Goal: Task Accomplishment & Management: Use online tool/utility

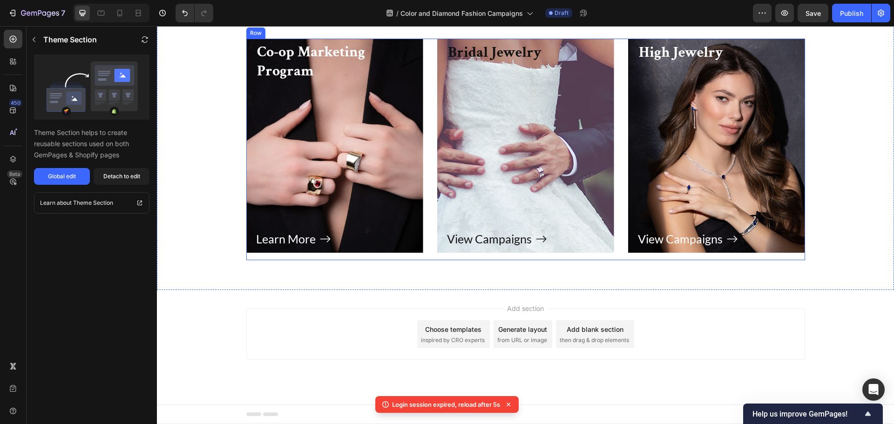
scroll to position [4153, 0]
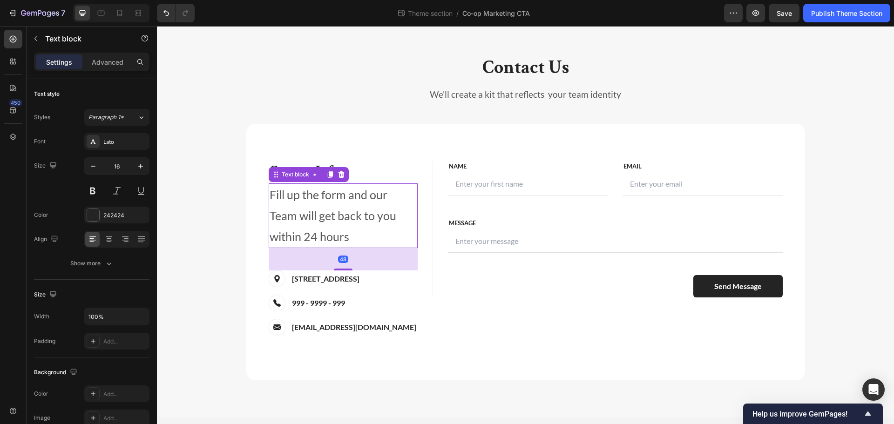
click at [320, 218] on p "Fill up the form and our Team will get back to you within 24 hours" at bounding box center [343, 215] width 147 height 63
click at [552, 63] on p "Contact Us" at bounding box center [525, 67] width 557 height 24
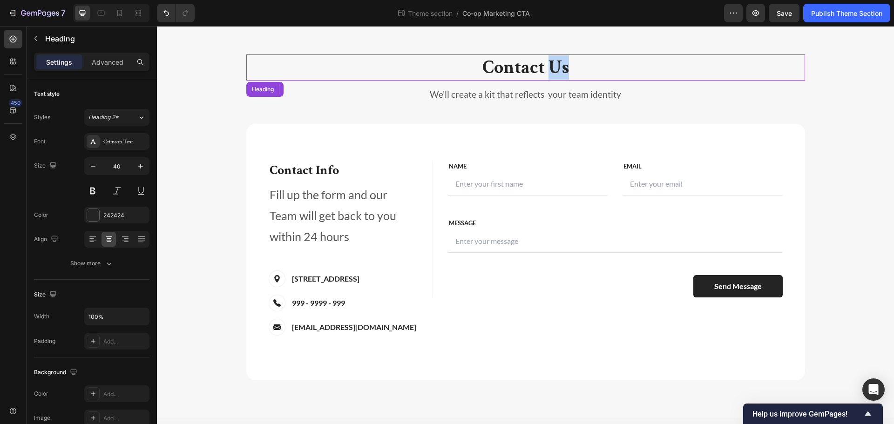
click at [552, 63] on p "Contact Us" at bounding box center [525, 67] width 557 height 24
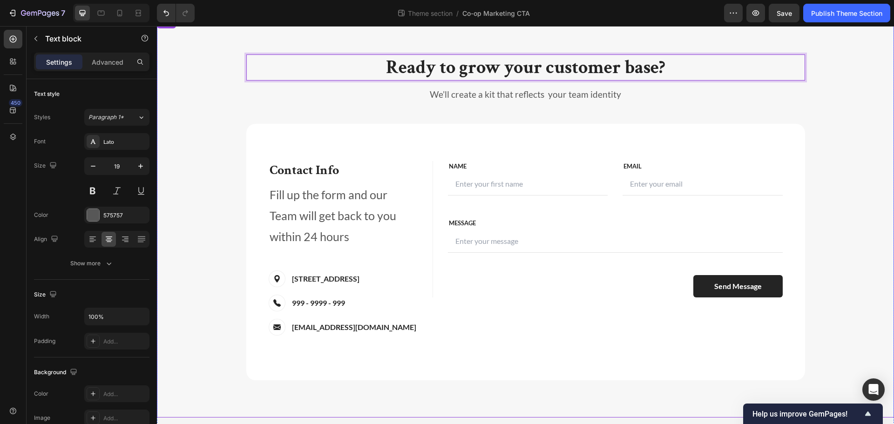
click at [560, 99] on p "We’ll create a kit that reflects your team identity" at bounding box center [525, 95] width 557 height 12
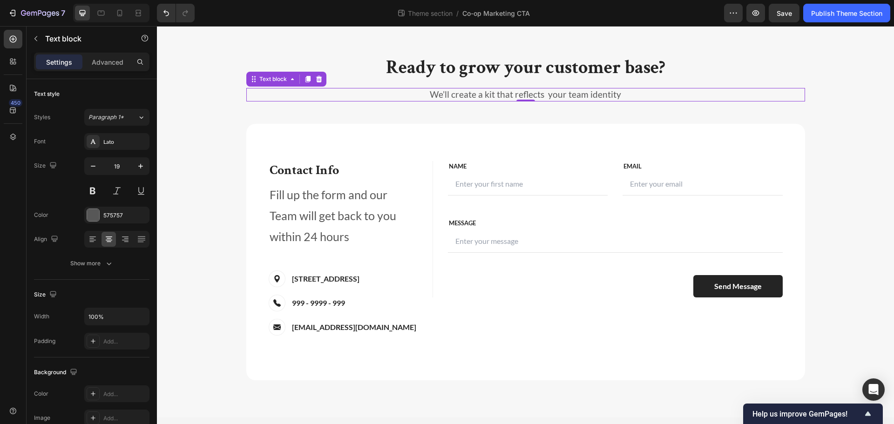
click at [560, 99] on p "We’ll create a kit that reflects your team identity" at bounding box center [525, 95] width 557 height 12
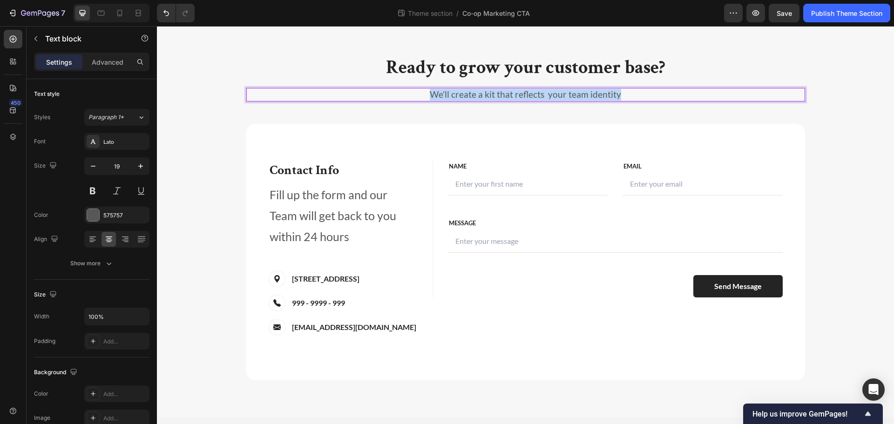
click at [560, 99] on p "We’ll create a kit that reflects your team identity" at bounding box center [525, 95] width 557 height 12
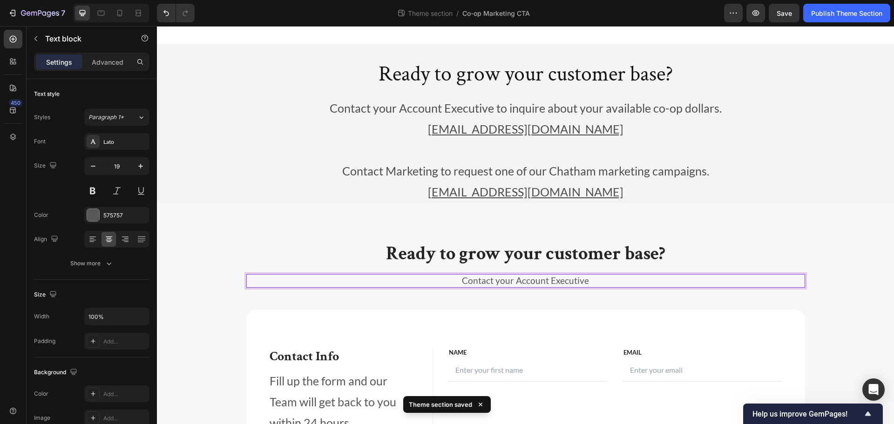
click at [607, 281] on p "Contact your Account Executive" at bounding box center [525, 281] width 557 height 12
click at [515, 286] on p "Contact your Account Executive" at bounding box center [525, 281] width 557 height 12
click at [512, 284] on p "Contact your Account Executive" at bounding box center [525, 281] width 557 height 12
click at [550, 281] on p "Contact us with your selected Chatham campaign to get started." at bounding box center [525, 281] width 557 height 12
click at [378, 281] on p "Contact us with your selected Chatham marketing campaign to get started." at bounding box center [525, 281] width 557 height 12
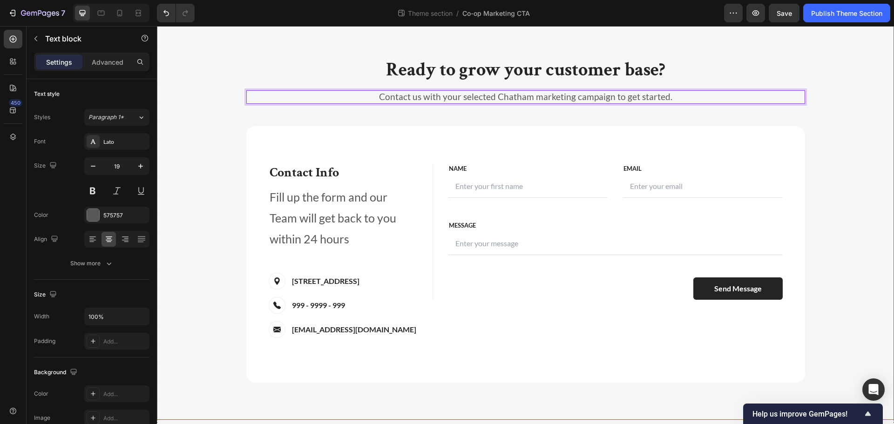
scroll to position [186, 0]
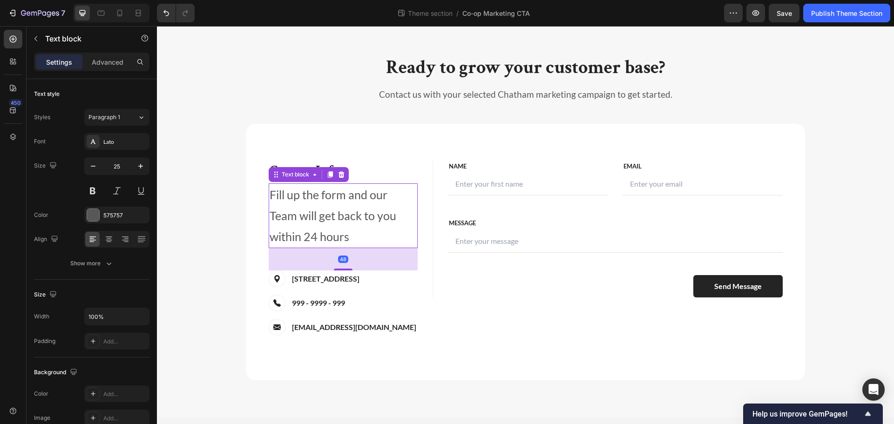
click at [306, 211] on p "Fill up the form and our Team will get back to you within 24 hours" at bounding box center [343, 215] width 147 height 63
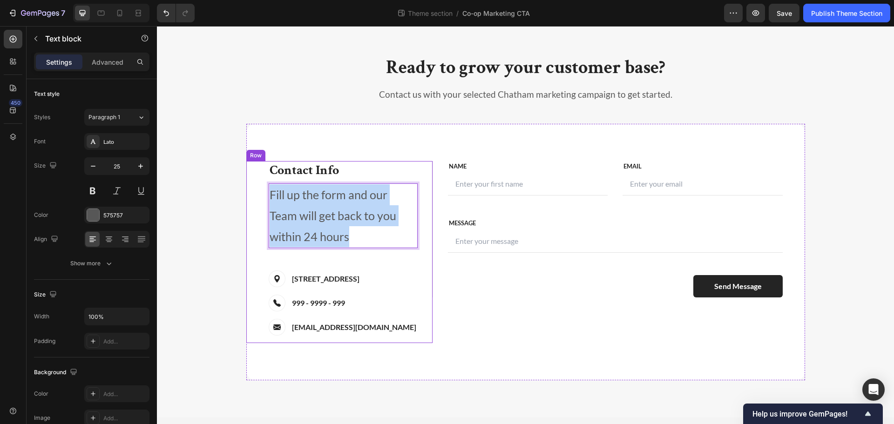
drag, startPoint x: 353, startPoint y: 239, endPoint x: 263, endPoint y: 179, distance: 108.5
click at [263, 179] on div "Contact Info Heading Contact Information Heading Fill up the form and our Team …" at bounding box center [339, 252] width 186 height 182
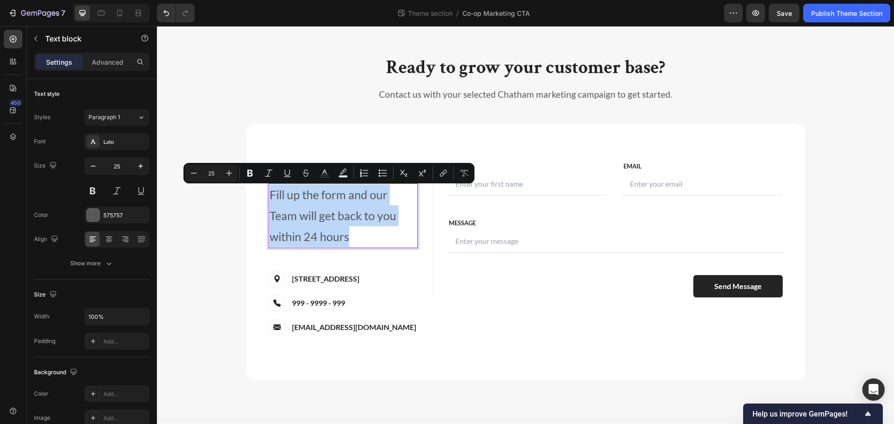
click at [354, 206] on p "Fill up the form and our Team will get back to you within 24 hours" at bounding box center [343, 215] width 147 height 63
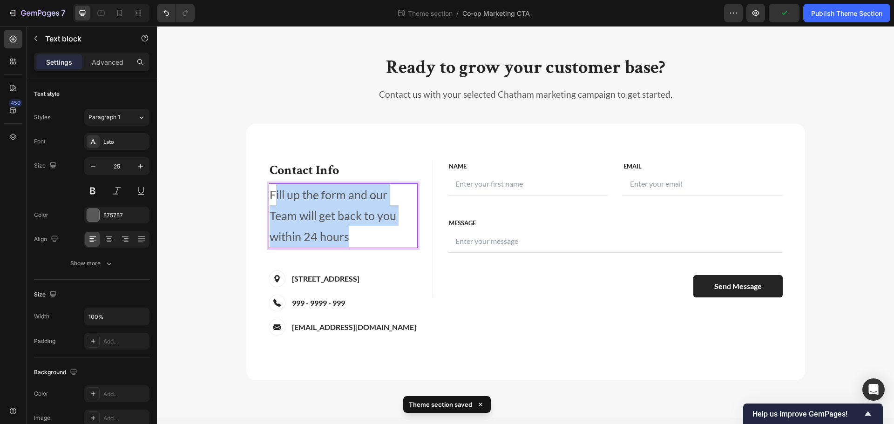
drag, startPoint x: 373, startPoint y: 238, endPoint x: 273, endPoint y: 187, distance: 112.1
click at [273, 187] on p "Fill up the form and our Team will get back to you within 24 hours" at bounding box center [343, 215] width 147 height 63
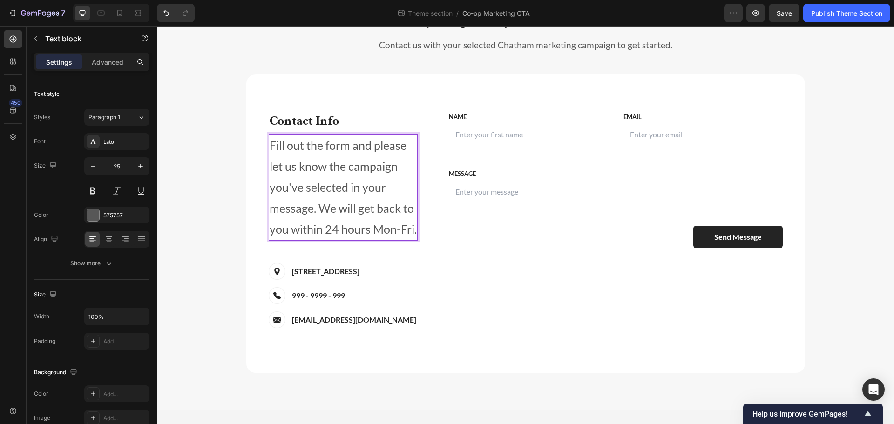
scroll to position [237, 0]
click at [346, 270] on p "19 St. Laun Dou, France" at bounding box center [326, 270] width 68 height 11
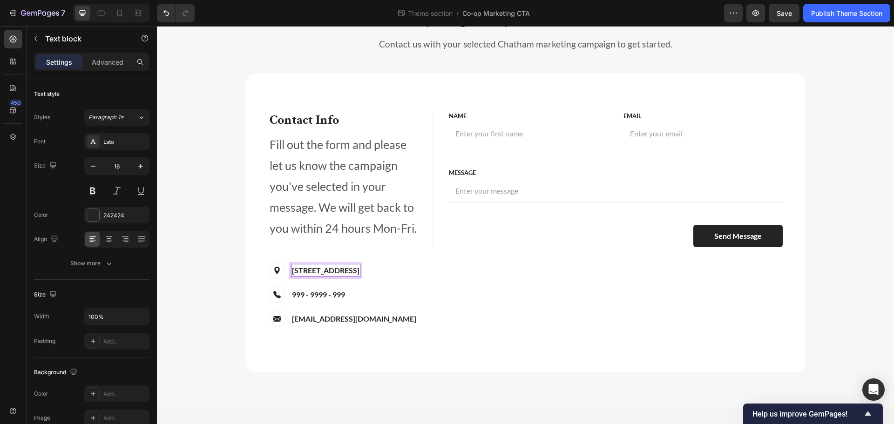
click at [346, 270] on p "19 St. Laun Dou, France" at bounding box center [326, 270] width 68 height 11
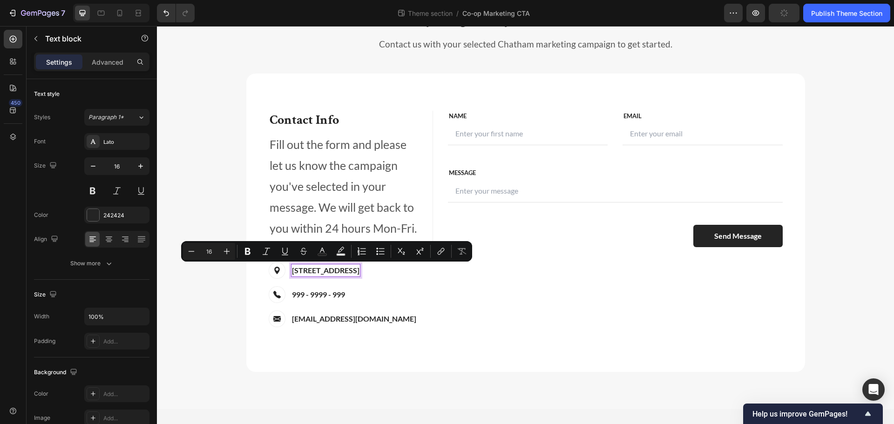
click at [346, 270] on p "19 St. Laun Dou, France" at bounding box center [326, 270] width 68 height 11
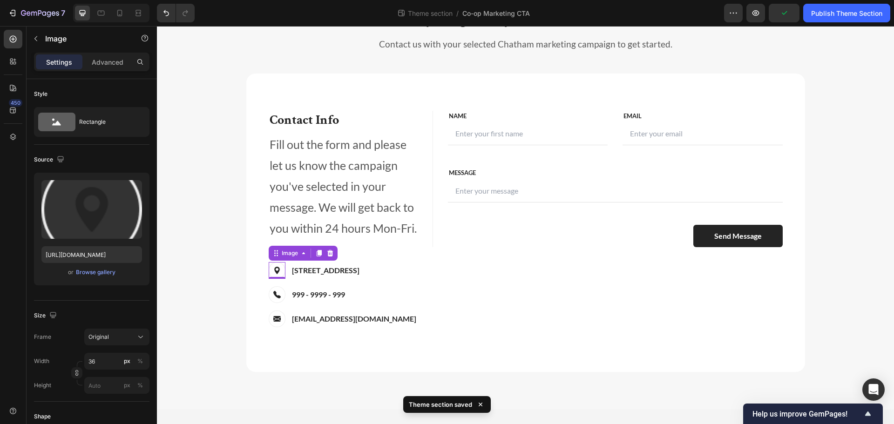
click at [276, 272] on img at bounding box center [277, 270] width 17 height 17
click at [274, 271] on img at bounding box center [277, 270] width 17 height 17
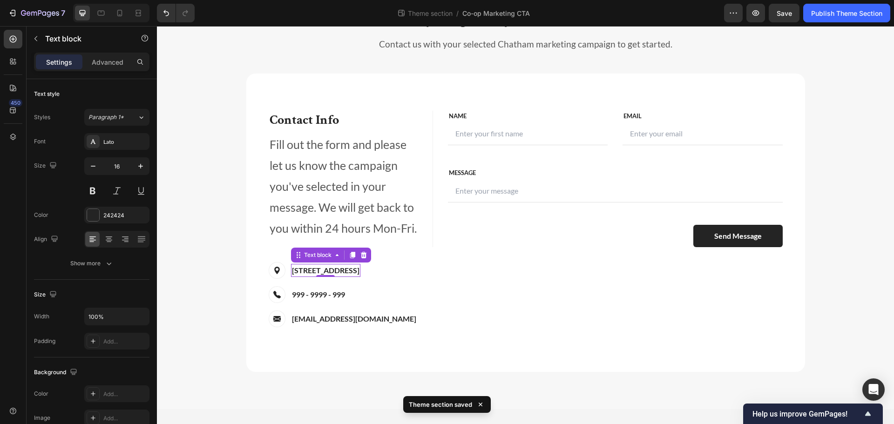
click at [307, 269] on p "19 St. Laun Dou, France" at bounding box center [326, 270] width 68 height 11
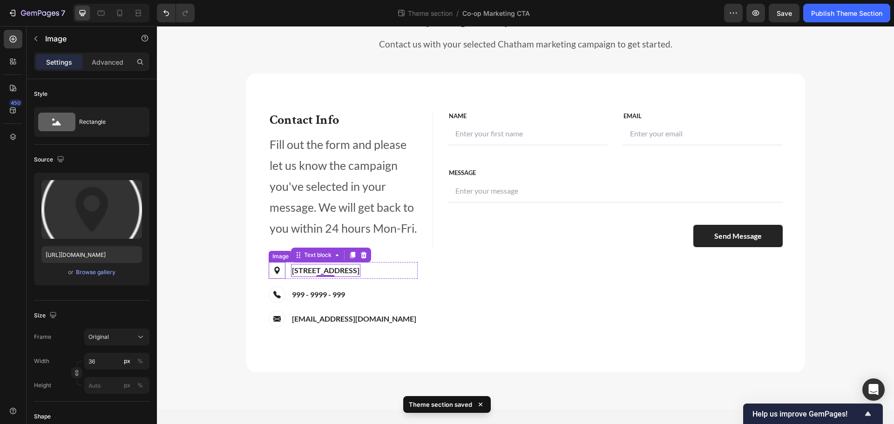
click at [277, 265] on img at bounding box center [277, 270] width 17 height 17
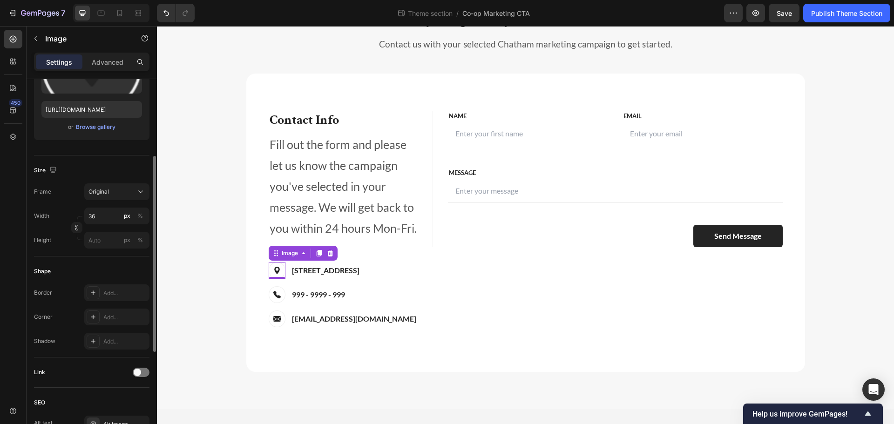
scroll to position [0, 0]
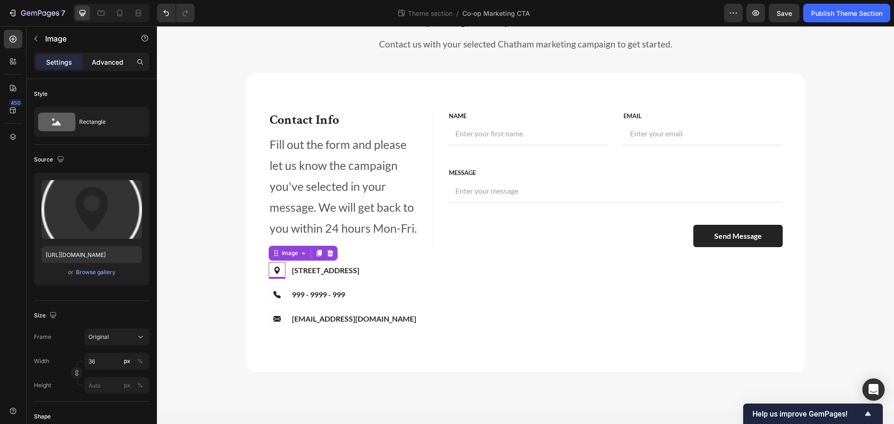
click at [97, 64] on p "Advanced" at bounding box center [108, 62] width 32 height 10
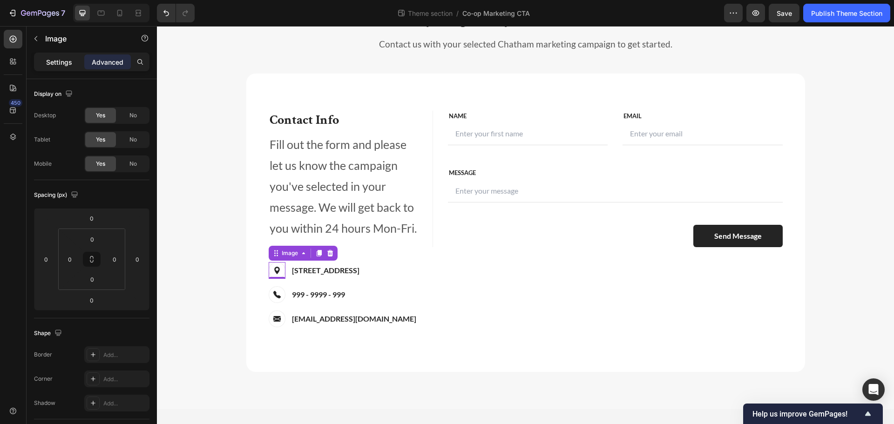
click at [59, 58] on p "Settings" at bounding box center [59, 62] width 26 height 10
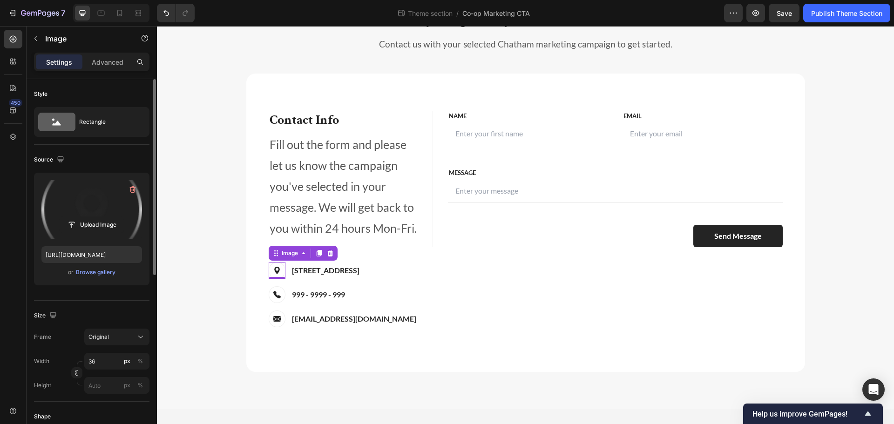
click at [85, 211] on label at bounding box center [91, 209] width 101 height 59
click at [85, 217] on input "file" at bounding box center [92, 225] width 64 height 16
click at [88, 272] on div "Browse gallery" at bounding box center [96, 272] width 40 height 8
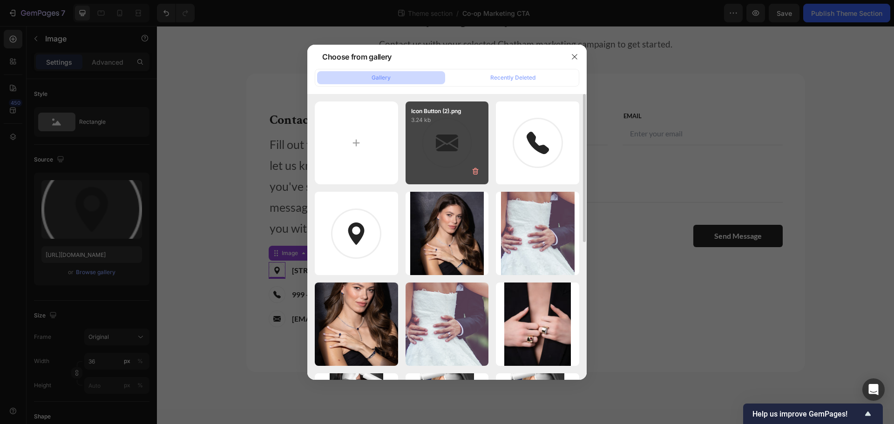
click at [460, 142] on div "Icon Button (2).png 3.24 kb" at bounding box center [447, 143] width 83 height 83
type input "https://cdn.shopify.com/s/files/1/1696/0571/files/gempages_498519226311508742-e…"
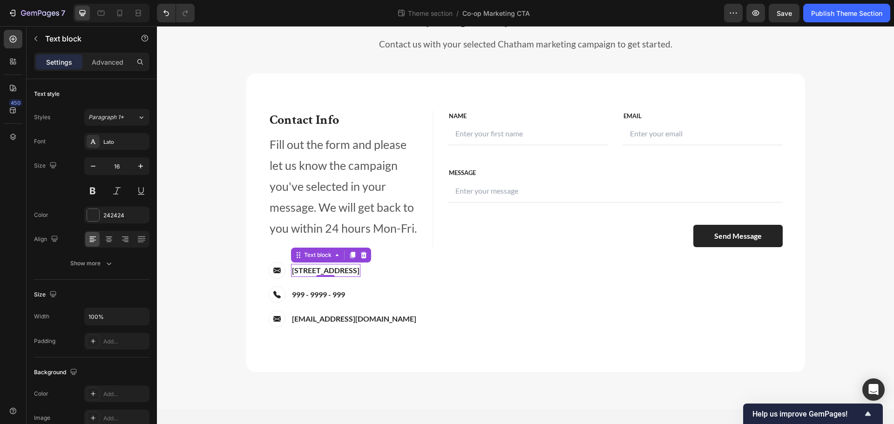
click at [325, 270] on p "19 St. Laun Dou, France" at bounding box center [326, 270] width 68 height 11
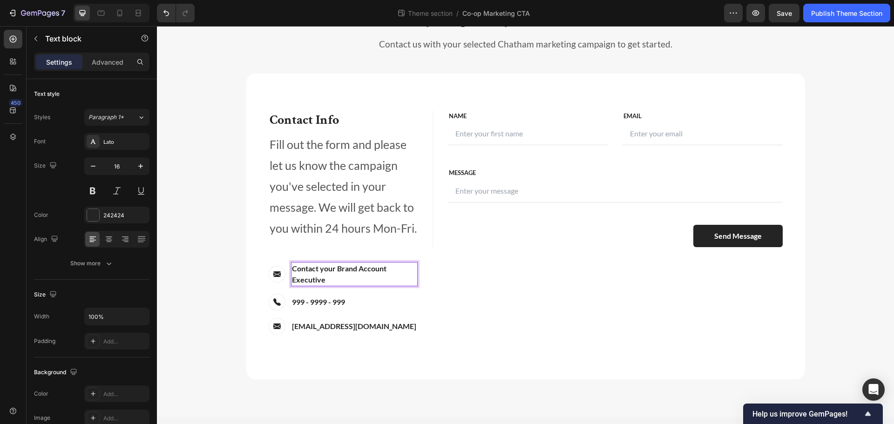
scroll to position [235, 0]
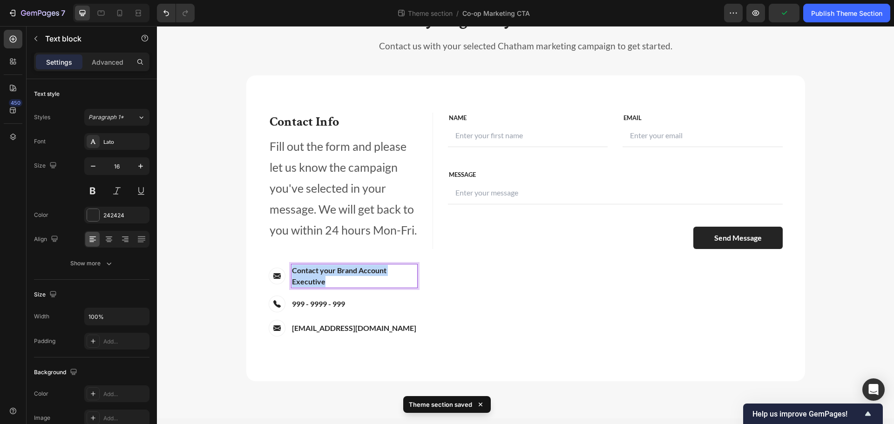
drag, startPoint x: 318, startPoint y: 281, endPoint x: 290, endPoint y: 273, distance: 28.6
click at [292, 273] on p "Contact your Brand Account Executive" at bounding box center [354, 276] width 125 height 22
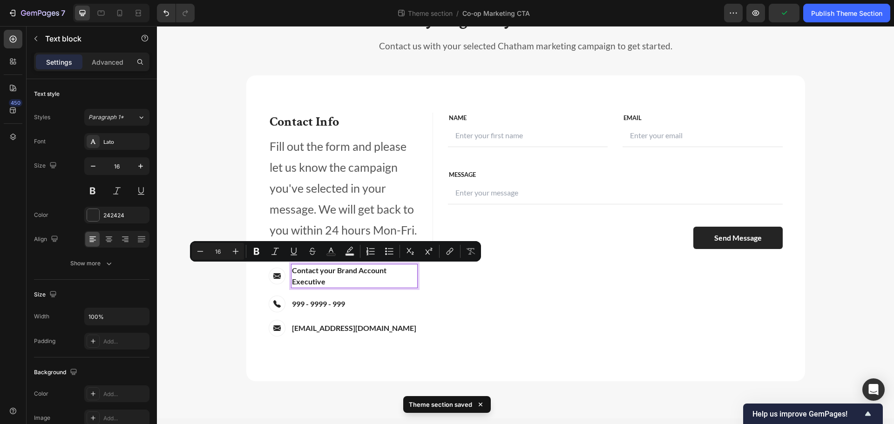
scroll to position [237, 0]
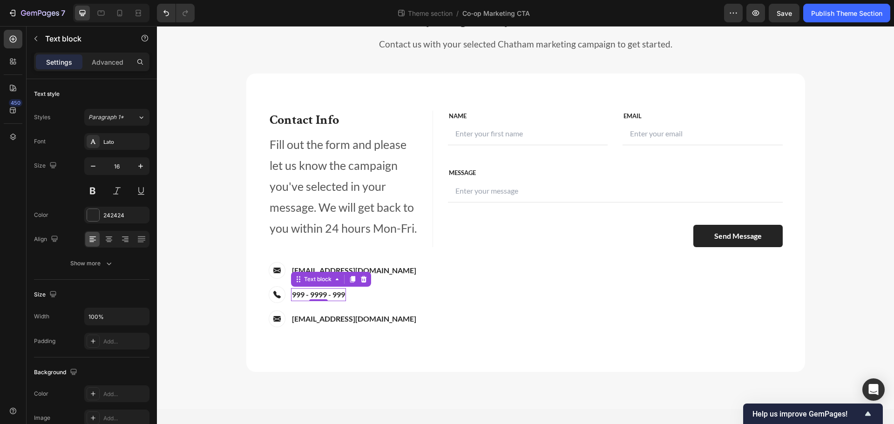
click at [331, 298] on p "999 - 9999 - 999" at bounding box center [318, 294] width 53 height 11
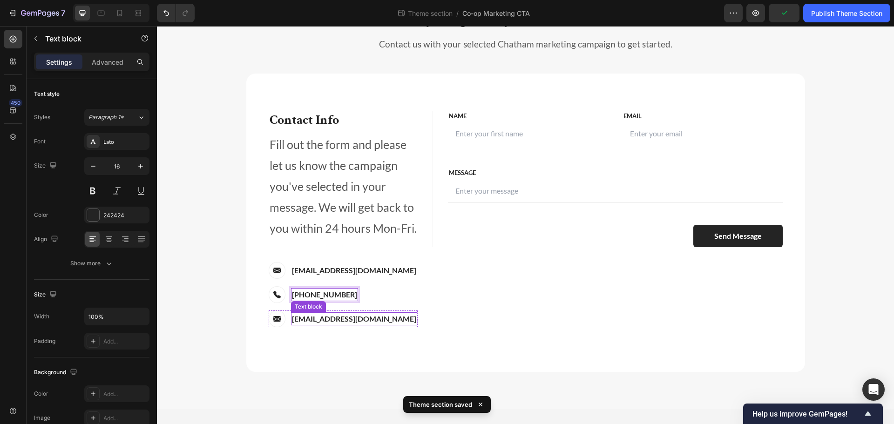
click at [304, 319] on p "support@ecomsolid.com" at bounding box center [354, 318] width 124 height 11
click at [311, 319] on p "support@ecomsolid.com" at bounding box center [354, 318] width 124 height 11
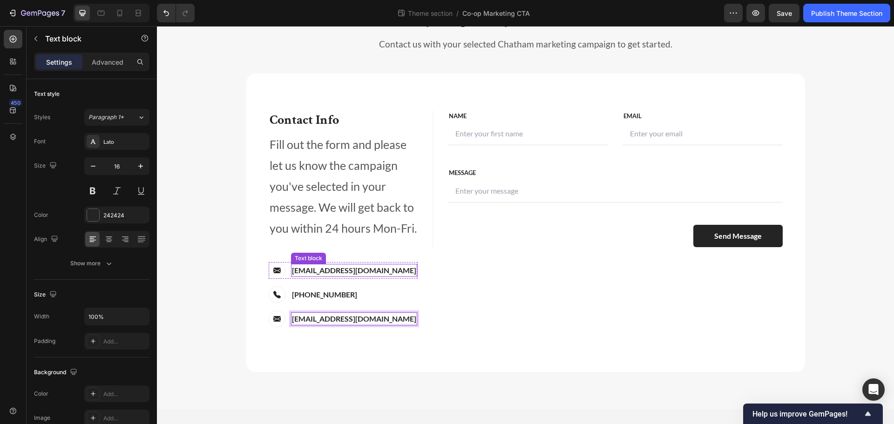
click at [292, 270] on p "[EMAIL_ADDRESS][DOMAIN_NAME]" at bounding box center [354, 270] width 124 height 11
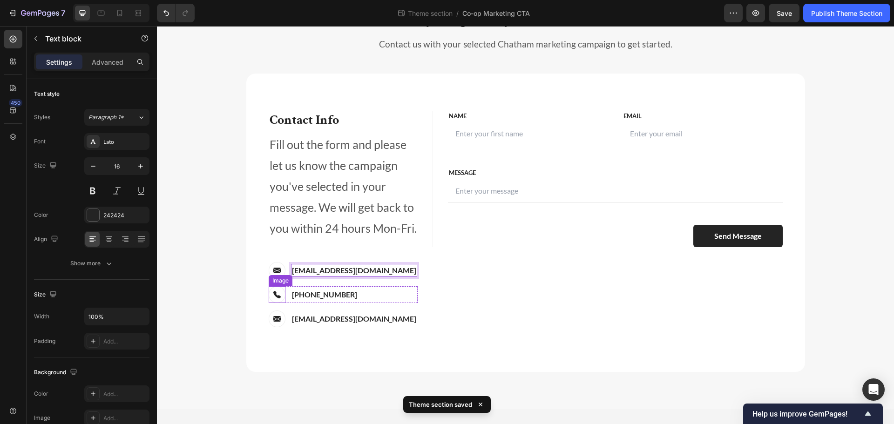
click at [276, 298] on img at bounding box center [277, 294] width 17 height 17
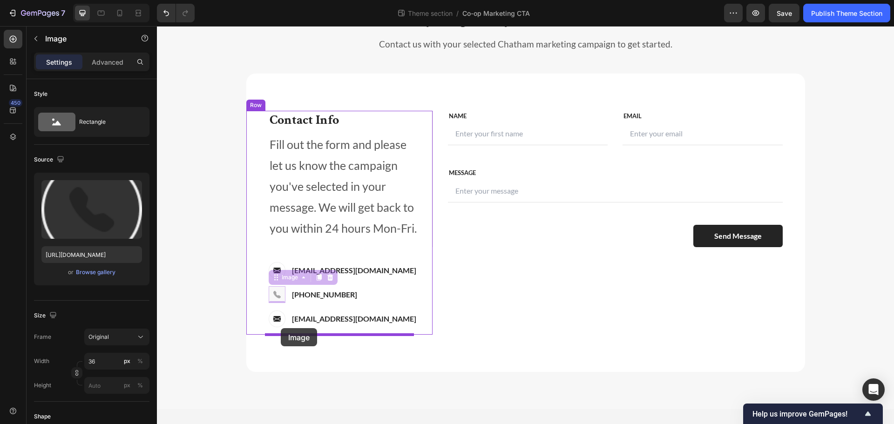
drag, startPoint x: 276, startPoint y: 279, endPoint x: 281, endPoint y: 328, distance: 50.1
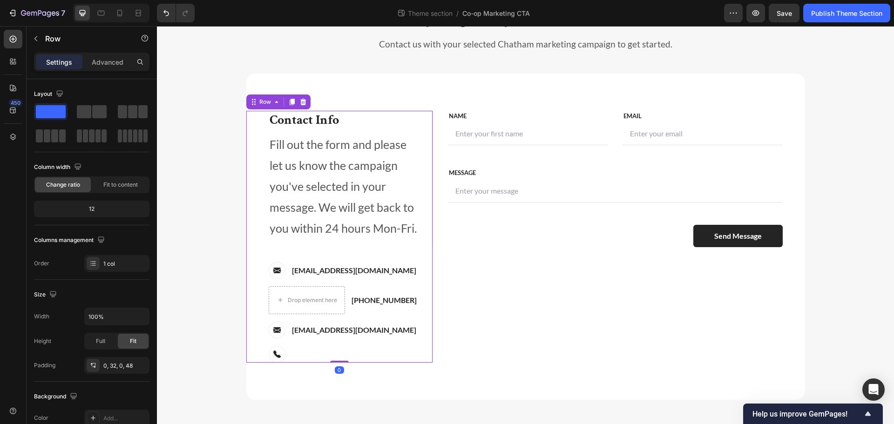
click at [389, 319] on div "Contact Info Heading Contact Information Heading Fill out the form and please l…" at bounding box center [343, 237] width 149 height 252
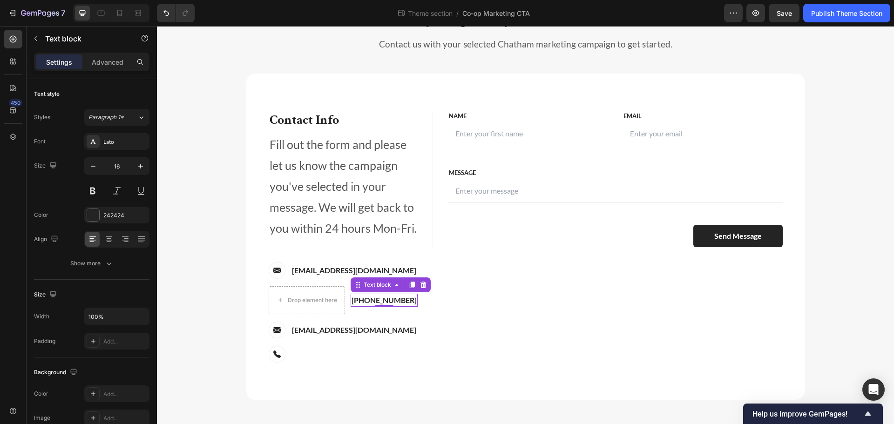
click at [366, 302] on p "[PHONE_NUMBER]" at bounding box center [384, 300] width 65 height 11
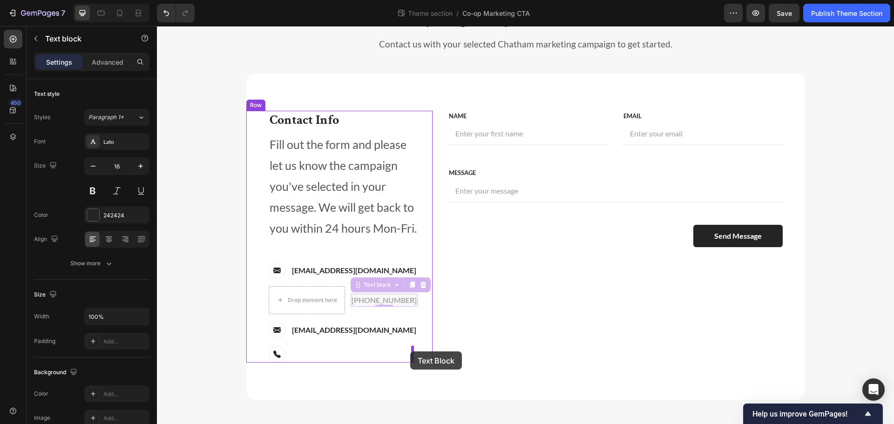
drag, startPoint x: 359, startPoint y: 285, endPoint x: 410, endPoint y: 352, distance: 84.7
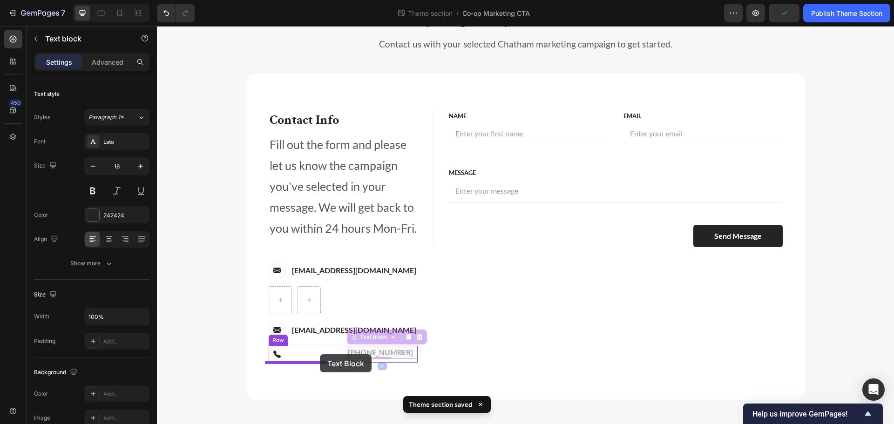
drag, startPoint x: 351, startPoint y: 336, endPoint x: 320, endPoint y: 354, distance: 36.1
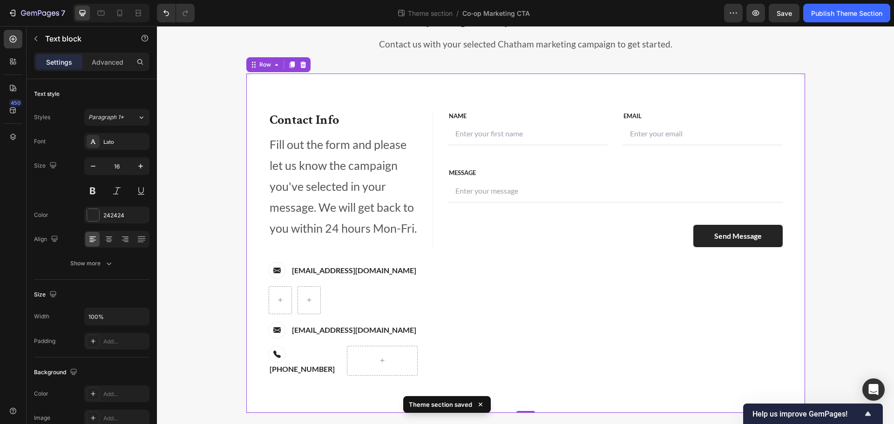
click at [435, 322] on div "FIRST NAME Text block NAME Text block Text Field LAST NAME Text block Email Tex…" at bounding box center [619, 243] width 373 height 265
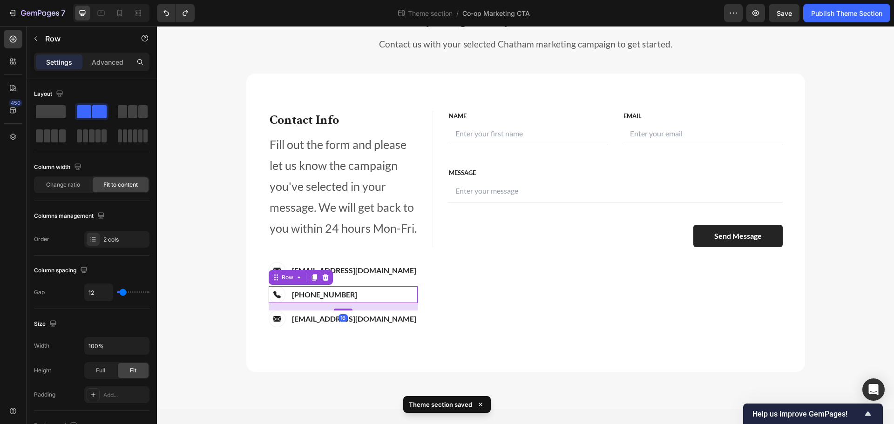
click at [283, 288] on div "Image 800-222-2002 Text block Row 16" at bounding box center [343, 294] width 149 height 17
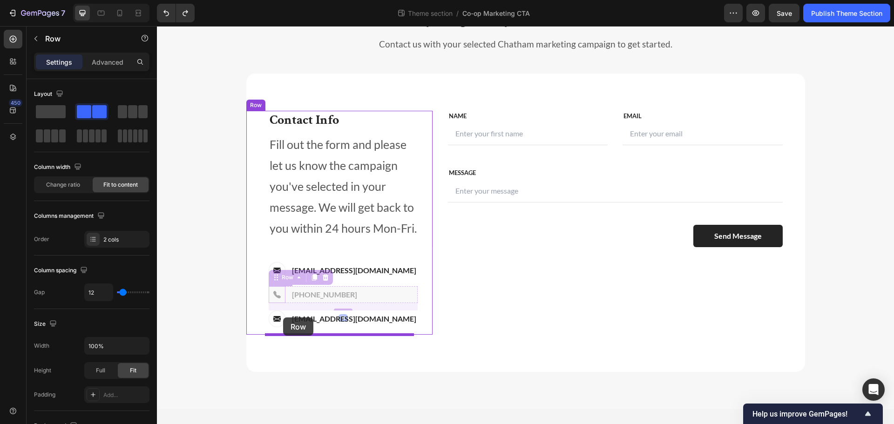
drag, startPoint x: 281, startPoint y: 279, endPoint x: 283, endPoint y: 318, distance: 38.7
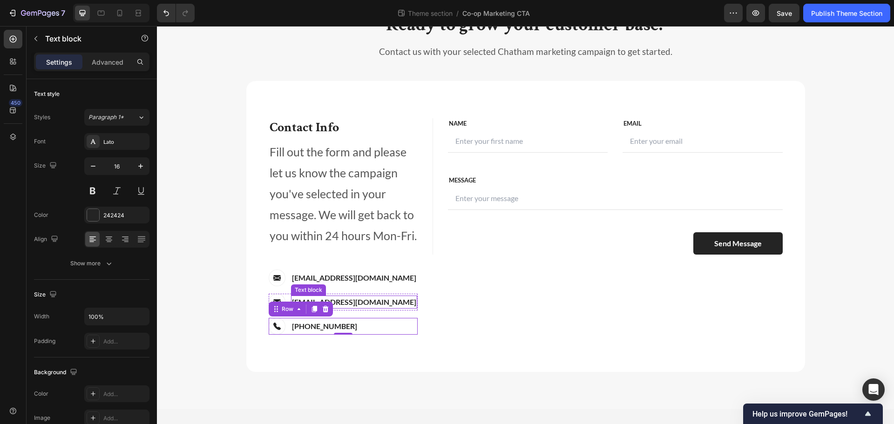
click at [313, 286] on div "Text block" at bounding box center [308, 290] width 31 height 8
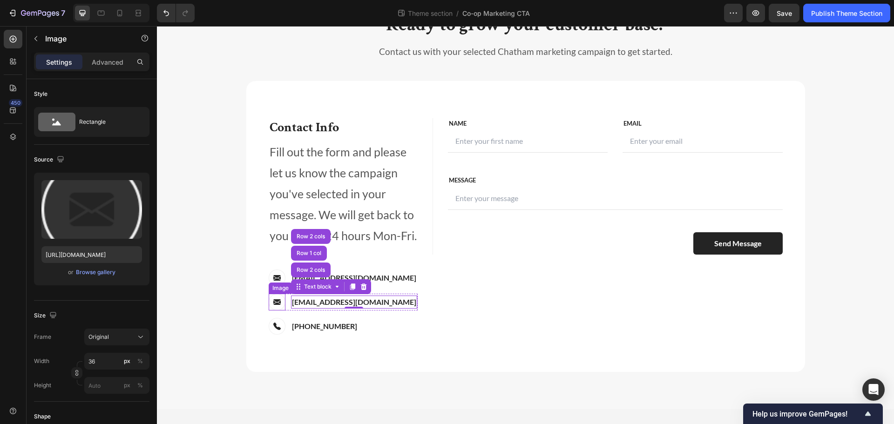
click at [273, 289] on div "Image" at bounding box center [281, 288] width 20 height 8
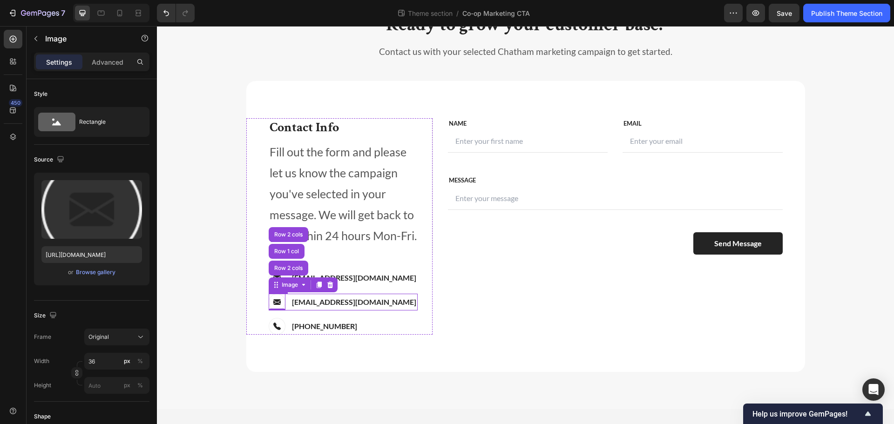
click at [383, 301] on div "Image Row 2 cols Row 1 col Row 2 cols 0 brand@chatham.com Text block Row" at bounding box center [343, 302] width 149 height 17
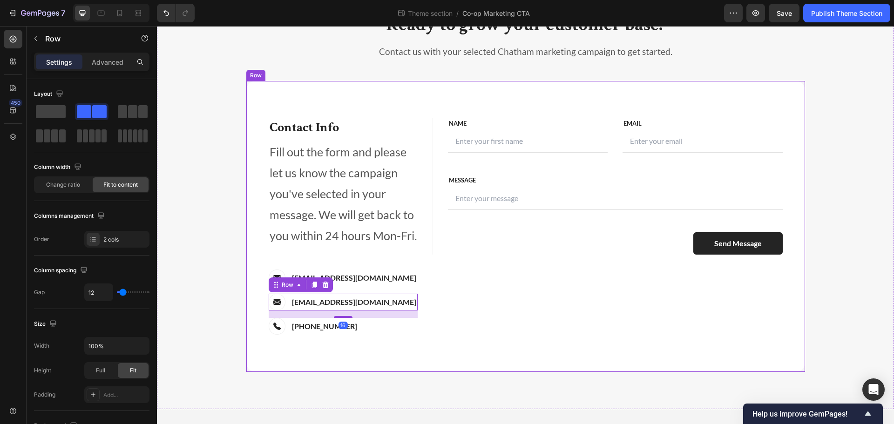
click at [572, 308] on div "FIRST NAME Text block NAME Text block Text Field LAST NAME Text block Email Tex…" at bounding box center [619, 226] width 373 height 217
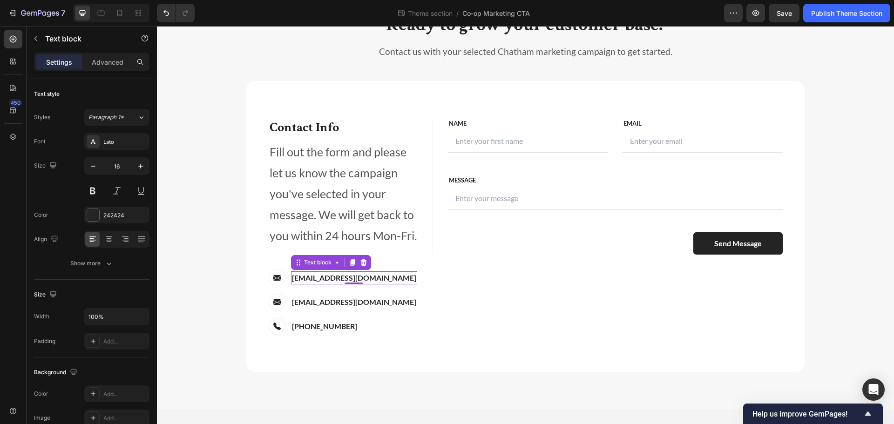
click at [342, 275] on p "[EMAIL_ADDRESS][DOMAIN_NAME]" at bounding box center [354, 277] width 124 height 11
click at [328, 289] on div "Contact Info Heading Contact Information Heading Fill out the form and please l…" at bounding box center [343, 226] width 149 height 217
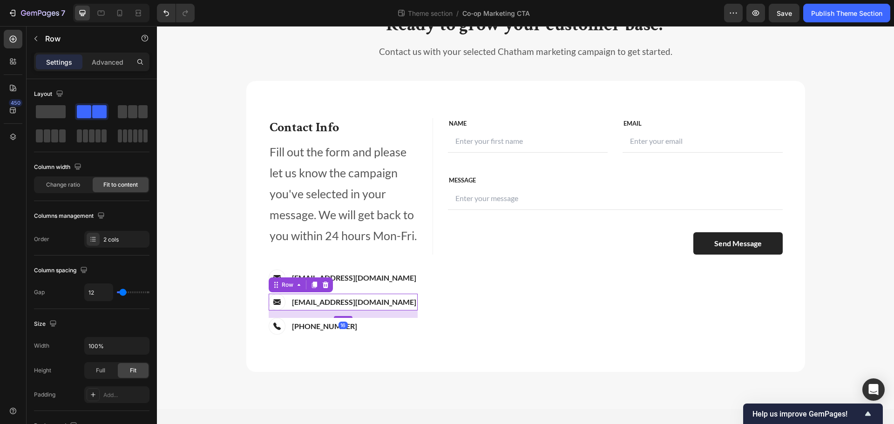
click at [326, 295] on div "brand@chatham.com Text block" at bounding box center [354, 302] width 126 height 17
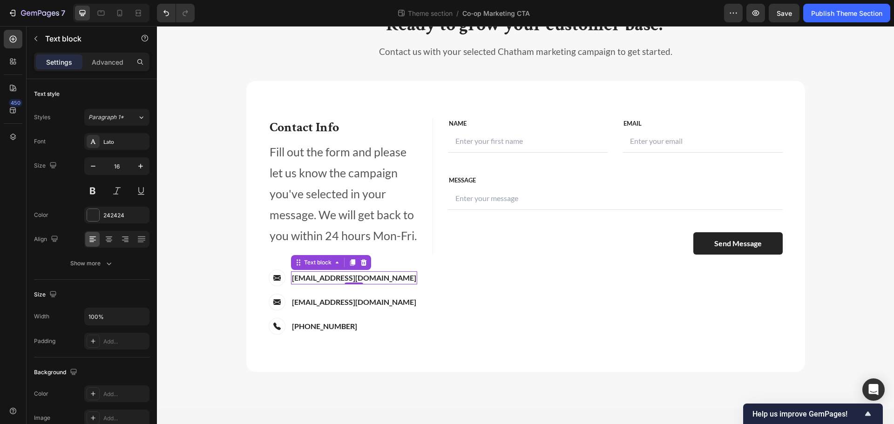
click at [347, 275] on p "[EMAIL_ADDRESS][DOMAIN_NAME]" at bounding box center [354, 277] width 124 height 11
click at [726, 341] on div "Contact Info Heading Contact Information Heading Fill out the form and please l…" at bounding box center [525, 226] width 559 height 291
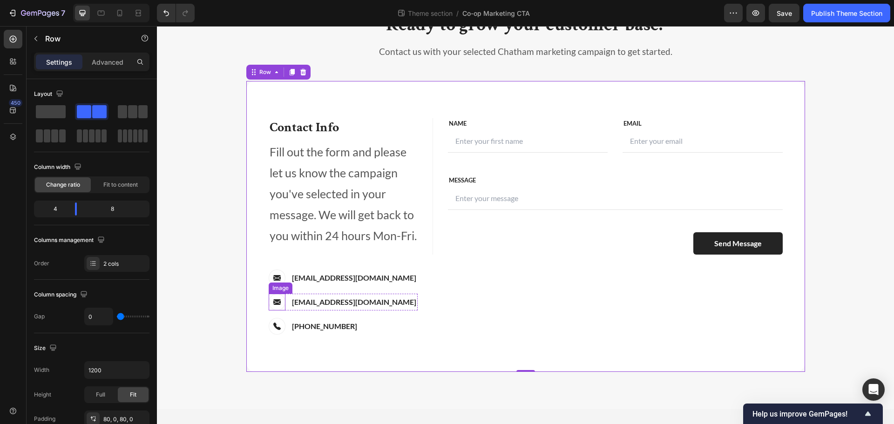
click at [279, 301] on img at bounding box center [277, 302] width 17 height 17
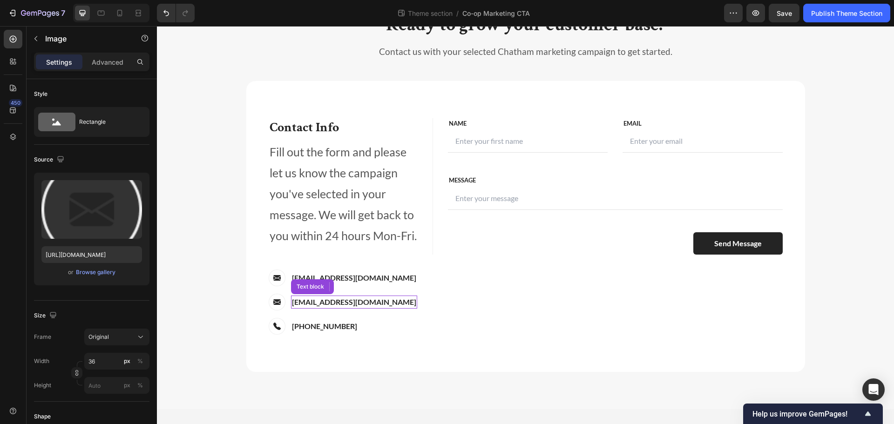
click at [344, 298] on p "[EMAIL_ADDRESS][DOMAIN_NAME]" at bounding box center [354, 302] width 124 height 11
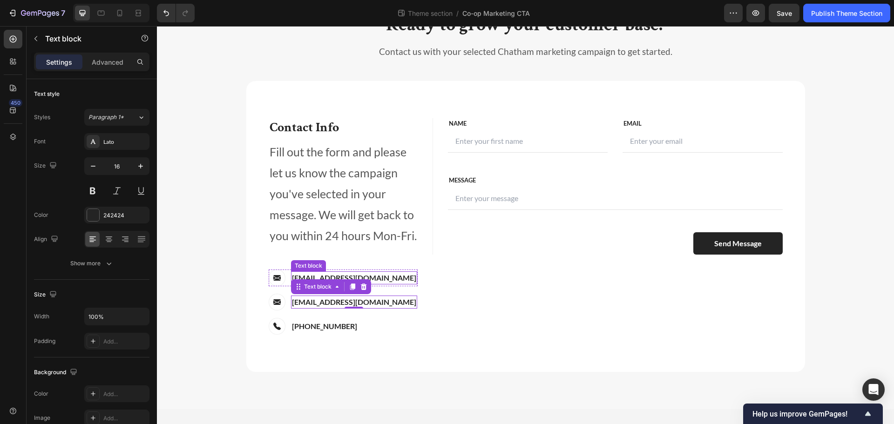
click at [303, 275] on p "[EMAIL_ADDRESS][DOMAIN_NAME]" at bounding box center [354, 277] width 124 height 11
click at [299, 275] on p "[EMAIL_ADDRESS][DOMAIN_NAME]" at bounding box center [354, 277] width 124 height 11
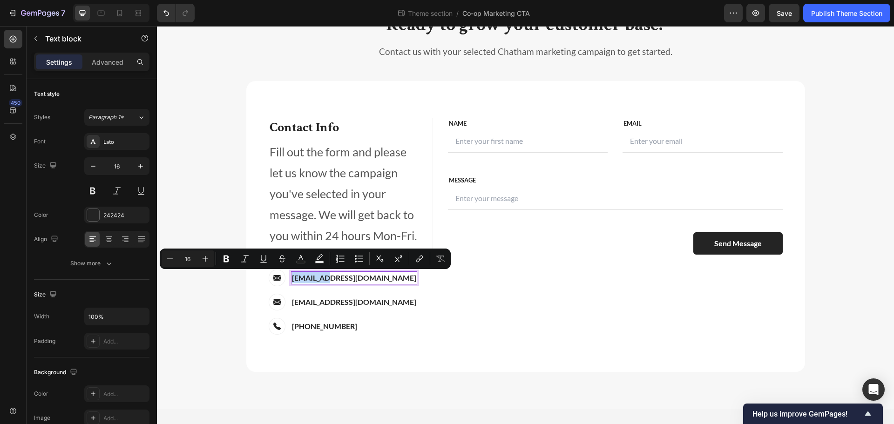
click at [294, 275] on p "[EMAIL_ADDRESS][DOMAIN_NAME]" at bounding box center [354, 277] width 124 height 11
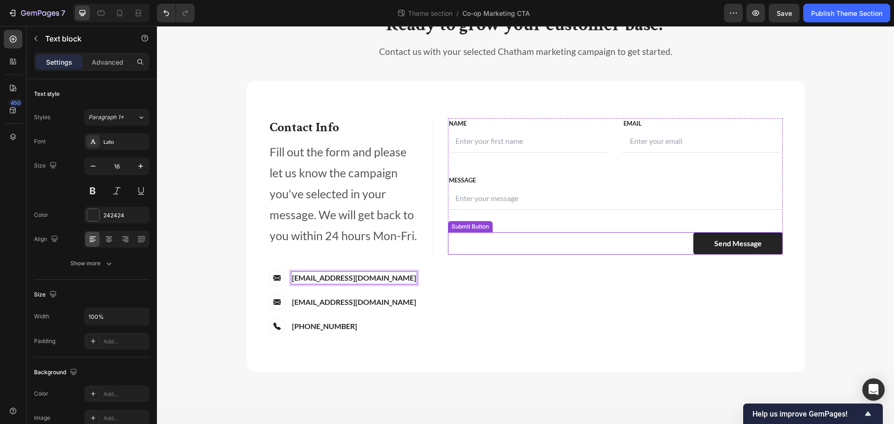
click at [544, 243] on div "Send Message Submit Button" at bounding box center [615, 243] width 335 height 22
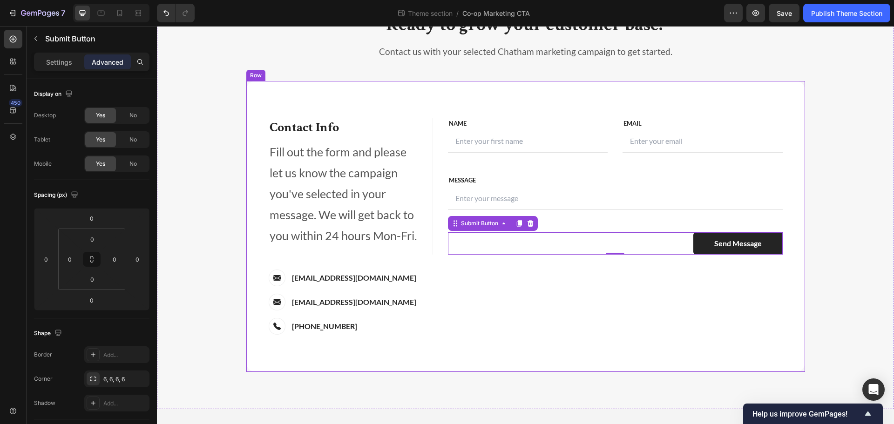
click at [512, 330] on div "FIRST NAME Text block NAME Text block Text Field LAST NAME Text block Email Tex…" at bounding box center [619, 226] width 373 height 217
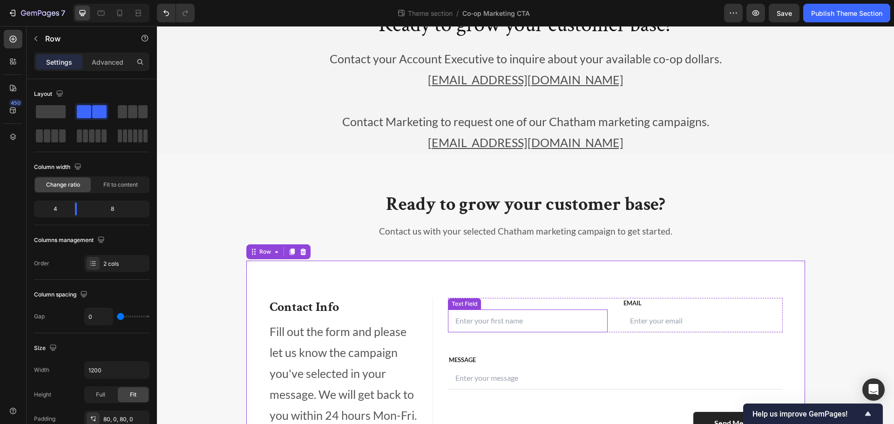
scroll to position [43, 0]
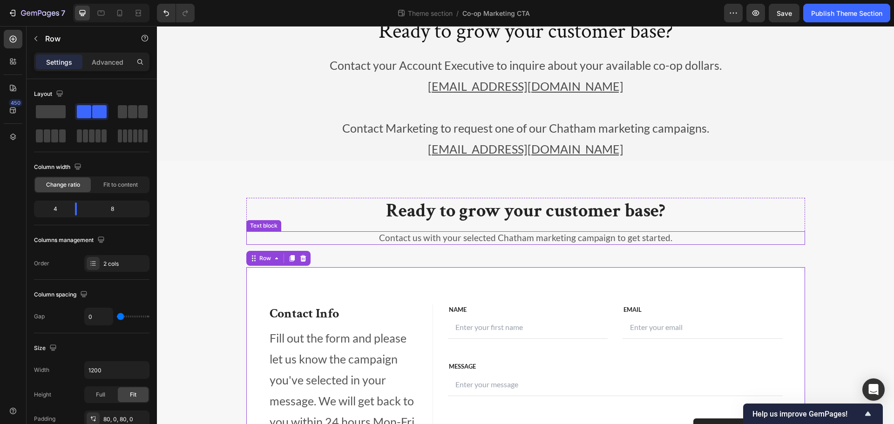
click at [459, 239] on p "Contact us with your selected Chatham marketing campaign to get started." at bounding box center [525, 238] width 557 height 12
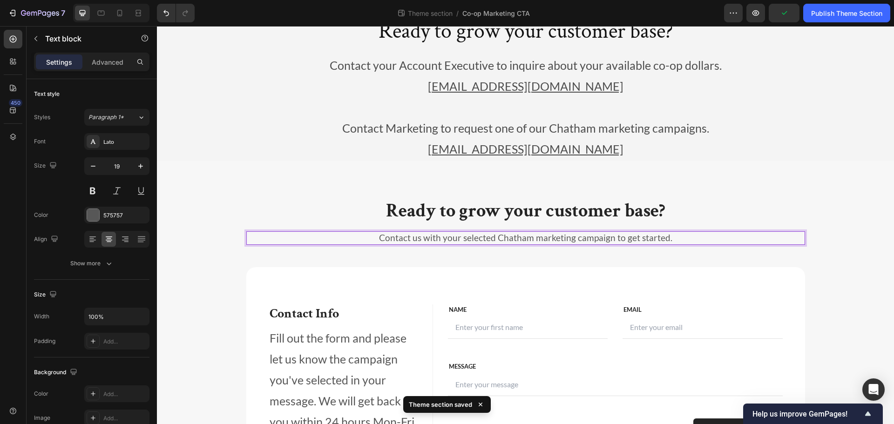
click at [700, 238] on p "Contact us with your selected Chatham marketing campaign to get started." at bounding box center [525, 238] width 557 height 12
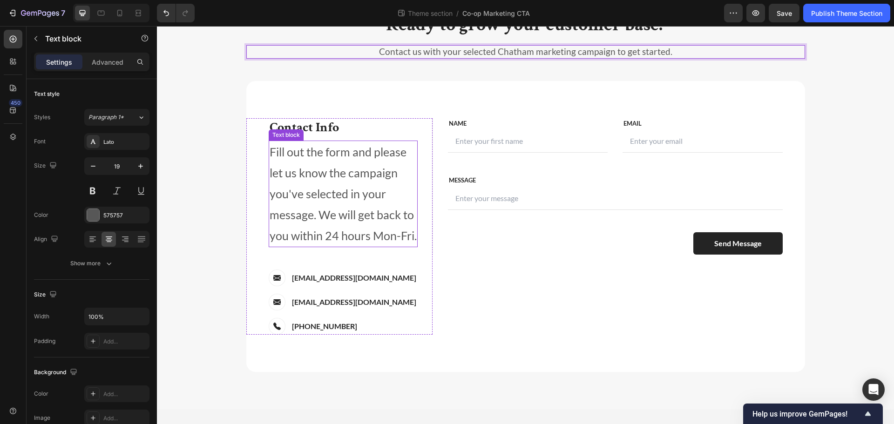
click at [349, 167] on p "Fill out the form and please let us know the campaign you've selected in your m…" at bounding box center [343, 194] width 147 height 105
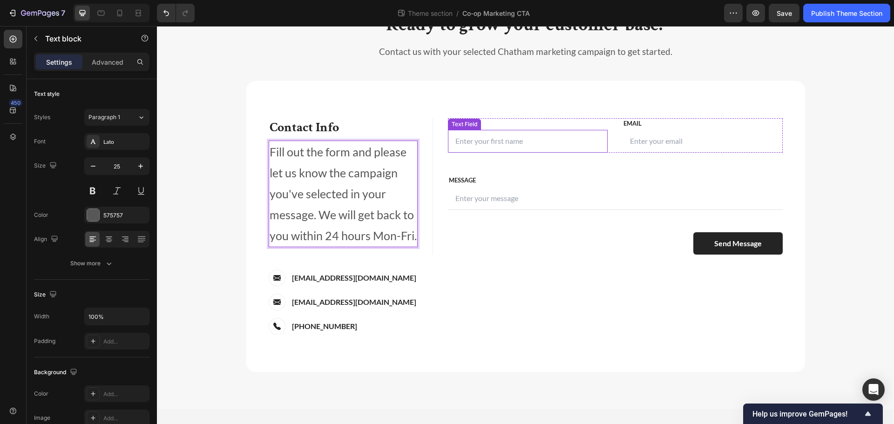
click at [543, 138] on input "text" at bounding box center [528, 141] width 160 height 23
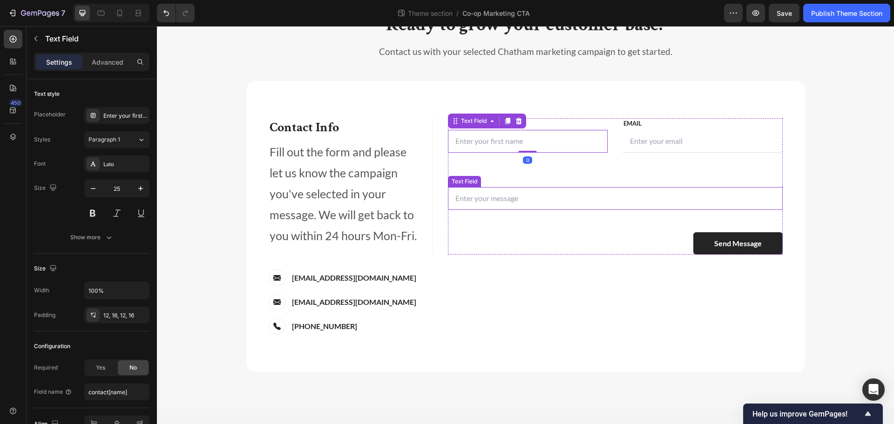
click at [455, 187] on div "Text Field" at bounding box center [615, 198] width 335 height 23
click at [464, 140] on input "text" at bounding box center [528, 141] width 160 height 23
click at [16, 59] on icon at bounding box center [12, 61] width 9 height 9
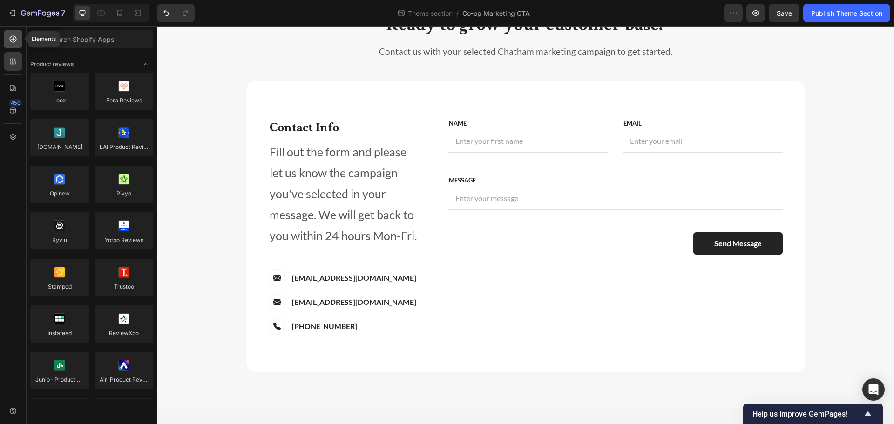
click at [14, 37] on icon at bounding box center [12, 38] width 9 height 9
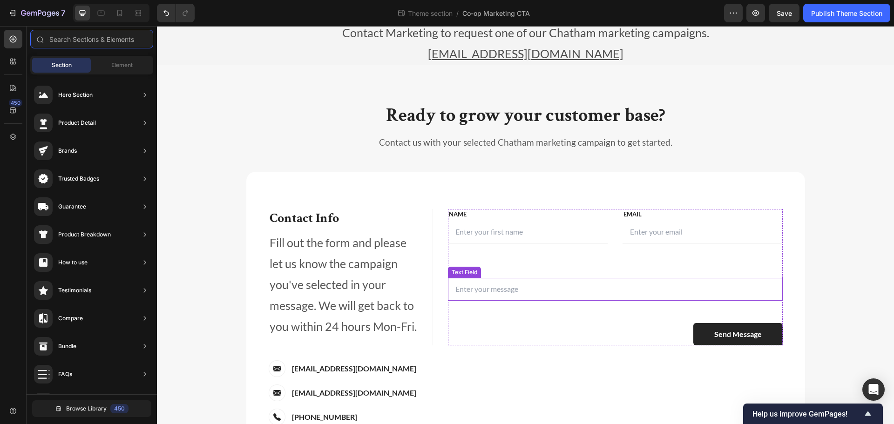
scroll to position [136, 0]
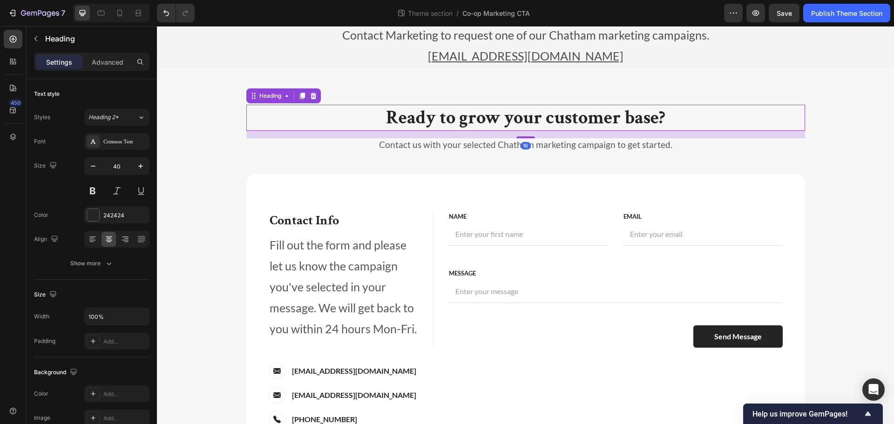
click at [430, 127] on p "Ready to grow your customer base?" at bounding box center [525, 118] width 557 height 24
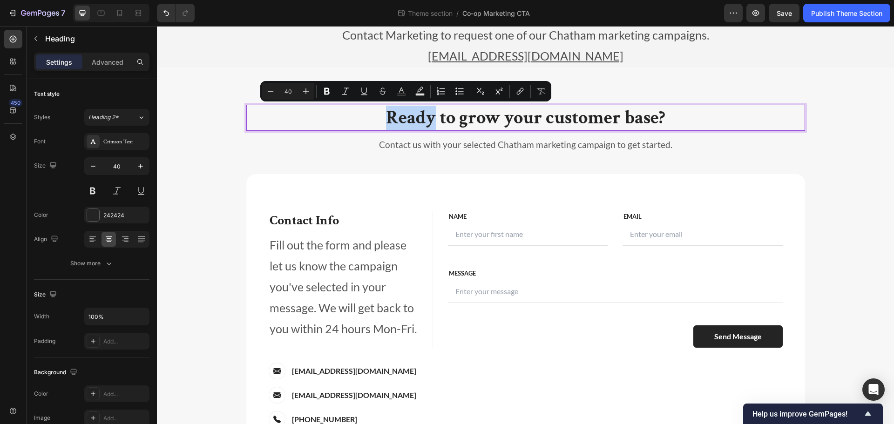
drag, startPoint x: 431, startPoint y: 117, endPoint x: 359, endPoint y: 122, distance: 72.4
click at [359, 122] on p "Ready to grow your customer base?" at bounding box center [525, 118] width 557 height 24
click at [17, 65] on icon at bounding box center [12, 61] width 9 height 9
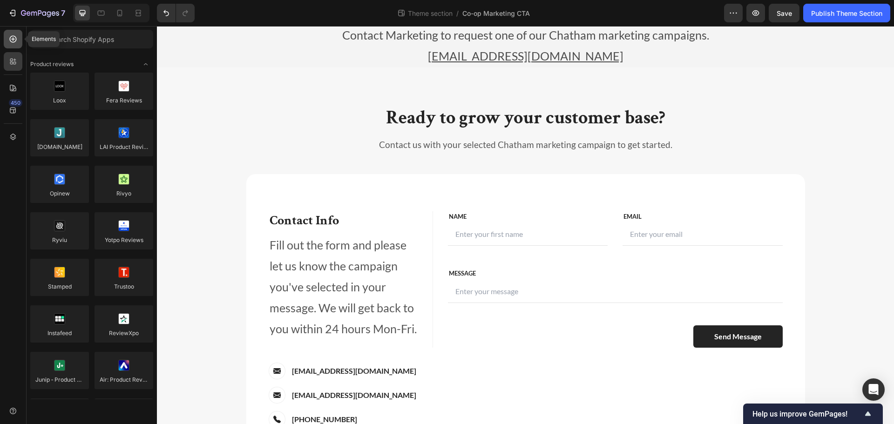
click at [16, 35] on icon at bounding box center [12, 38] width 9 height 9
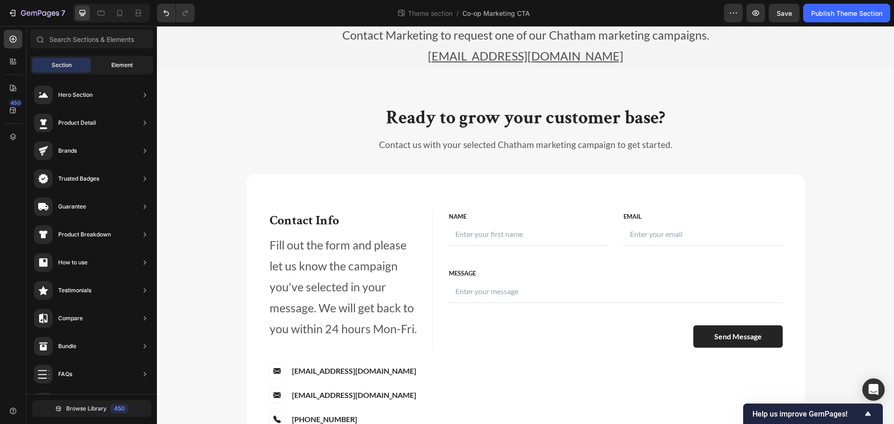
click at [117, 62] on span "Element" at bounding box center [121, 65] width 21 height 8
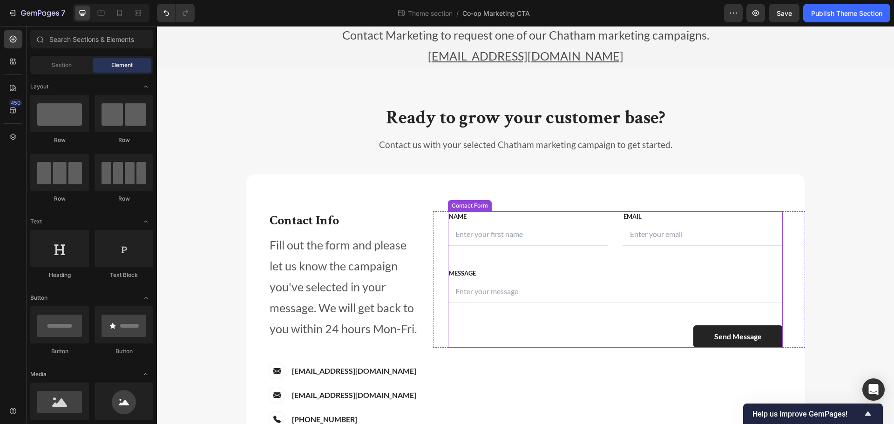
click at [541, 249] on div "FIRST NAME Text block NAME Text block Text Field LAST NAME Text block Email Tex…" at bounding box center [615, 279] width 335 height 136
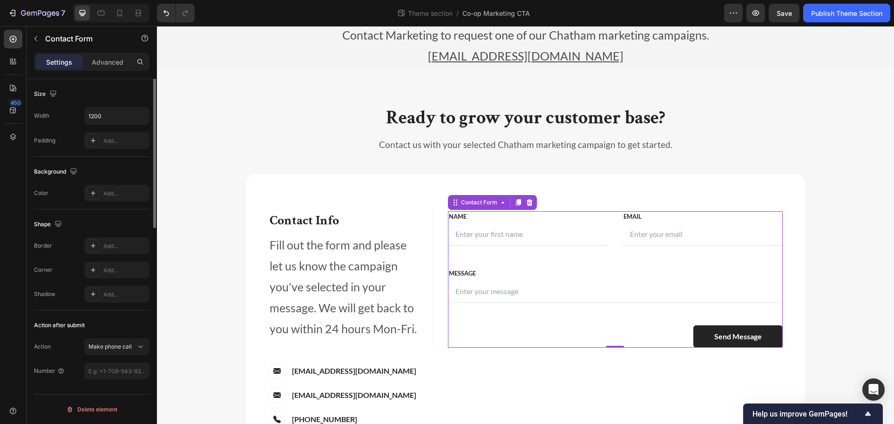
scroll to position [0, 0]
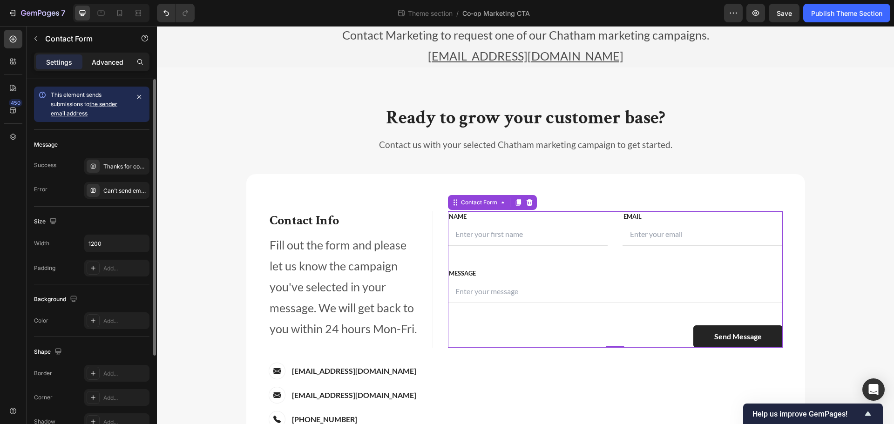
click at [107, 60] on p "Advanced" at bounding box center [108, 62] width 32 height 10
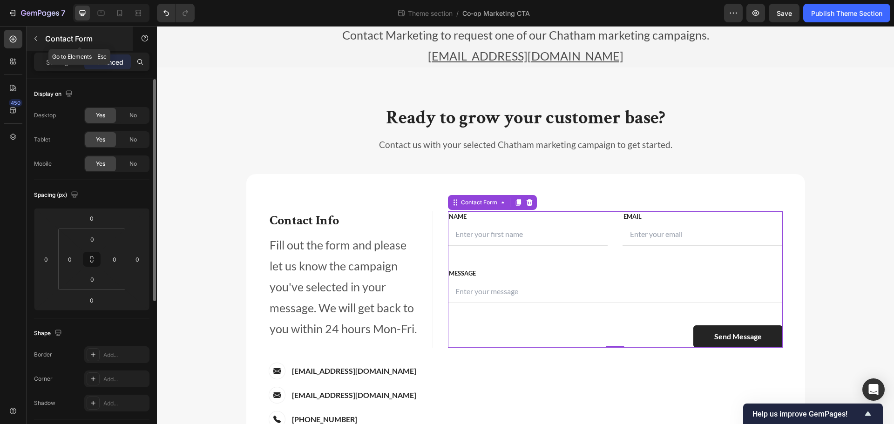
click at [39, 38] on icon "button" at bounding box center [35, 38] width 7 height 7
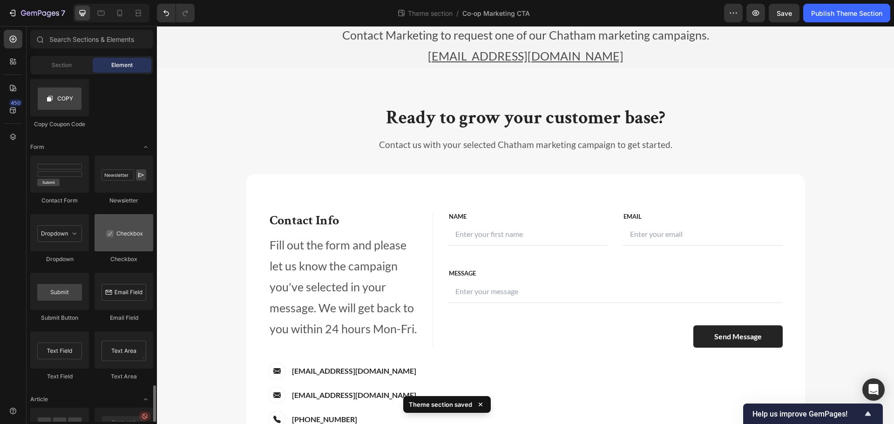
scroll to position [2096, 0]
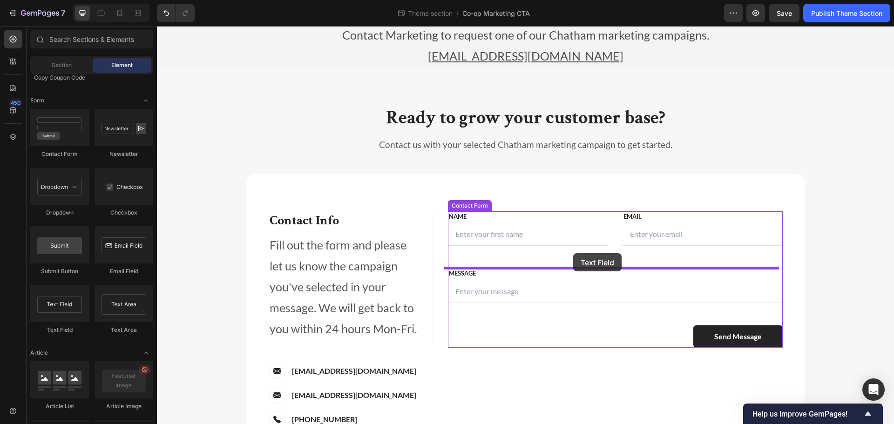
drag, startPoint x: 215, startPoint y: 335, endPoint x: 573, endPoint y: 253, distance: 367.8
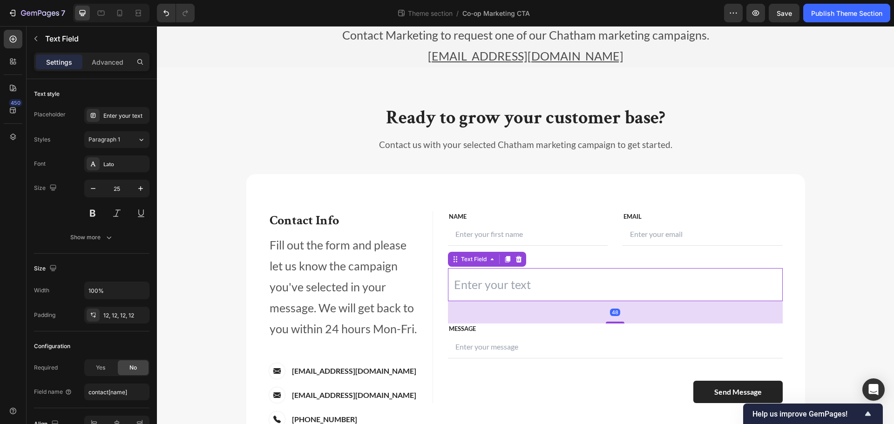
click at [498, 290] on input "text" at bounding box center [615, 284] width 335 height 33
click at [555, 221] on p "NAME" at bounding box center [528, 216] width 158 height 9
click at [486, 294] on input "text" at bounding box center [615, 284] width 335 height 33
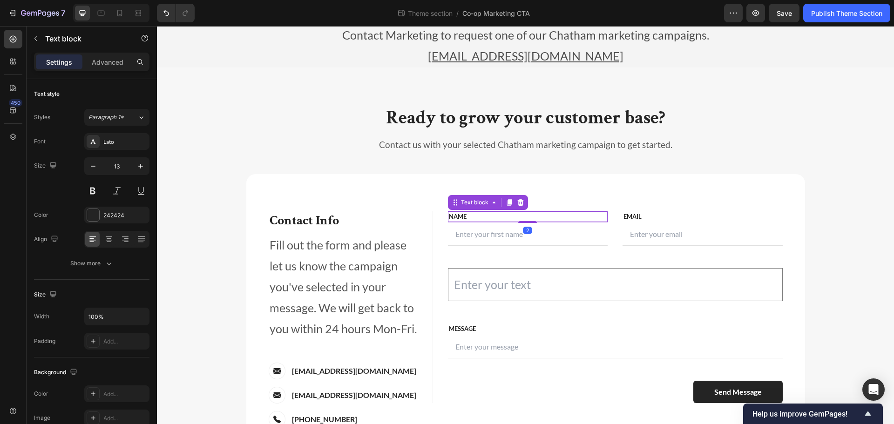
click at [457, 220] on p "NAME" at bounding box center [528, 216] width 158 height 9
click at [507, 201] on icon at bounding box center [509, 202] width 5 height 7
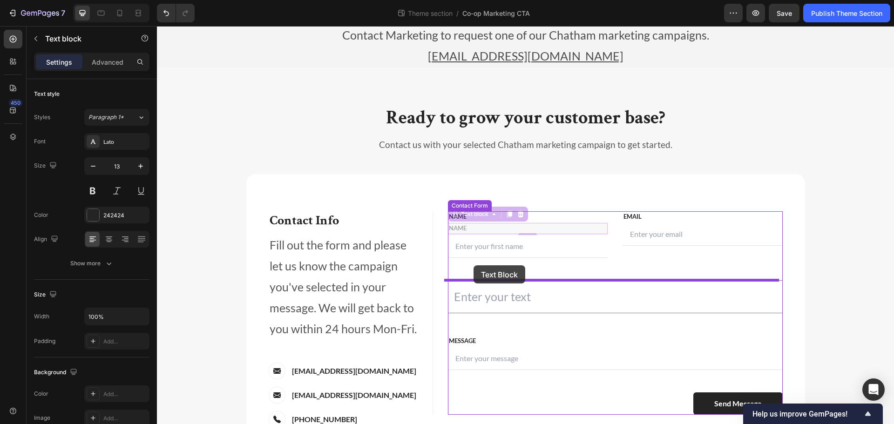
drag, startPoint x: 466, startPoint y: 214, endPoint x: 474, endPoint y: 265, distance: 51.8
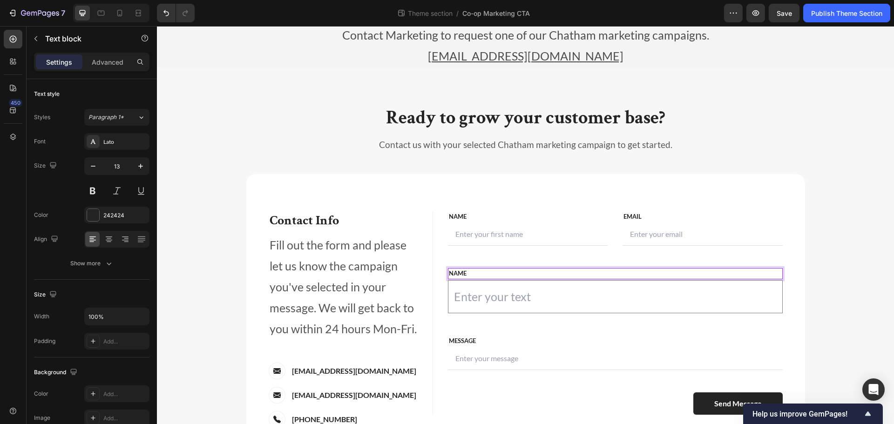
click at [470, 273] on p "NAME" at bounding box center [615, 273] width 333 height 9
click at [461, 273] on p "Customer ID" at bounding box center [615, 273] width 333 height 9
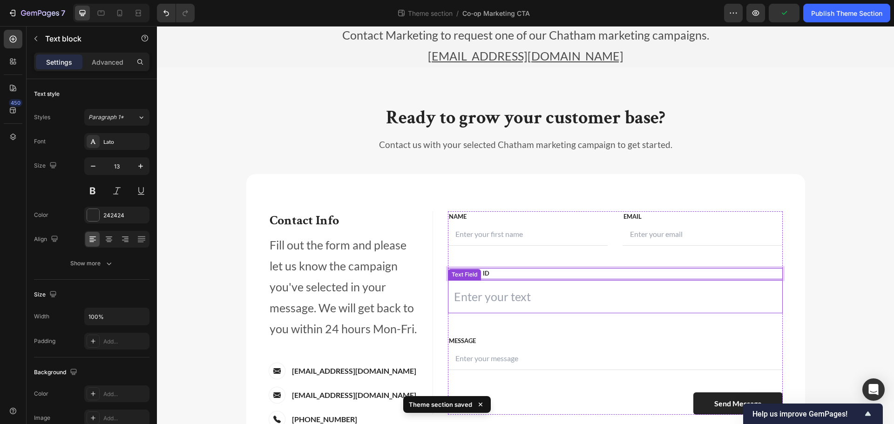
click at [517, 295] on input "text" at bounding box center [615, 296] width 335 height 33
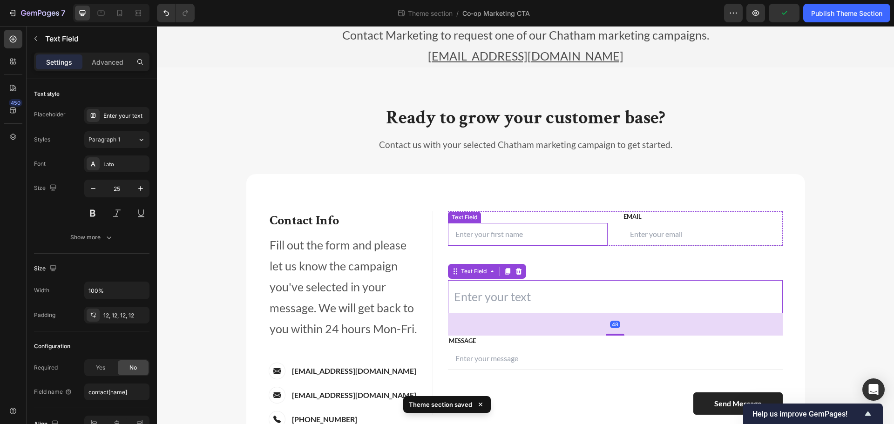
click at [524, 239] on input "text" at bounding box center [528, 234] width 160 height 23
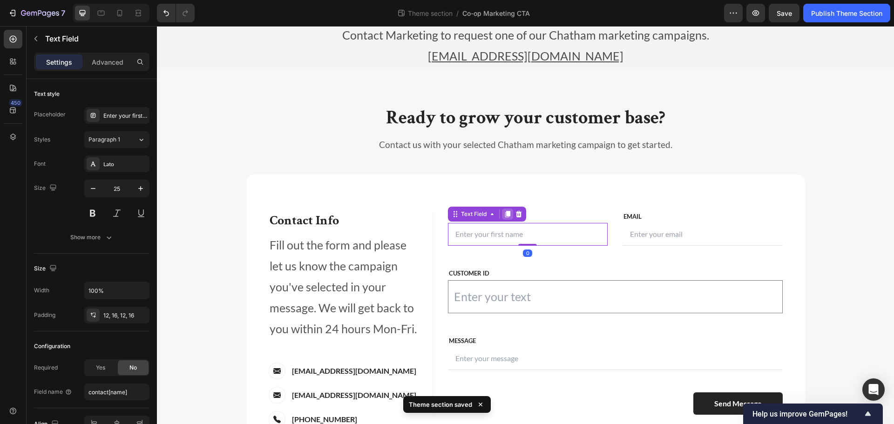
click at [504, 213] on icon at bounding box center [507, 214] width 7 height 7
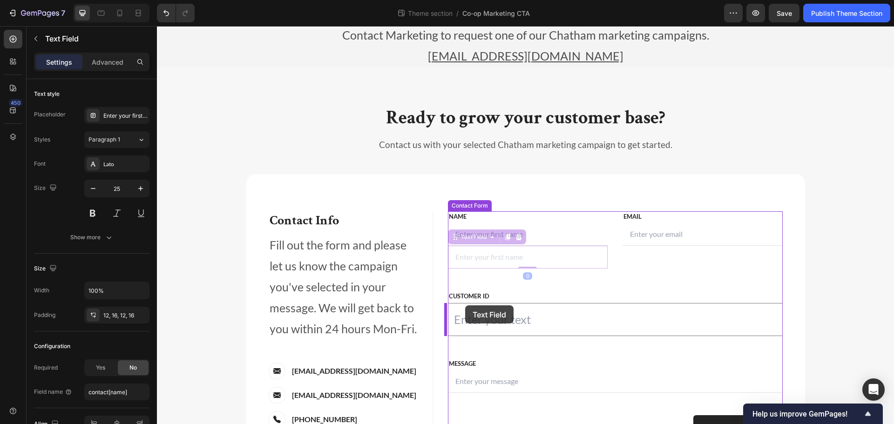
drag, startPoint x: 463, startPoint y: 240, endPoint x: 465, endPoint y: 306, distance: 65.7
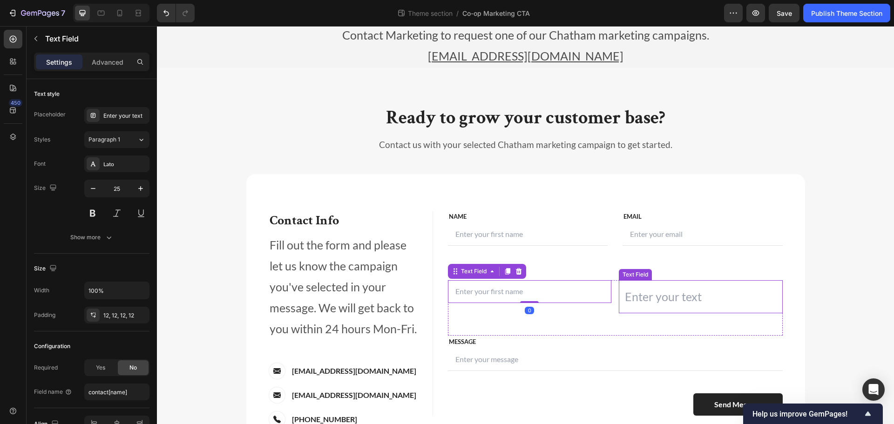
click at [689, 288] on input "text" at bounding box center [701, 296] width 164 height 33
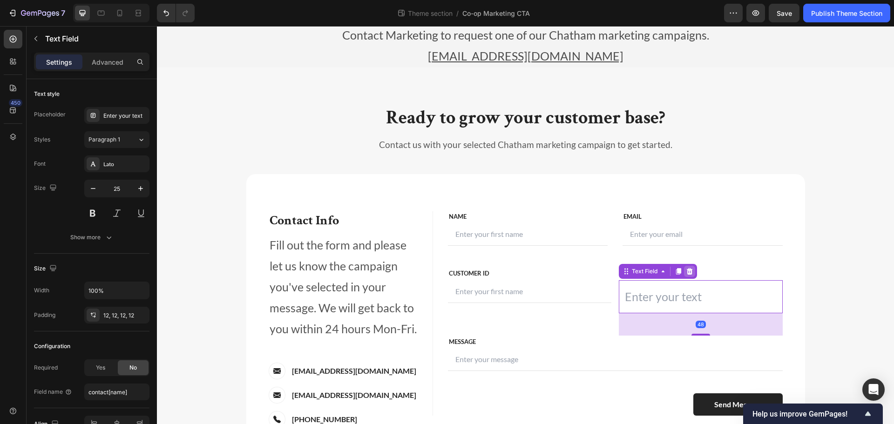
click at [687, 271] on icon at bounding box center [689, 271] width 7 height 7
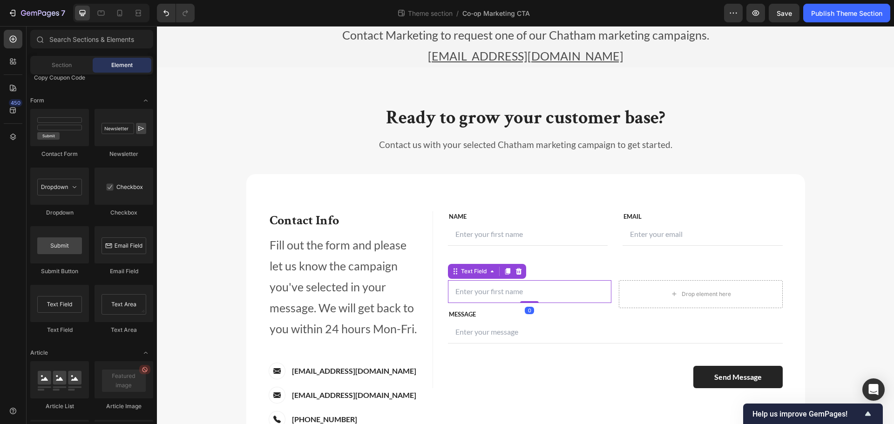
click at [549, 297] on input "text" at bounding box center [530, 291] width 164 height 23
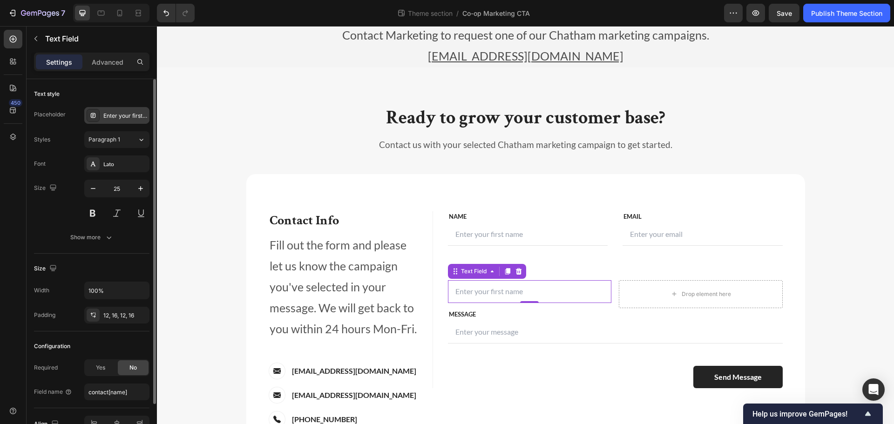
click at [118, 121] on div "Enter your first name" at bounding box center [116, 115] width 65 height 17
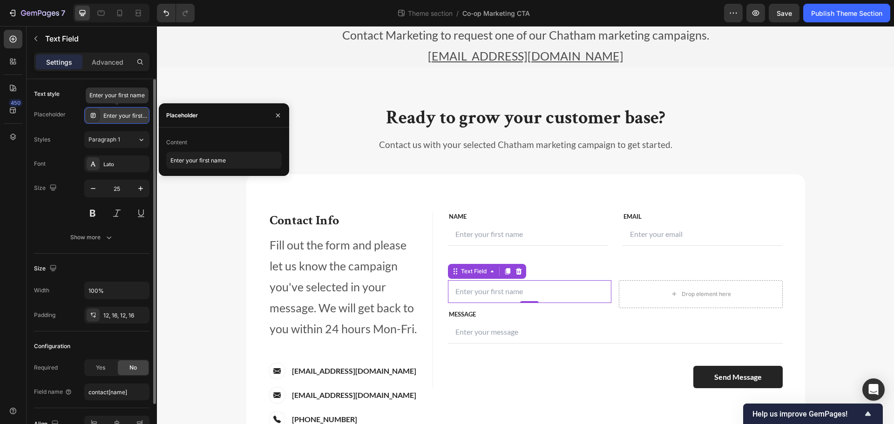
click at [118, 121] on div "Enter your first name" at bounding box center [116, 115] width 65 height 17
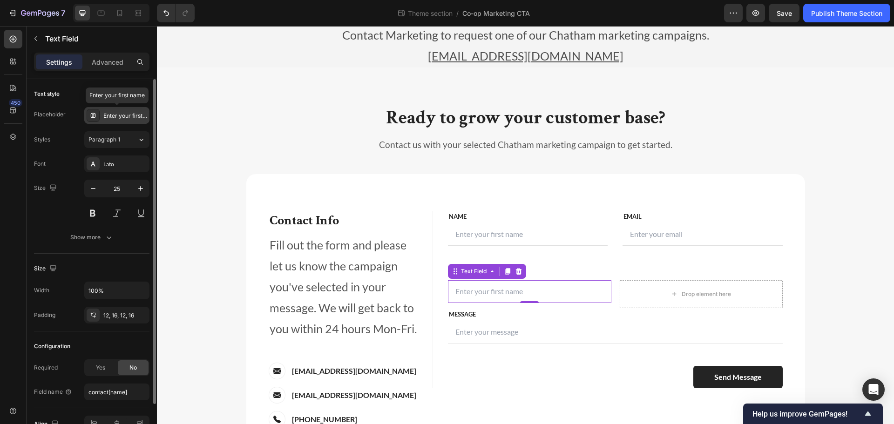
click at [118, 121] on div "Enter your first name" at bounding box center [116, 115] width 65 height 17
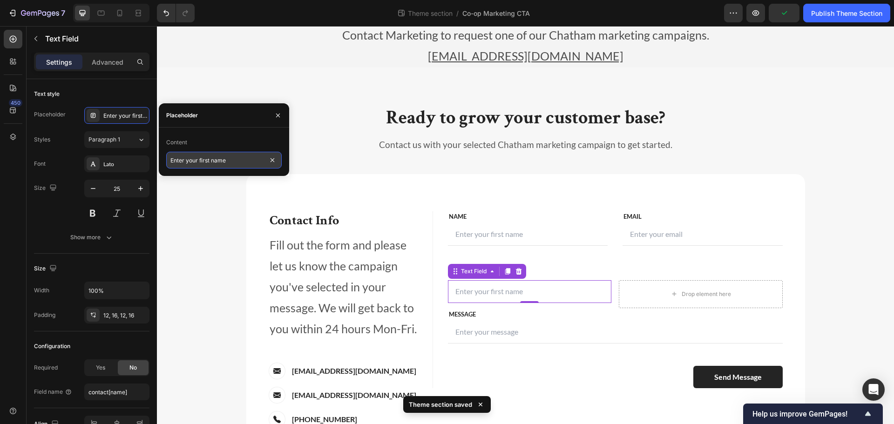
click at [216, 163] on input "Enter your first name" at bounding box center [224, 160] width 116 height 17
type input "e"
click at [226, 158] on input "Enter your Chatham Customer ID. (EX: ABC123)" at bounding box center [224, 160] width 116 height 17
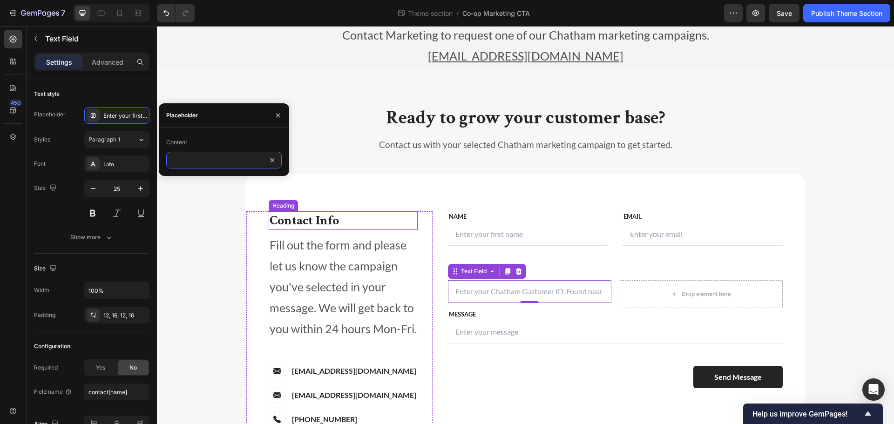
scroll to position [0, 117]
type input "Enter your Chatham Customer ID. Found near the top left of your Chatham invoice…"
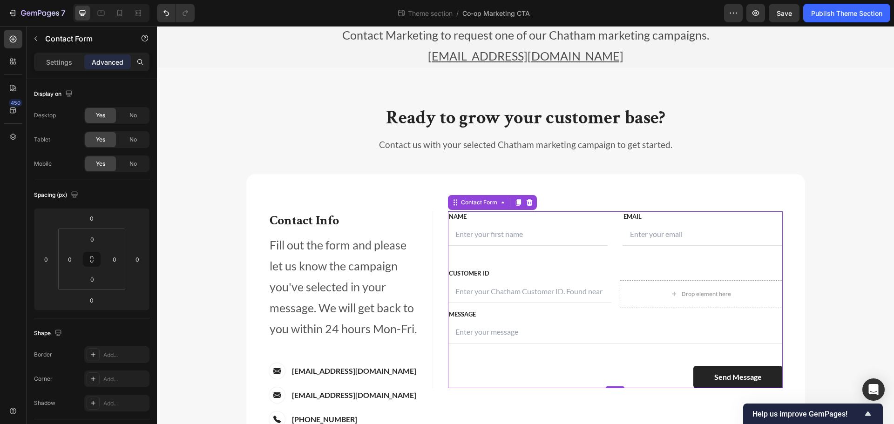
click at [589, 262] on div "FIRST NAME Text block NAME Text block Text Field LAST NAME Text block Email Tex…" at bounding box center [615, 299] width 335 height 177
click at [566, 298] on input "text" at bounding box center [530, 291] width 164 height 23
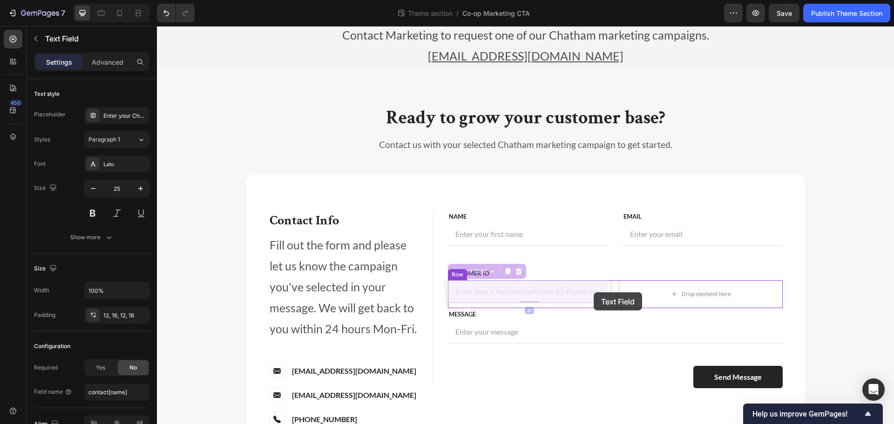
drag, startPoint x: 564, startPoint y: 292, endPoint x: 594, endPoint y: 292, distance: 29.3
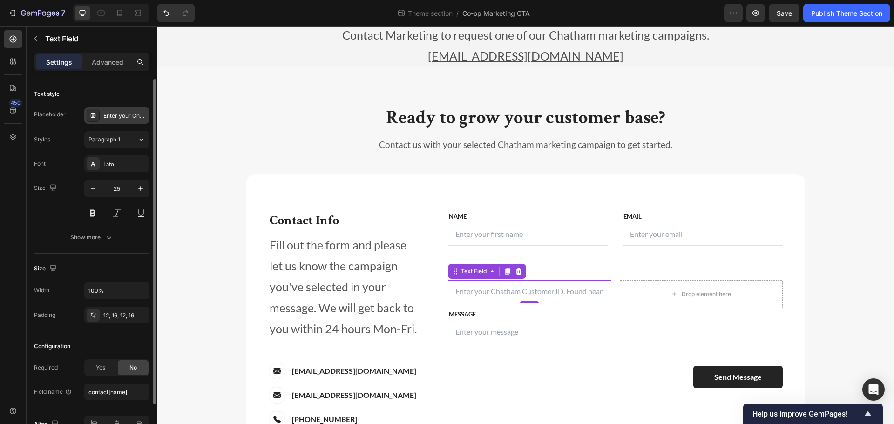
click at [114, 113] on div "Enter your Chatham Customer ID. Found near the top left of your Chatham invoice…" at bounding box center [125, 116] width 44 height 8
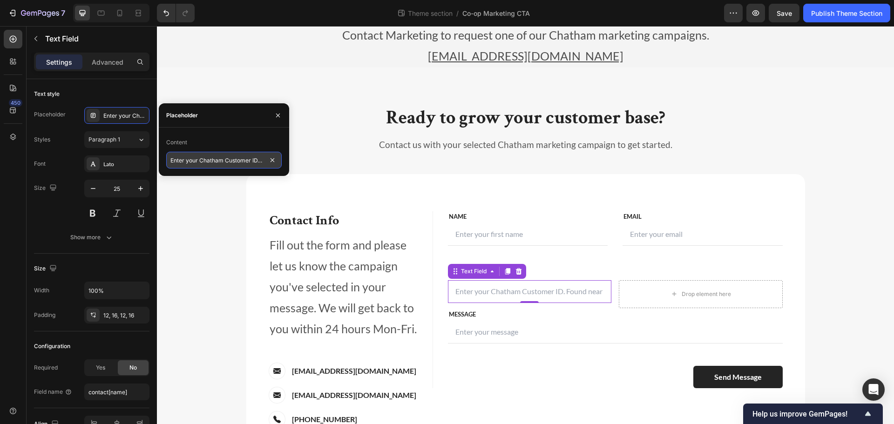
click at [214, 157] on input "Enter your Chatham Customer ID. Found near the top left of your Chatham invoice…" at bounding box center [224, 160] width 116 height 17
click at [229, 157] on input "Enter your Chatham Customer ID. Found near the top left of your Chatham invoice…" at bounding box center [224, 160] width 116 height 17
click at [259, 159] on input "Enter your Chatham Customer ID. Found near the top left of your Chatham invoice…" at bounding box center [224, 160] width 116 height 17
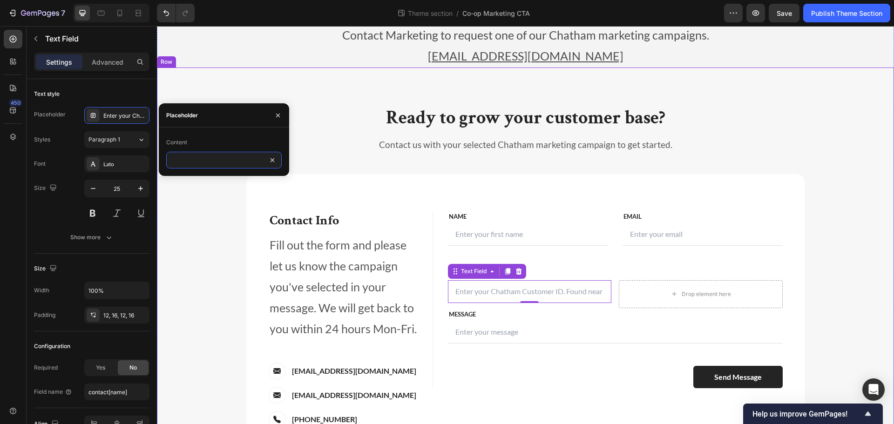
drag, startPoint x: 416, startPoint y: 185, endPoint x: 340, endPoint y: 169, distance: 78.7
type input "Enter your Chatham Customer ID"
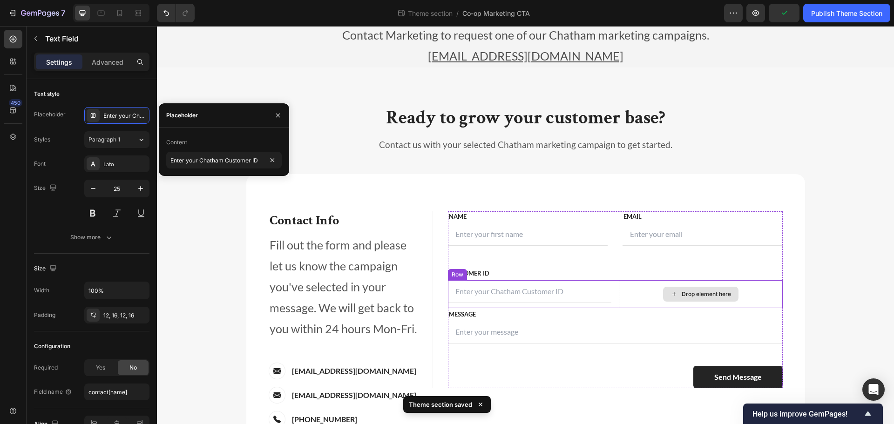
click at [709, 299] on div "Drop element here" at bounding box center [700, 294] width 75 height 15
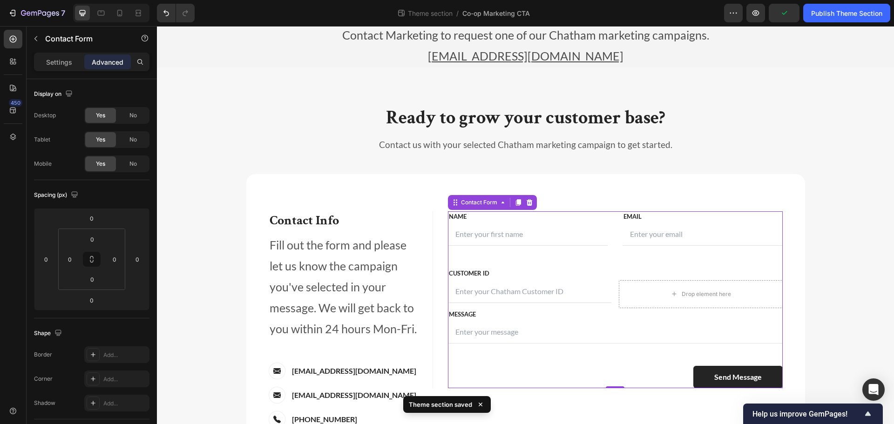
click at [672, 262] on div "FIRST NAME Text block NAME Text block Text Field LAST NAME Text block Email Tex…" at bounding box center [615, 299] width 335 height 177
click at [547, 289] on input "text" at bounding box center [530, 291] width 164 height 23
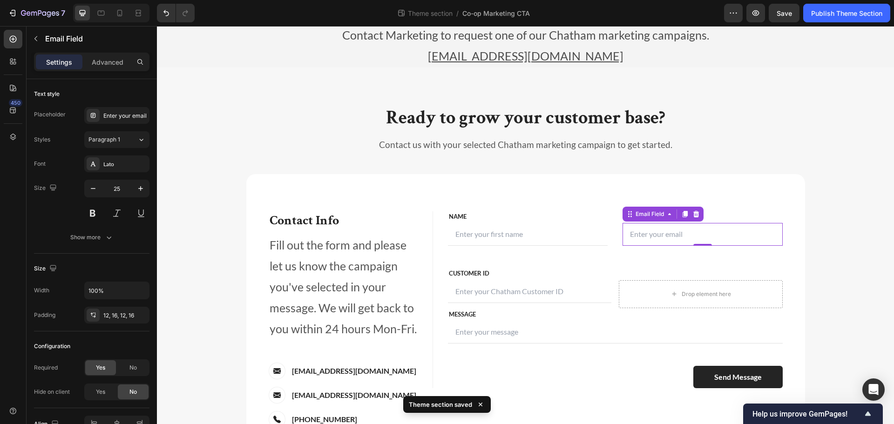
click at [637, 231] on input "email" at bounding box center [703, 234] width 160 height 23
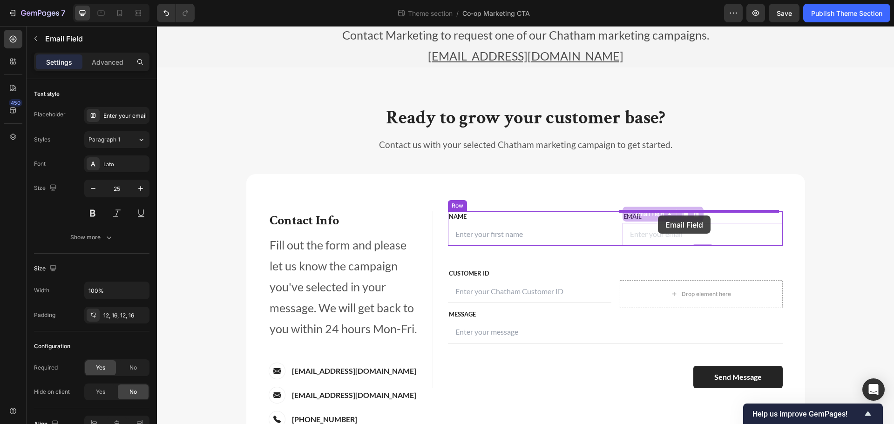
drag, startPoint x: 650, startPoint y: 213, endPoint x: 658, endPoint y: 216, distance: 8.3
click at [658, 216] on div "Ready to grow your customer base? Heading Contact your Account Executive to inq…" at bounding box center [525, 203] width 737 height 627
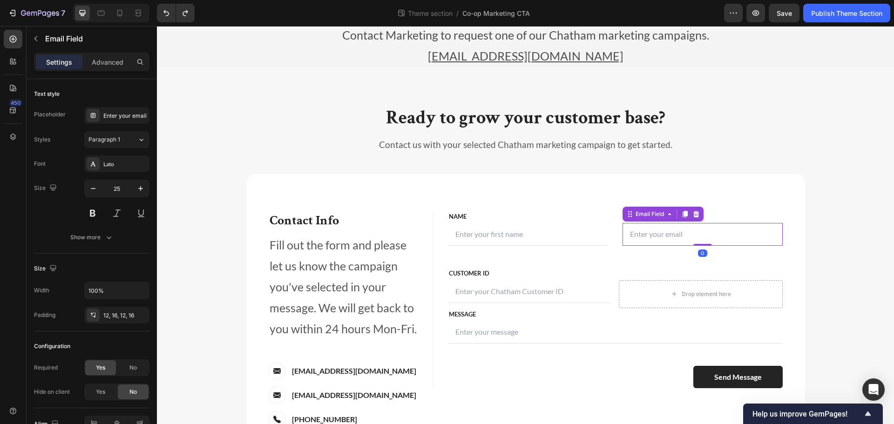
click at [681, 218] on div at bounding box center [685, 214] width 11 height 11
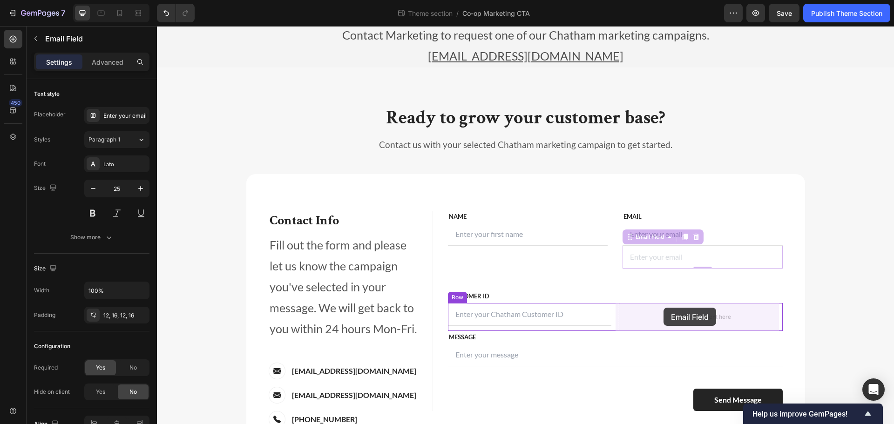
drag, startPoint x: 653, startPoint y: 236, endPoint x: 664, endPoint y: 308, distance: 73.1
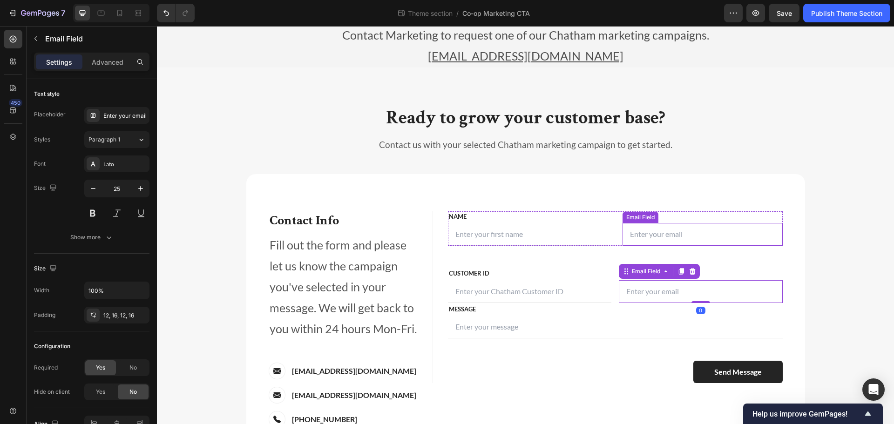
click at [628, 217] on div "Email Field" at bounding box center [641, 217] width 32 height 8
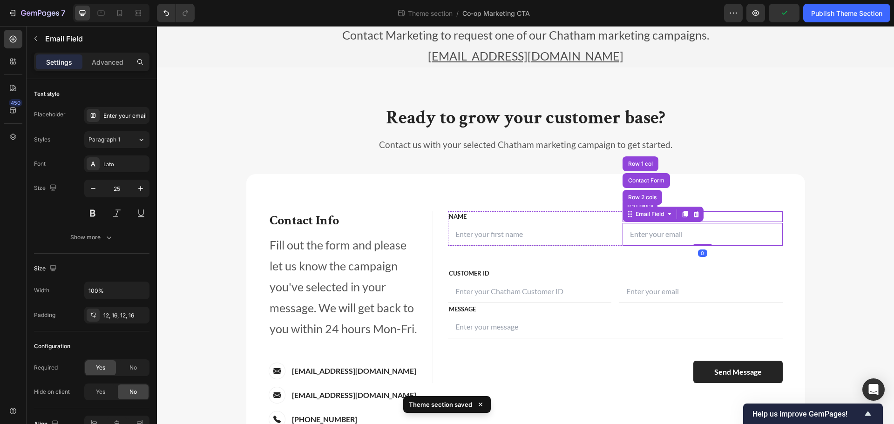
click at [740, 211] on div "Email" at bounding box center [703, 216] width 160 height 11
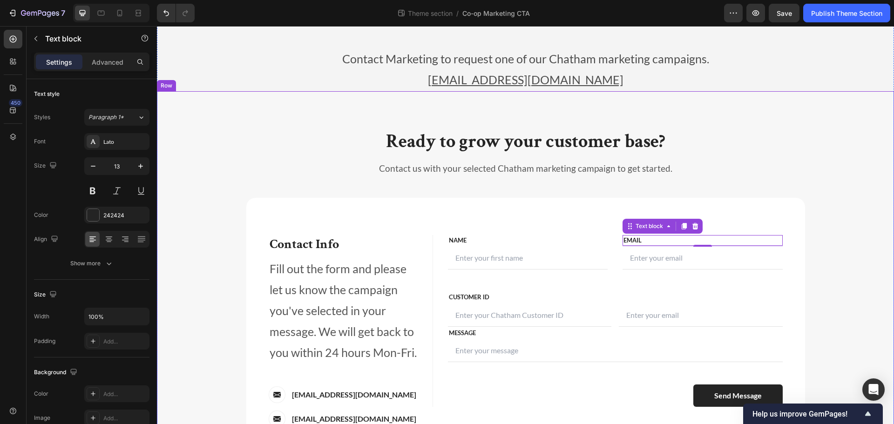
scroll to position [229, 0]
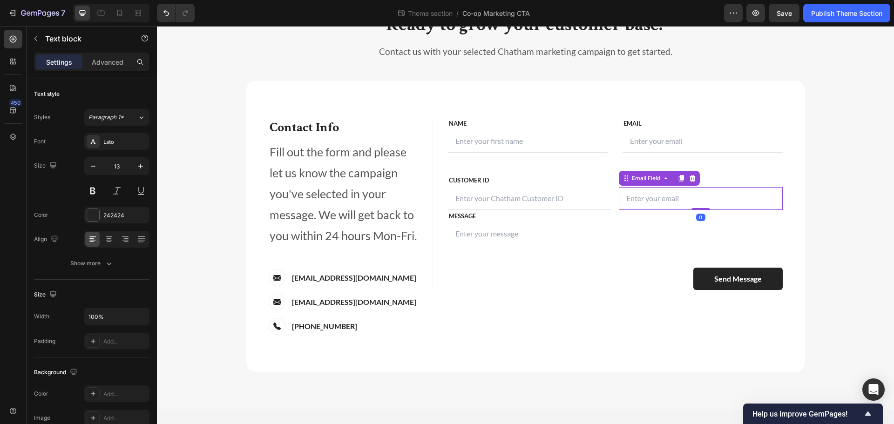
click at [656, 193] on input "email" at bounding box center [701, 198] width 164 height 23
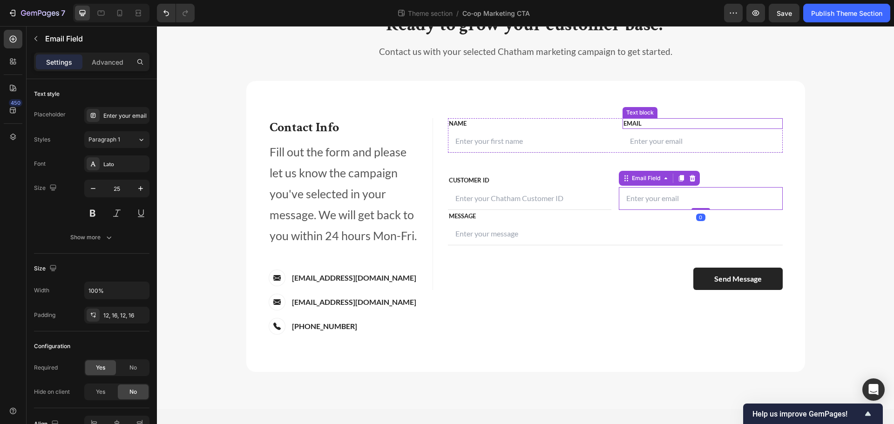
click at [637, 118] on div "Email" at bounding box center [703, 123] width 160 height 11
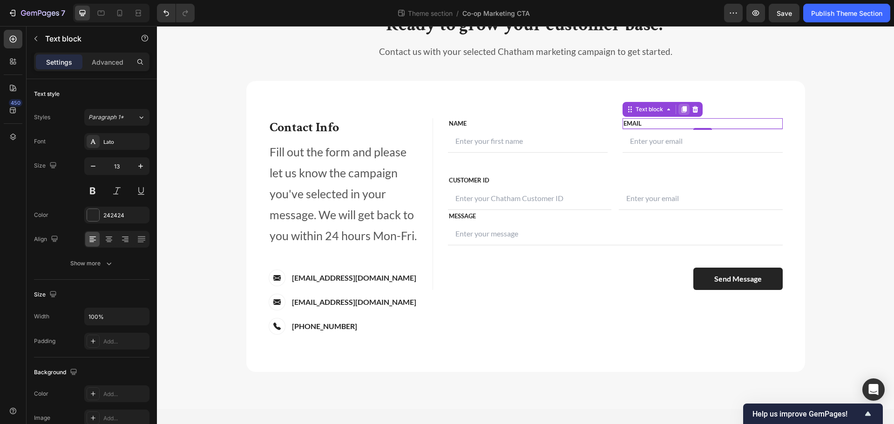
click at [682, 108] on icon at bounding box center [684, 109] width 5 height 7
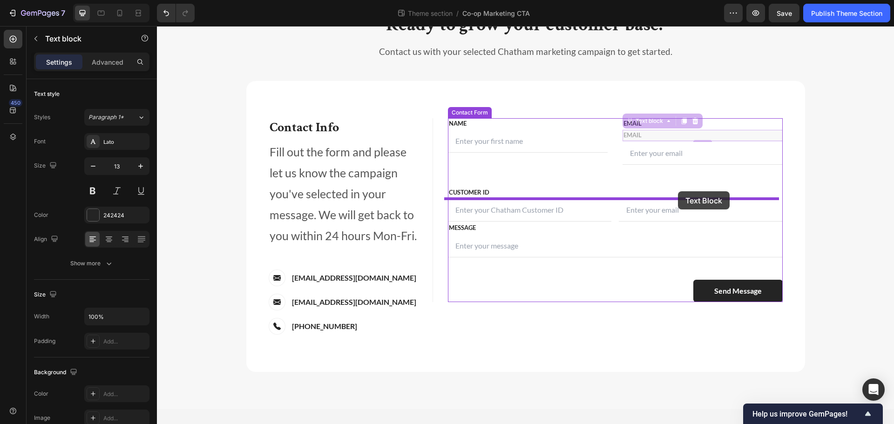
drag, startPoint x: 652, startPoint y: 114, endPoint x: 678, endPoint y: 194, distance: 84.2
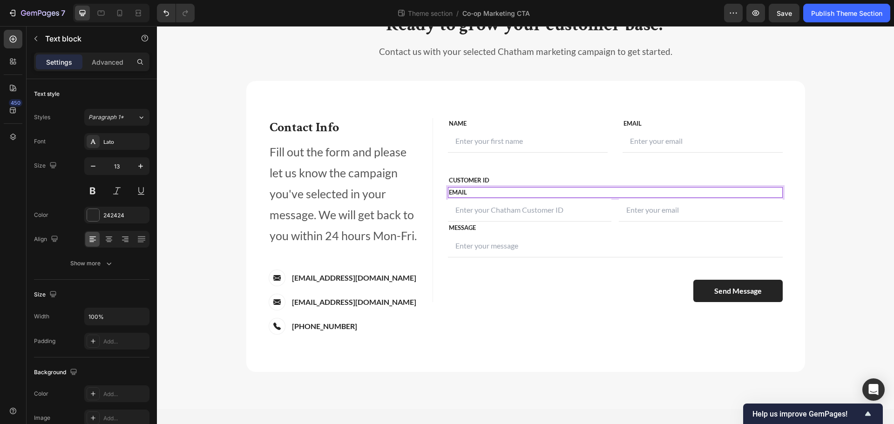
click at [491, 188] on p "Email" at bounding box center [615, 192] width 333 height 9
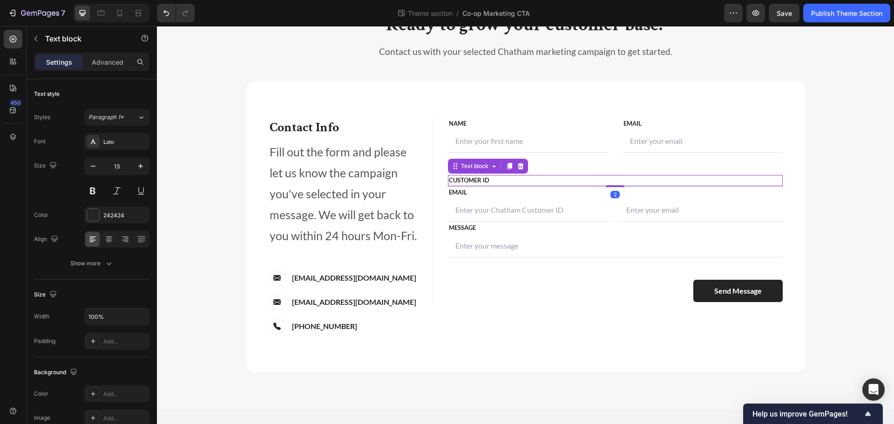
click at [510, 176] on div "CUSTOMER ID" at bounding box center [615, 180] width 335 height 11
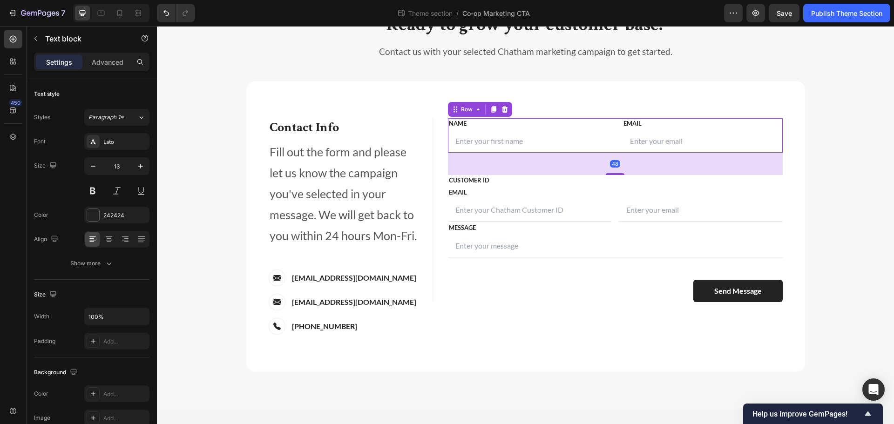
click at [612, 141] on div "FIRST NAME Text block NAME Text block Text Field LAST NAME Text block Email Tex…" at bounding box center [615, 135] width 335 height 35
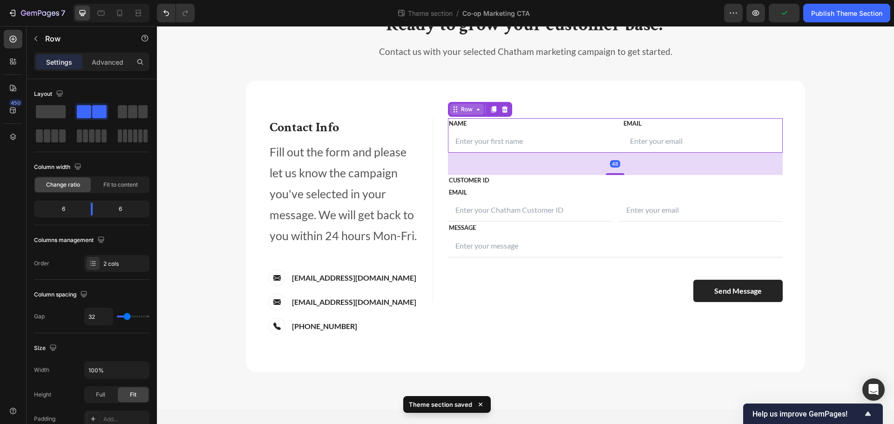
click at [475, 107] on icon at bounding box center [478, 109] width 7 height 7
click at [491, 111] on icon at bounding box center [493, 109] width 5 height 7
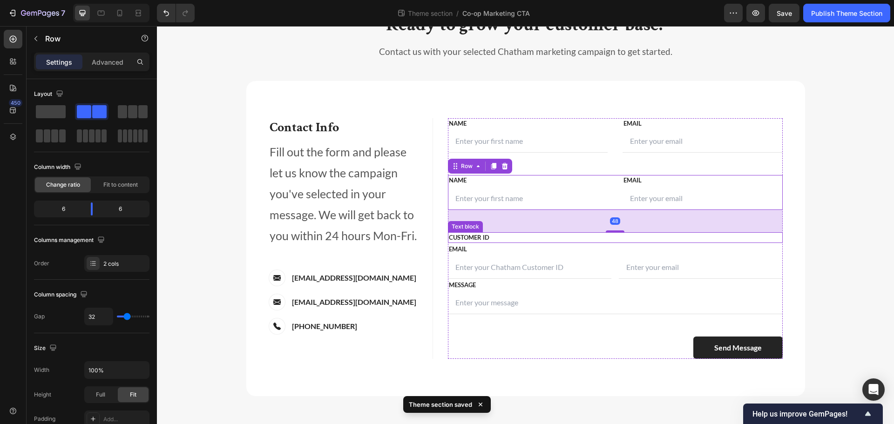
click at [479, 240] on p "CUSTOMER ID" at bounding box center [615, 237] width 333 height 9
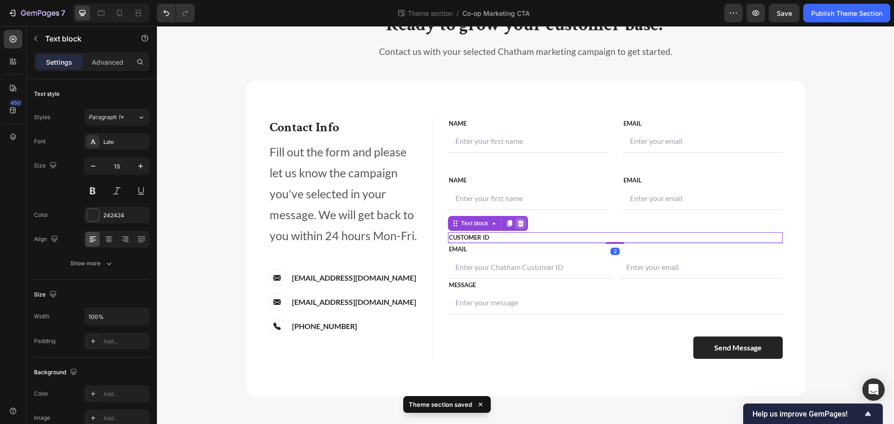
click at [517, 222] on icon at bounding box center [520, 223] width 6 height 7
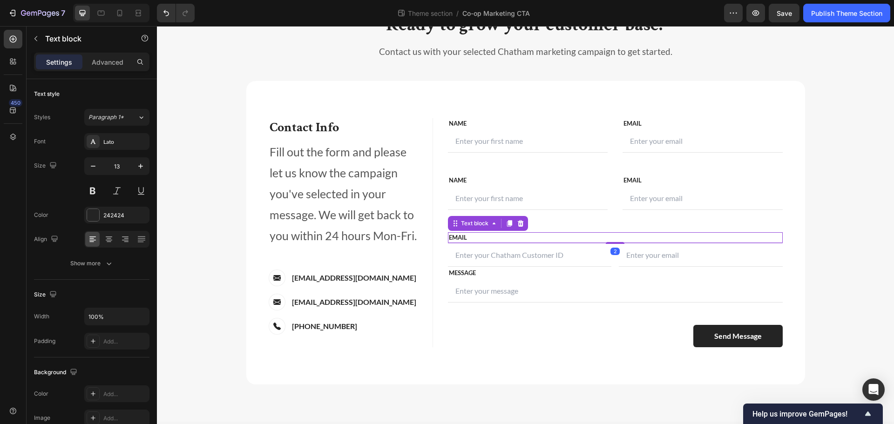
click at [465, 239] on p "Email" at bounding box center [615, 237] width 333 height 9
click at [517, 225] on icon at bounding box center [520, 223] width 6 height 7
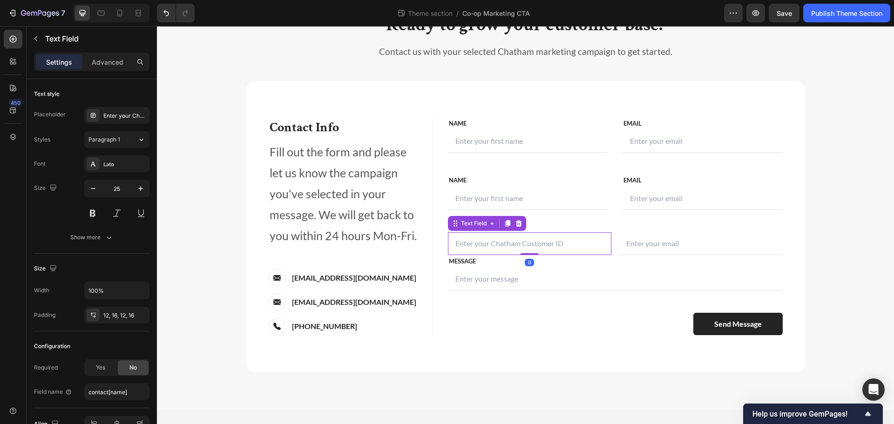
click at [463, 245] on input "text" at bounding box center [530, 243] width 164 height 23
click at [441, 235] on div "FIRST NAME Text block NAME Text block Text Field LAST NAME Text block Email Tex…" at bounding box center [619, 227] width 373 height 218
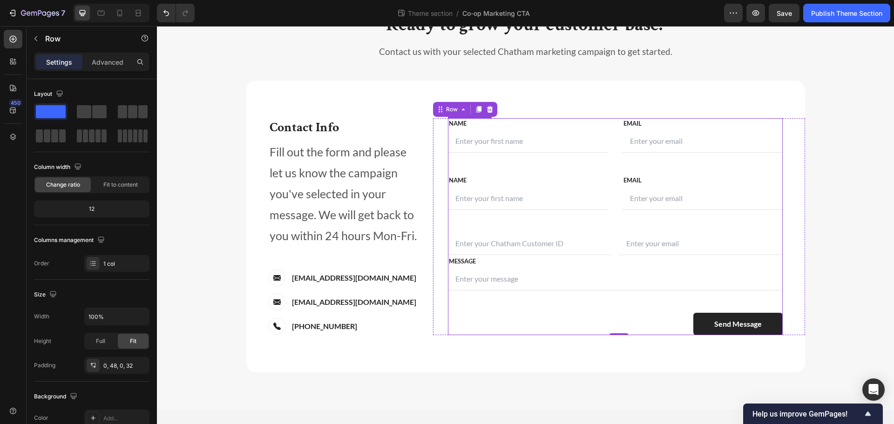
click at [451, 231] on div "FIRST NAME Text block NAME Text block Text Field LAST NAME Text block Email Tex…" at bounding box center [615, 227] width 335 height 218
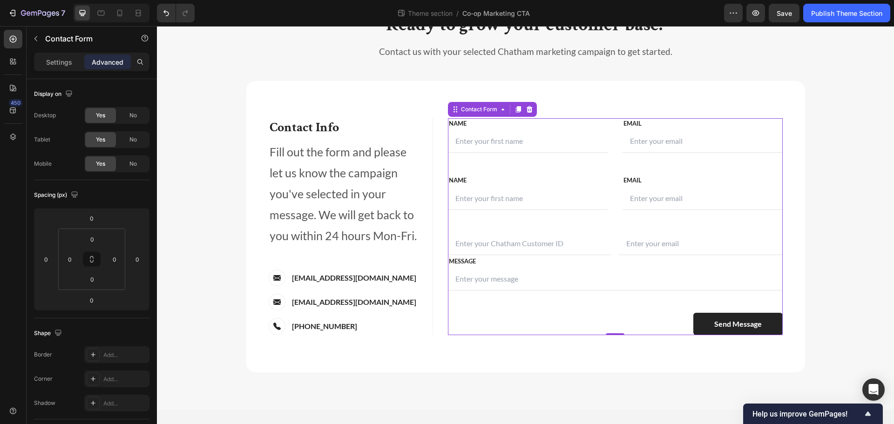
click at [463, 217] on div "FIRST NAME Text block NAME Text block Text Field LAST NAME Text block Email Tex…" at bounding box center [615, 227] width 335 height 218
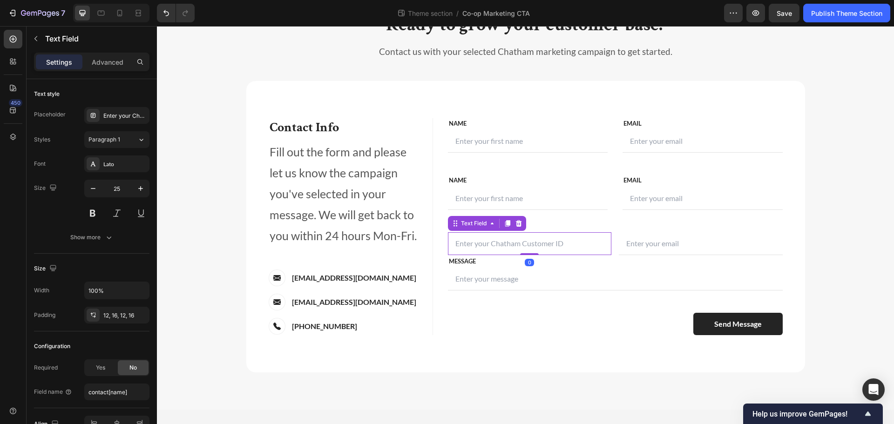
click at [474, 236] on input "text" at bounding box center [530, 243] width 164 height 23
click at [454, 224] on icon at bounding box center [455, 223] width 7 height 7
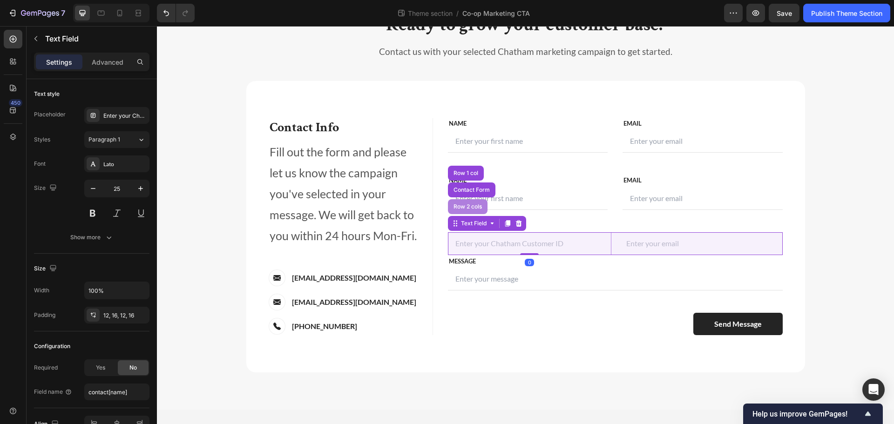
click at [458, 208] on div "Row 2 cols" at bounding box center [468, 207] width 32 height 6
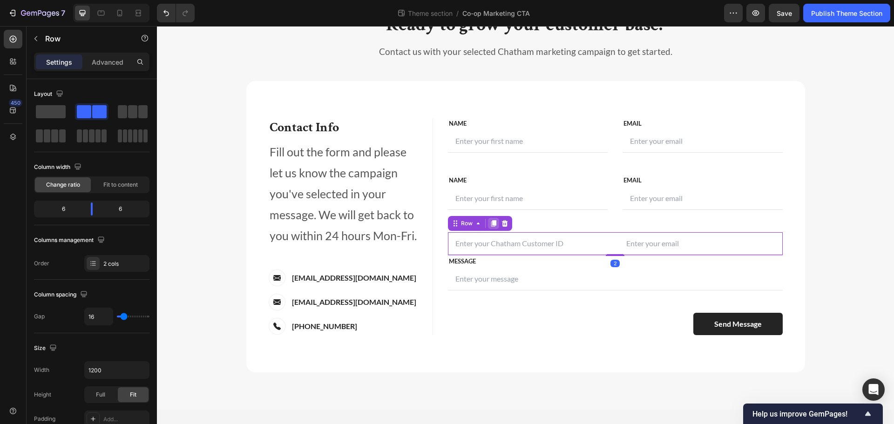
click at [491, 223] on icon at bounding box center [493, 223] width 5 height 7
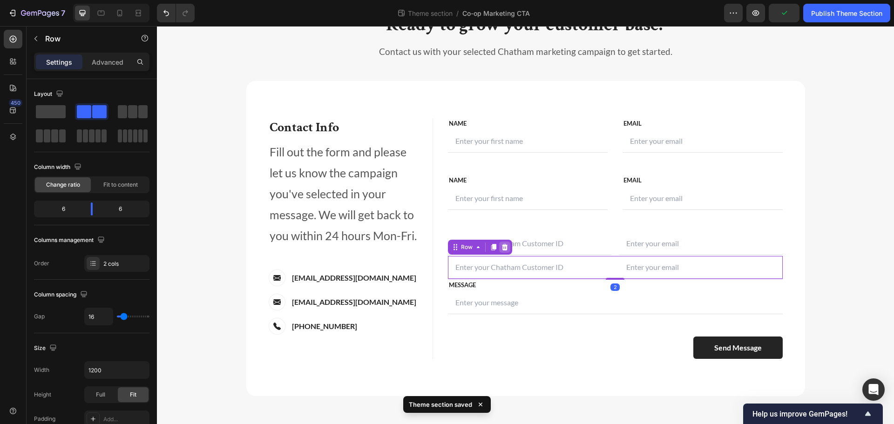
click at [501, 246] on icon at bounding box center [504, 247] width 7 height 7
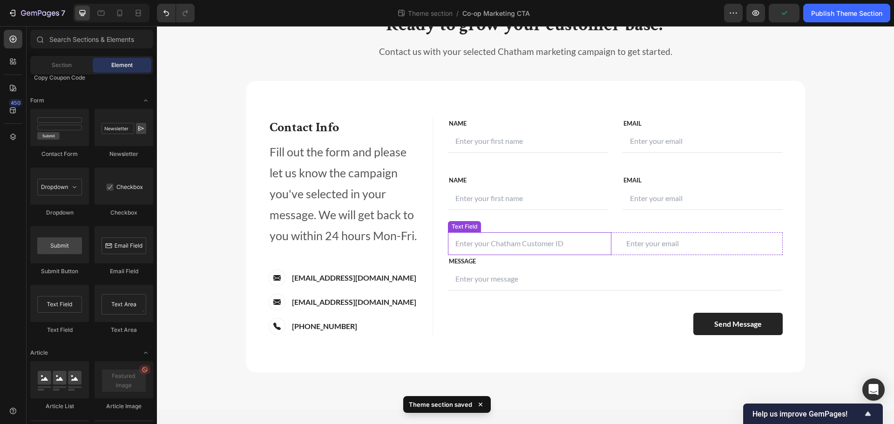
click at [459, 237] on input "text" at bounding box center [530, 243] width 164 height 23
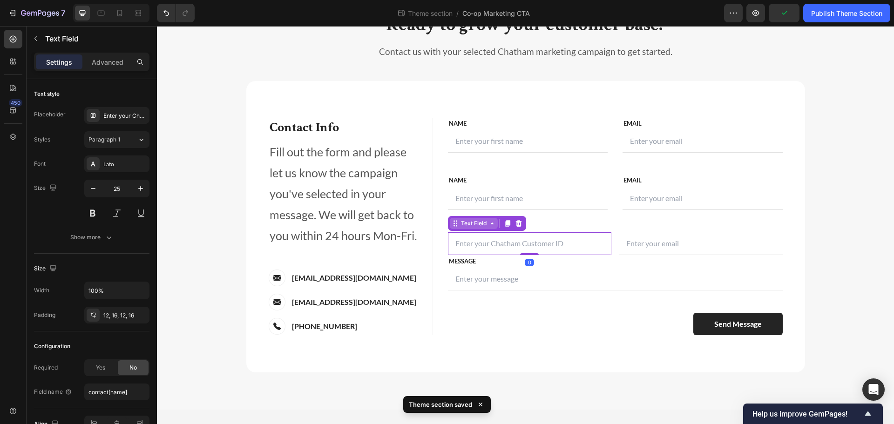
click at [452, 224] on icon at bounding box center [455, 223] width 7 height 7
click at [466, 211] on div "Row 2 cols" at bounding box center [468, 206] width 40 height 15
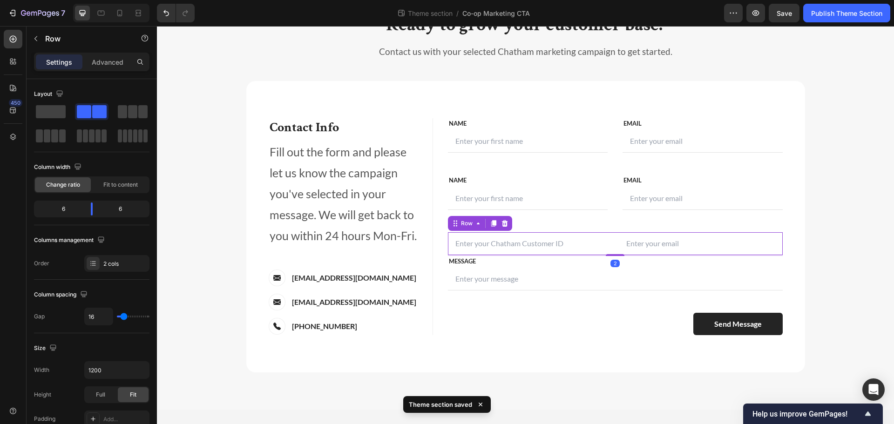
click at [503, 222] on icon at bounding box center [504, 223] width 7 height 7
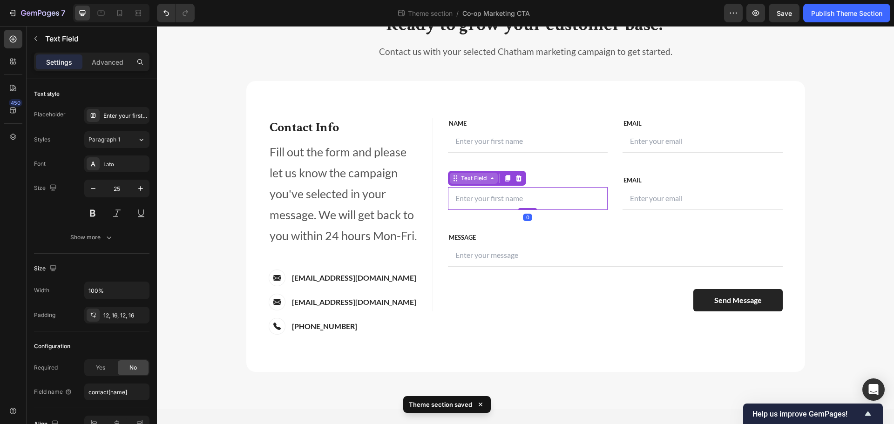
click at [459, 180] on div "Text Field" at bounding box center [473, 178] width 29 height 8
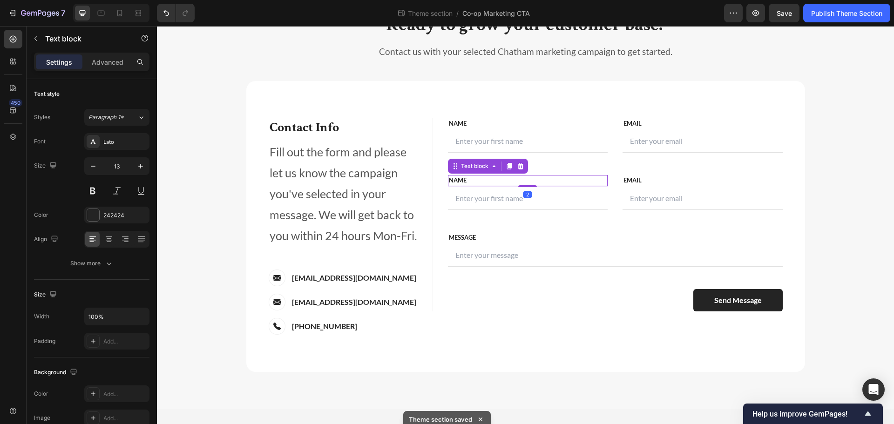
click at [587, 182] on p "NAME" at bounding box center [528, 180] width 158 height 9
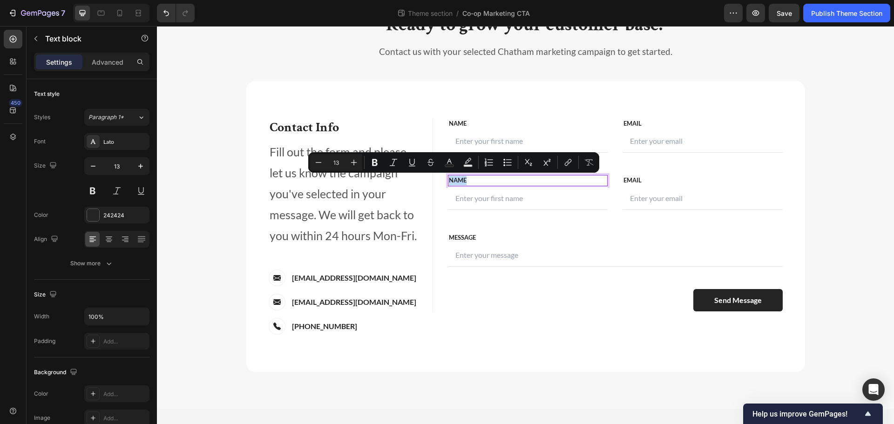
click at [532, 181] on p "NAME" at bounding box center [528, 180] width 158 height 9
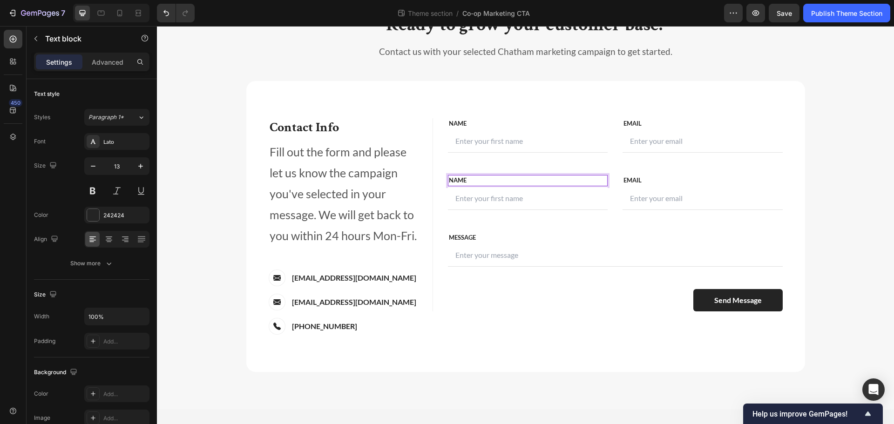
click at [532, 181] on p "NAME" at bounding box center [528, 180] width 158 height 9
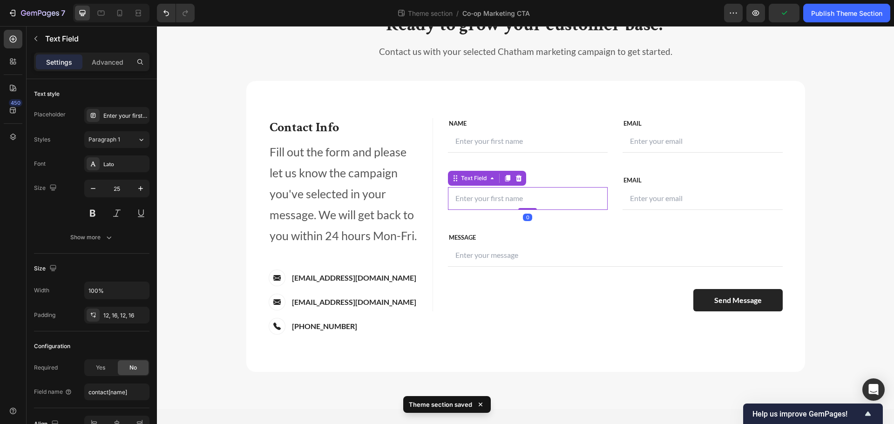
click at [523, 203] on input "text" at bounding box center [528, 198] width 160 height 23
click at [124, 116] on div "Enter your first name" at bounding box center [125, 116] width 44 height 8
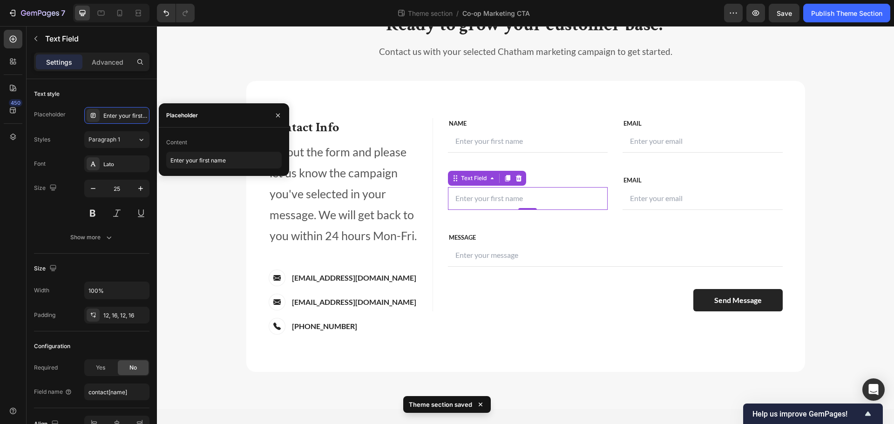
click at [216, 170] on div "Content Enter your first name" at bounding box center [224, 152] width 130 height 48
click at [216, 164] on input "Enter your first name" at bounding box center [224, 160] width 116 height 17
type input "r"
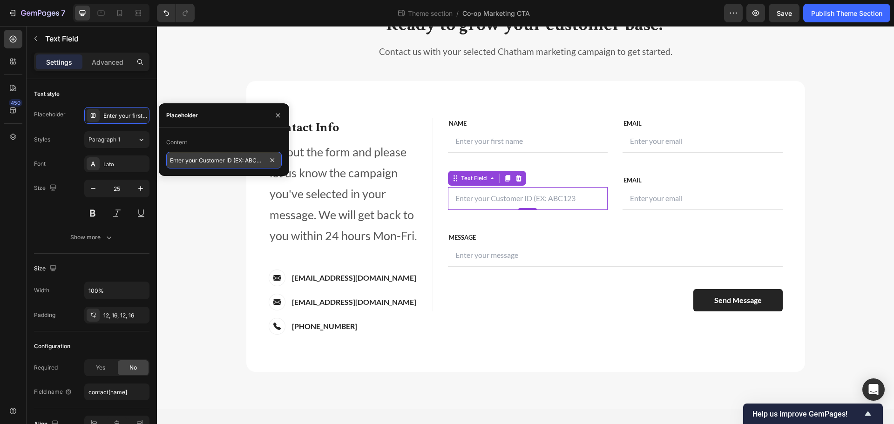
scroll to position [0, 4]
type input "Enter your Customer ID (EX: ABC123)"
click at [583, 119] on p "NAME" at bounding box center [528, 123] width 158 height 9
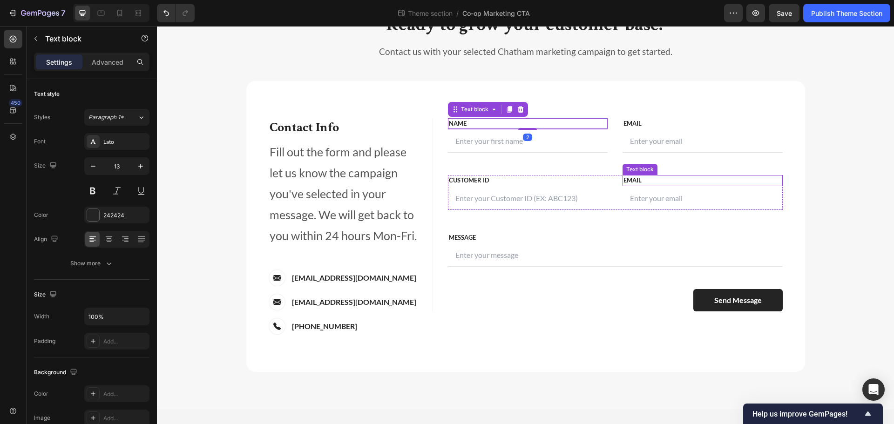
click at [652, 180] on p "Email" at bounding box center [703, 180] width 158 height 9
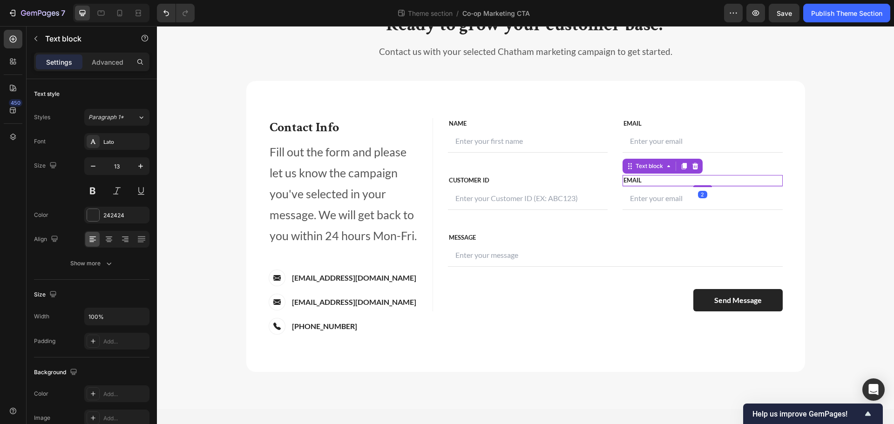
click at [652, 180] on p "Email" at bounding box center [703, 180] width 158 height 9
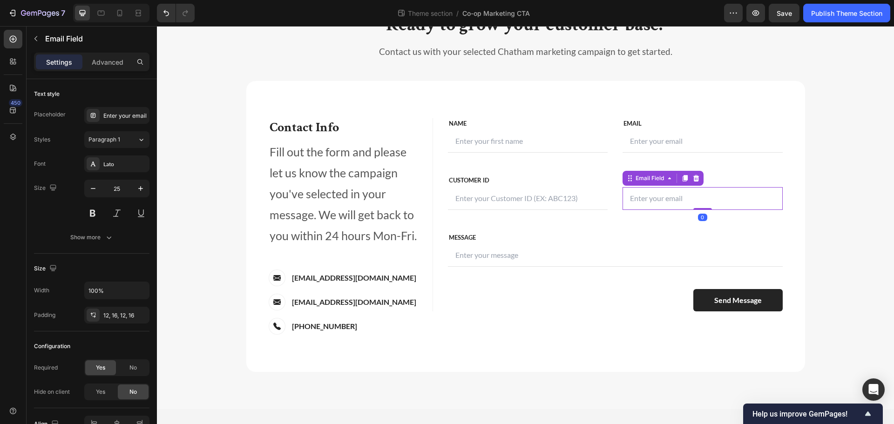
click at [655, 201] on input "email" at bounding box center [703, 198] width 160 height 23
click at [127, 116] on div "Enter your email" at bounding box center [125, 116] width 44 height 8
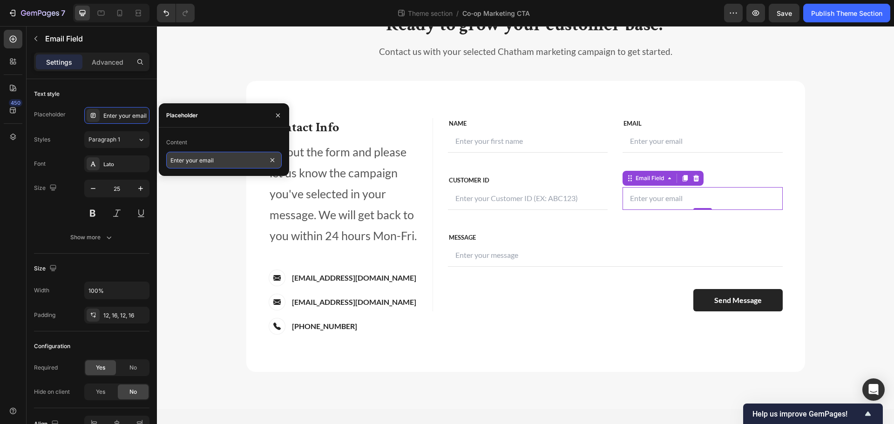
click at [209, 160] on input "Enter your email" at bounding box center [224, 160] width 116 height 17
type input "Enter your business name"
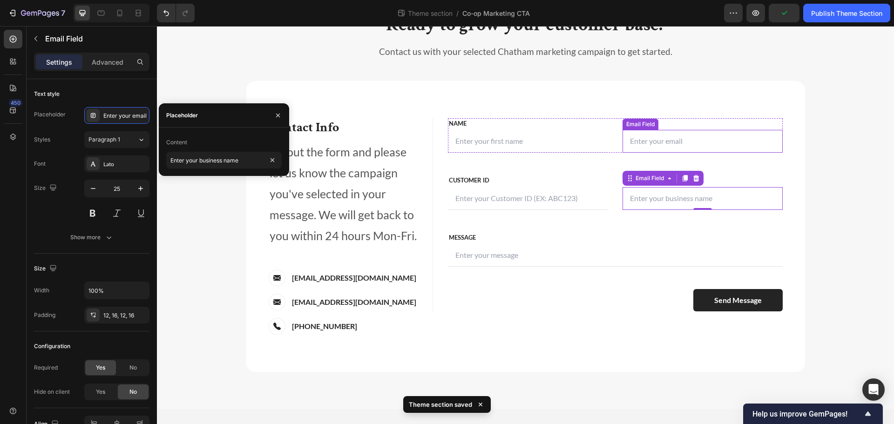
click at [717, 150] on input "email" at bounding box center [703, 141] width 160 height 23
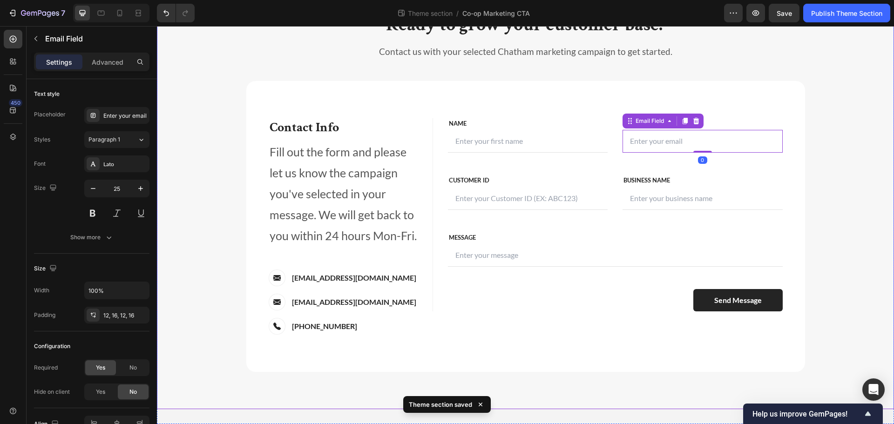
click at [872, 143] on div "Ready to grow your customer base? Heading Contact us with your selected Chatham…" at bounding box center [525, 192] width 723 height 360
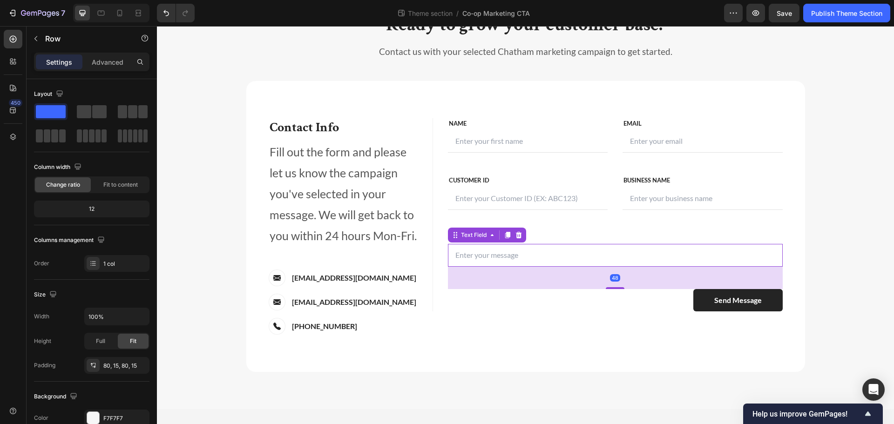
click at [545, 258] on input "text" at bounding box center [615, 255] width 335 height 23
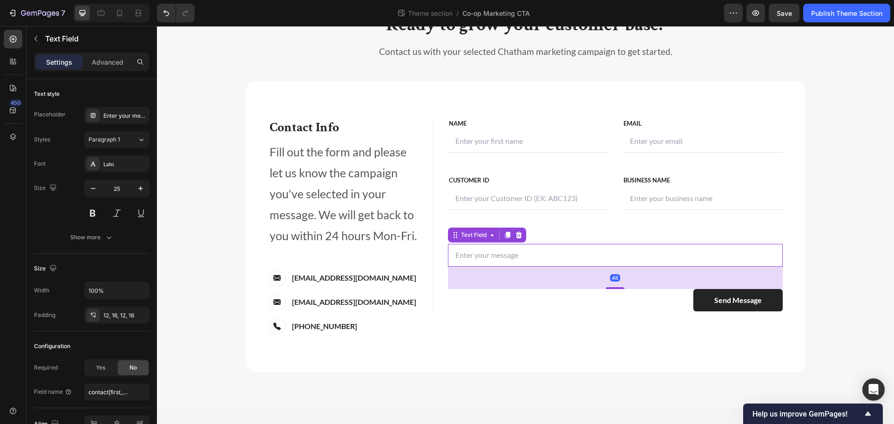
click at [545, 258] on input "text" at bounding box center [615, 255] width 335 height 23
click at [117, 119] on div "Enter your message" at bounding box center [125, 116] width 44 height 8
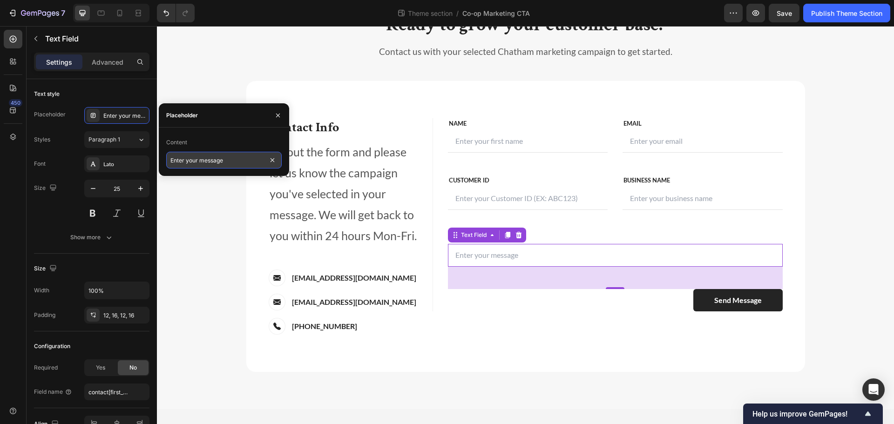
click at [234, 163] on input "Enter your message" at bounding box center [224, 160] width 116 height 17
type input "Enter your message. Please include which campaign you are requesting along with…"
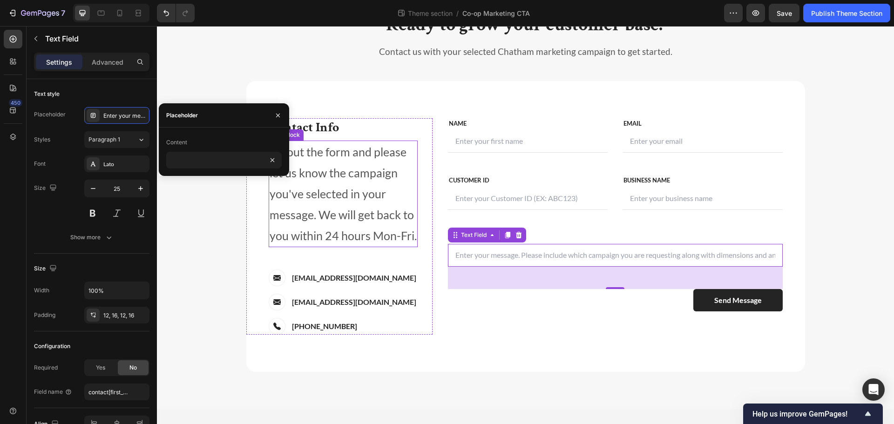
click at [344, 222] on p "Fill out the form and please let us know the campaign you've selected in your m…" at bounding box center [343, 194] width 147 height 105
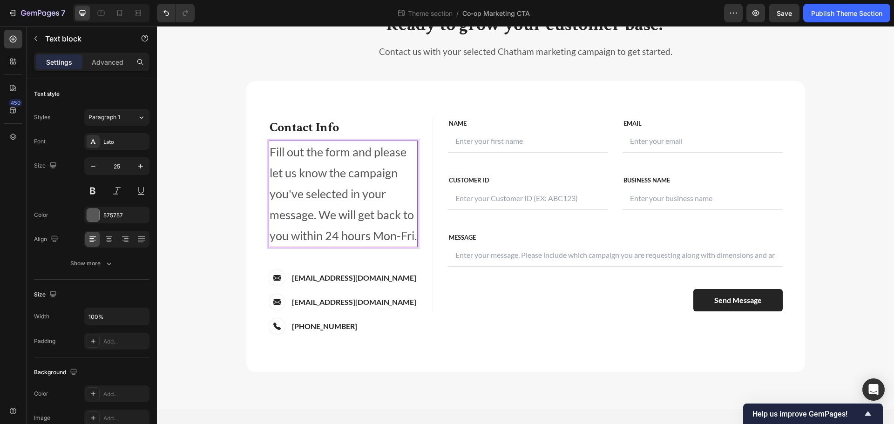
click at [352, 153] on p "Fill out the form and please let us know the campaign you've selected in your m…" at bounding box center [343, 194] width 147 height 105
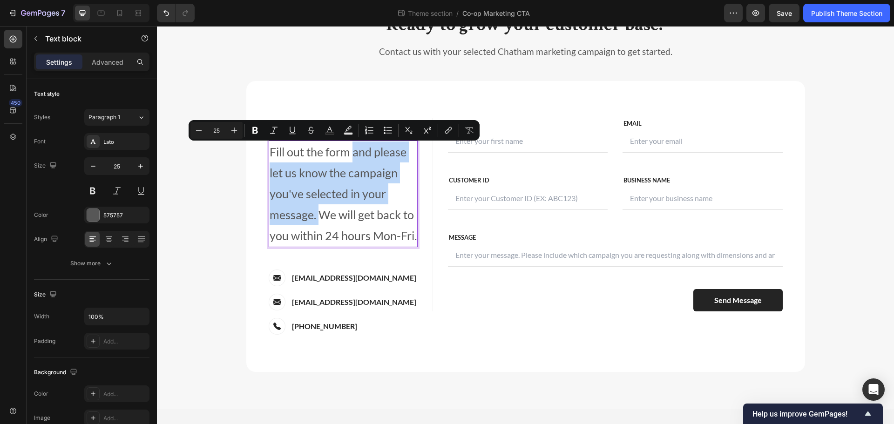
drag, startPoint x: 349, startPoint y: 151, endPoint x: 314, endPoint y: 212, distance: 69.9
click at [314, 212] on p "Fill out the form and please let us know the campaign you've selected in your m…" at bounding box center [343, 194] width 147 height 105
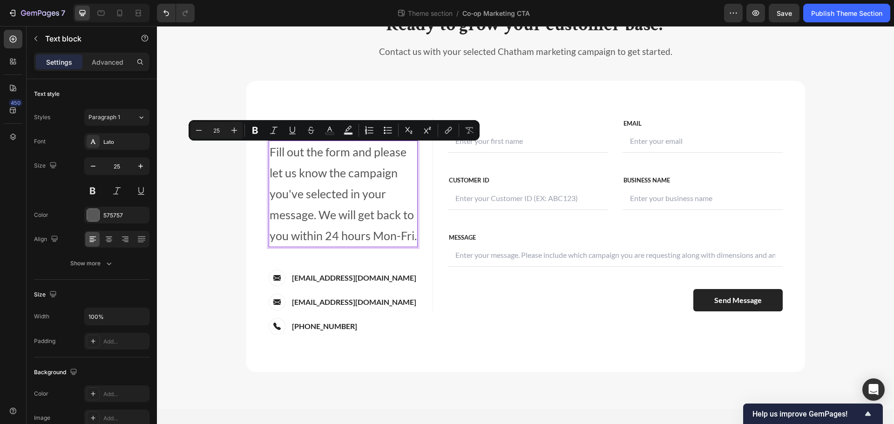
scroll to position [206, 0]
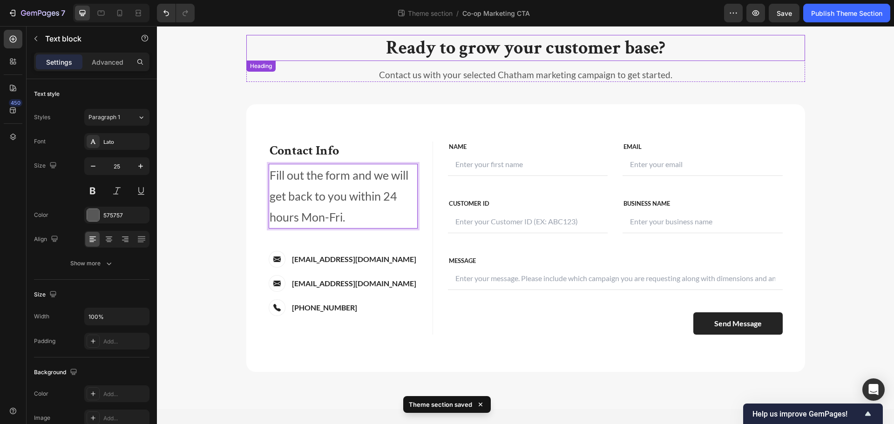
click at [291, 39] on p "Ready to grow your customer base?" at bounding box center [525, 48] width 557 height 24
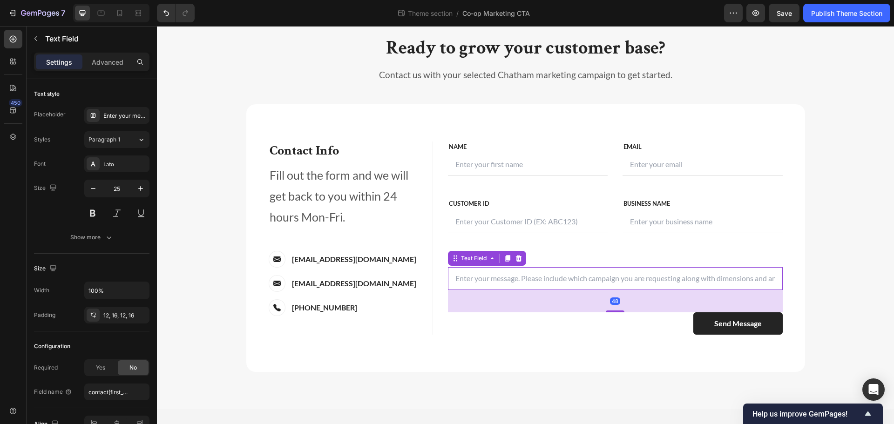
click at [735, 285] on input "text" at bounding box center [615, 278] width 335 height 23
click at [640, 282] on input "text" at bounding box center [615, 278] width 335 height 23
click at [728, 285] on input "text" at bounding box center [615, 278] width 335 height 23
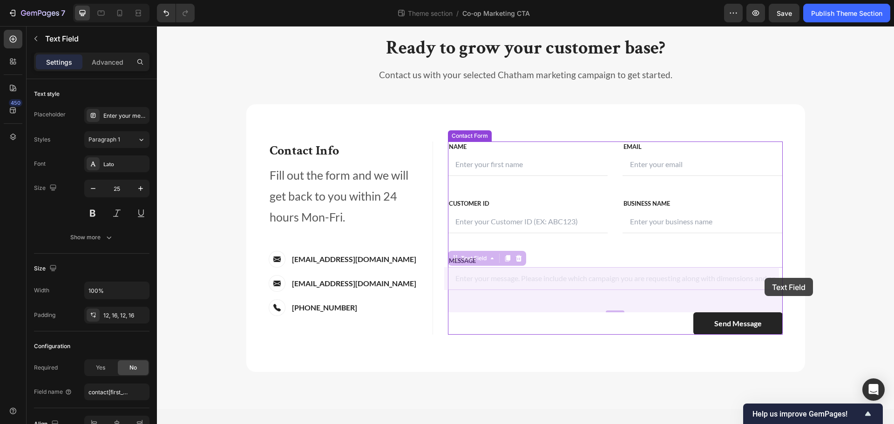
drag, startPoint x: 755, startPoint y: 278, endPoint x: 770, endPoint y: 278, distance: 15.8
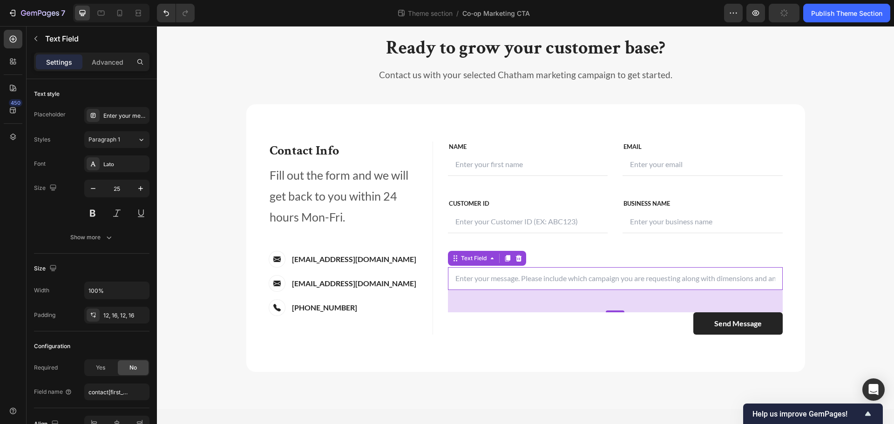
click at [733, 279] on input "text" at bounding box center [615, 278] width 335 height 23
click at [682, 279] on input "text" at bounding box center [615, 278] width 335 height 23
click at [684, 278] on input "text" at bounding box center [615, 278] width 335 height 23
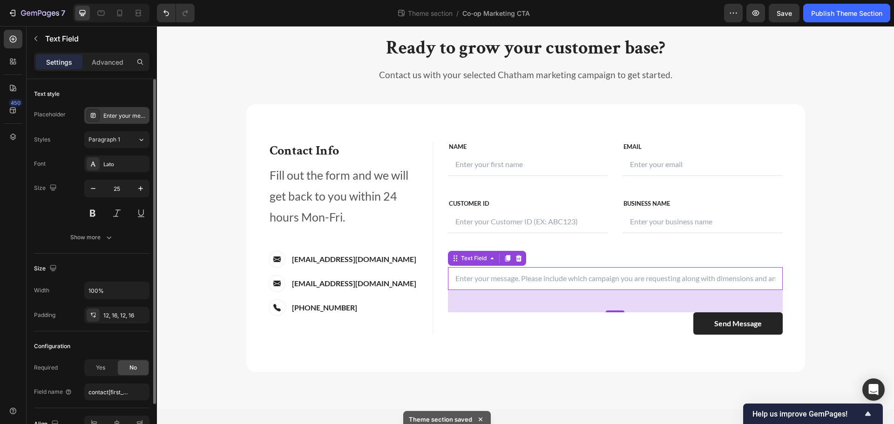
click at [116, 115] on div "Enter your message. Please include which campaign you are requesting along with…" at bounding box center [125, 116] width 44 height 8
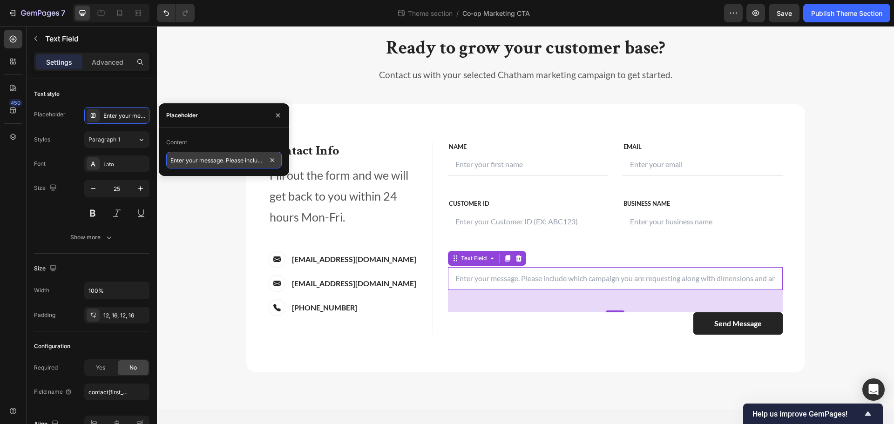
click at [248, 160] on input "Enter your message. Please include which campaign you are requesting along with…" at bounding box center [224, 160] width 116 height 17
type input "Enter your message. Please include which campaign you are requesting."
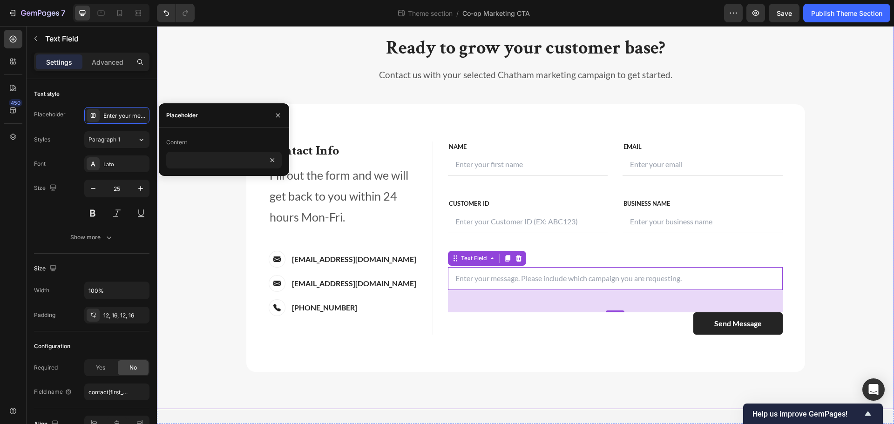
click at [839, 216] on div "Ready to grow your customer base? Heading Contact us with your selected Chatham…" at bounding box center [525, 203] width 723 height 337
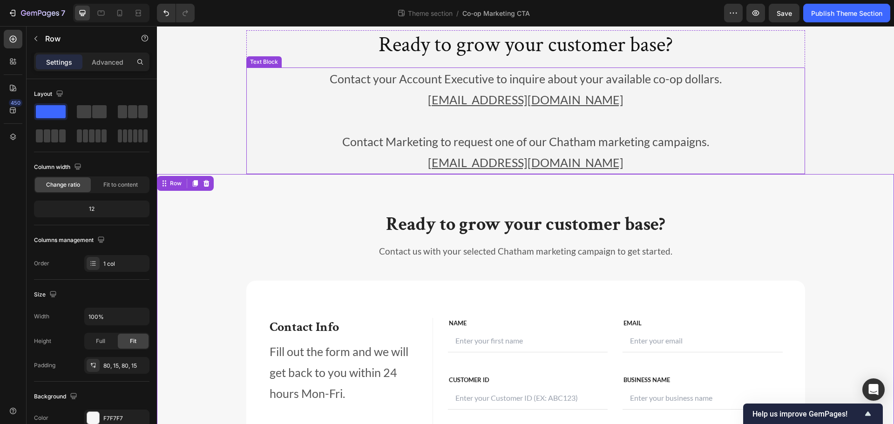
scroll to position [0, 0]
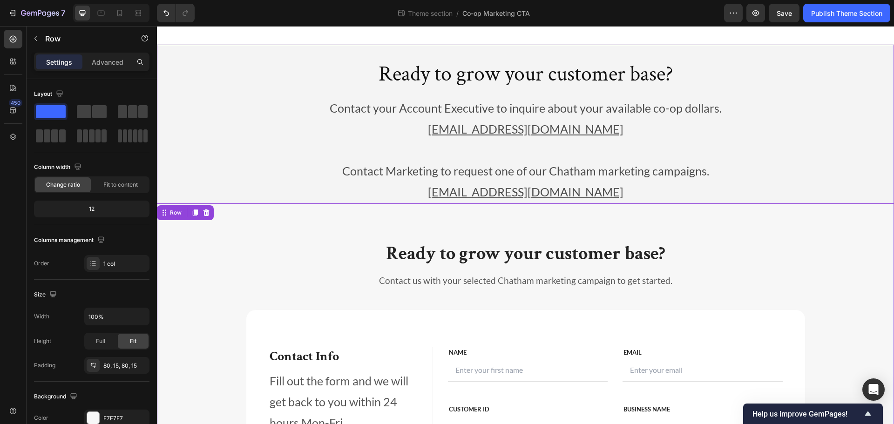
click at [838, 69] on div "Ready to grow your customer base? Heading Contact your Account Executive to inq…" at bounding box center [525, 338] width 737 height 556
click at [374, 95] on div "Ready to grow your customer base? Heading Contact your Account Executive to inq…" at bounding box center [525, 132] width 559 height 144
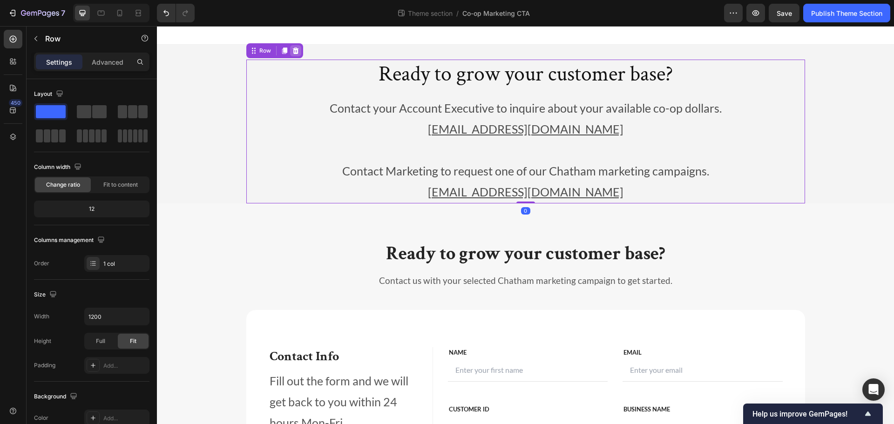
click at [292, 50] on icon at bounding box center [295, 50] width 7 height 7
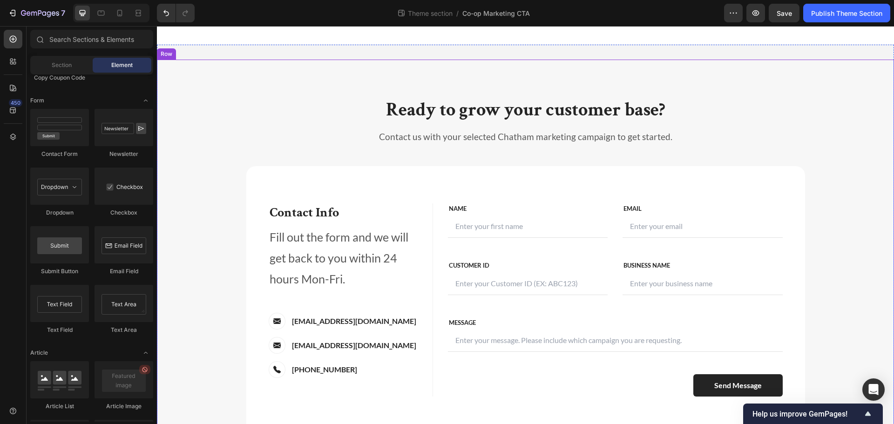
click at [410, 67] on div "Ready to grow your customer base? Heading Contact us with your selected Chatham…" at bounding box center [525, 266] width 737 height 412
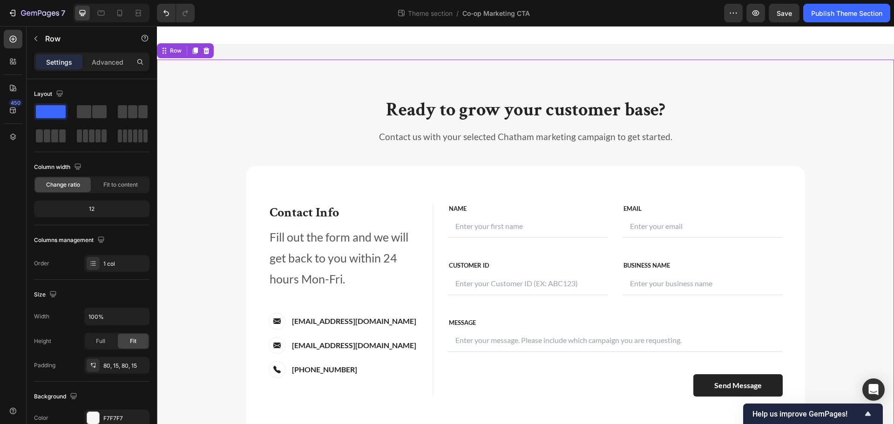
click at [413, 87] on div "Ready to grow your customer base? Heading Contact us with your selected Chatham…" at bounding box center [525, 266] width 737 height 412
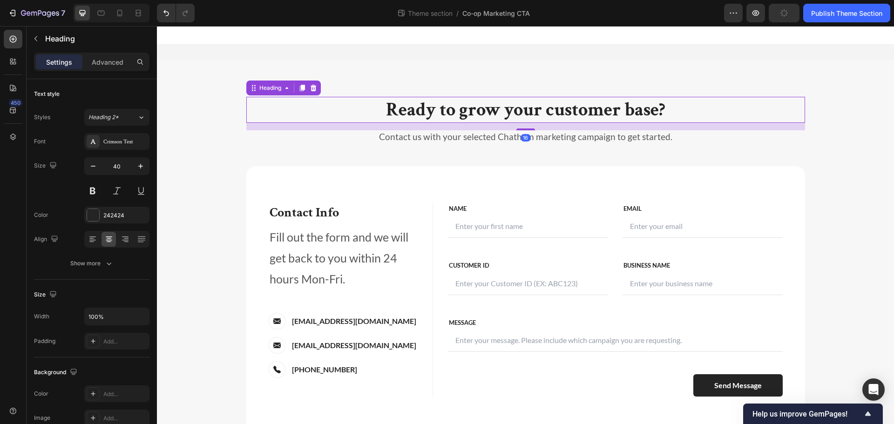
click at [442, 110] on p "Ready to grow your customer base?" at bounding box center [525, 110] width 557 height 24
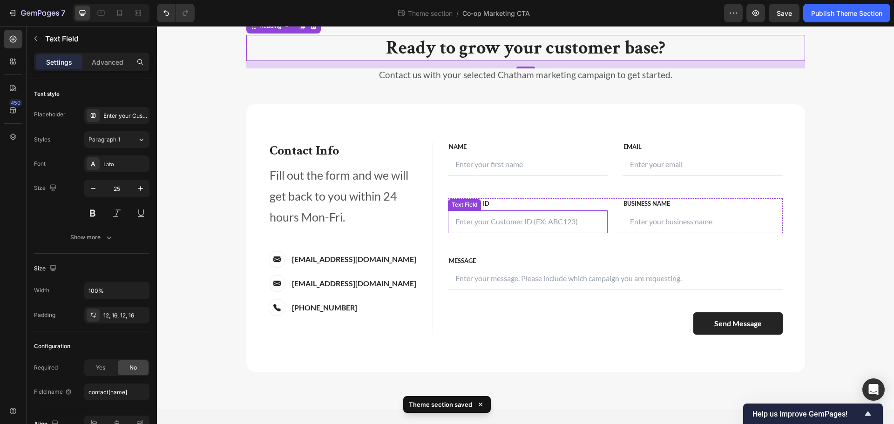
click at [539, 219] on input "text" at bounding box center [528, 222] width 160 height 23
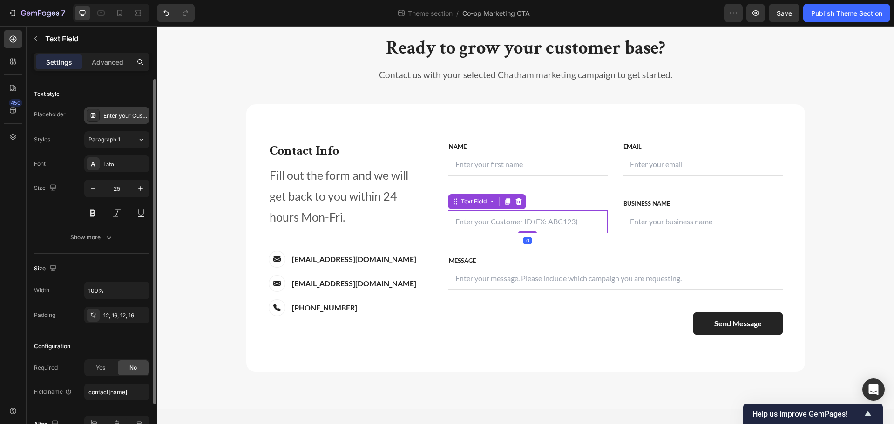
click at [109, 109] on div "Enter your Customer ID (EX: ABC123)" at bounding box center [116, 115] width 65 height 17
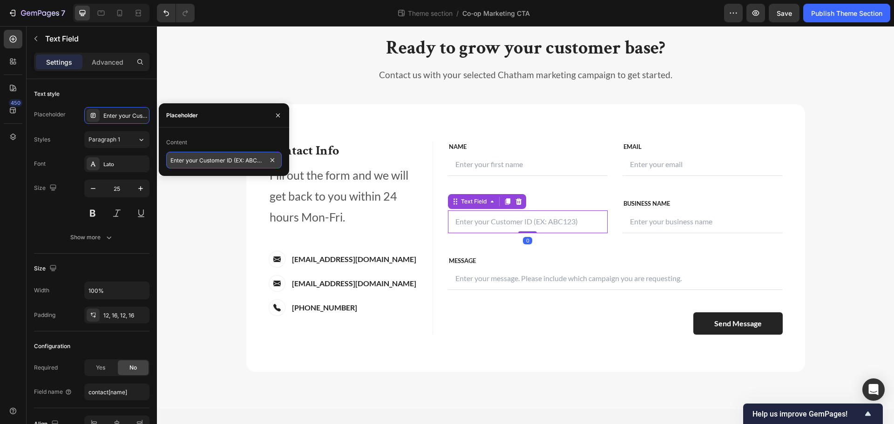
click at [240, 159] on input "Enter your Customer ID (EX: ABC123)" at bounding box center [224, 160] width 116 height 17
type input "Enter your Customer ID (Ex: ABC123)"
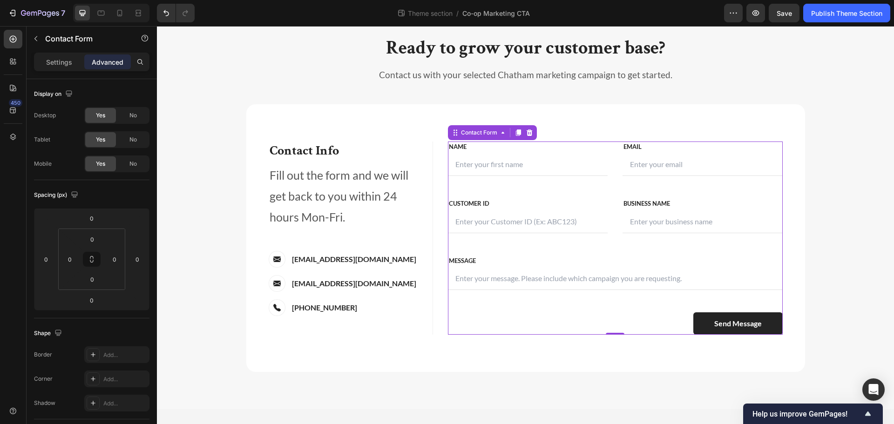
click at [741, 196] on div "FIRST NAME Text block NAME Text block Text Field LAST NAME Text block Email Tex…" at bounding box center [615, 239] width 335 height 194
click at [782, 18] on div "Save" at bounding box center [784, 13] width 15 height 10
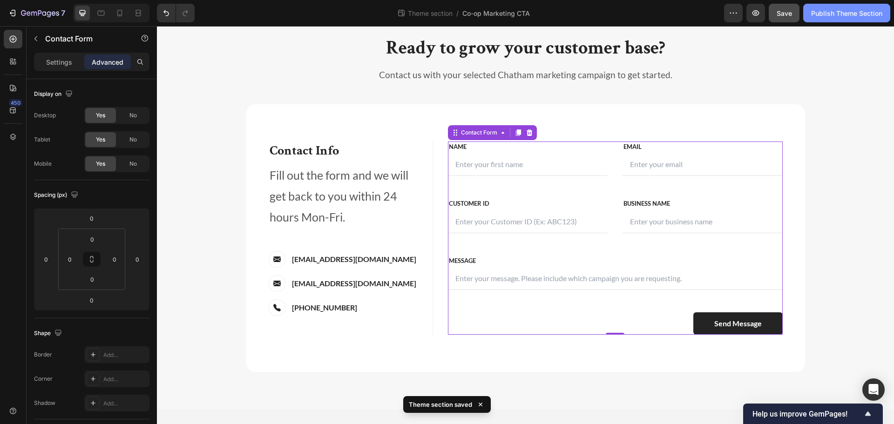
click at [860, 16] on div "Publish Theme Section" at bounding box center [846, 13] width 71 height 10
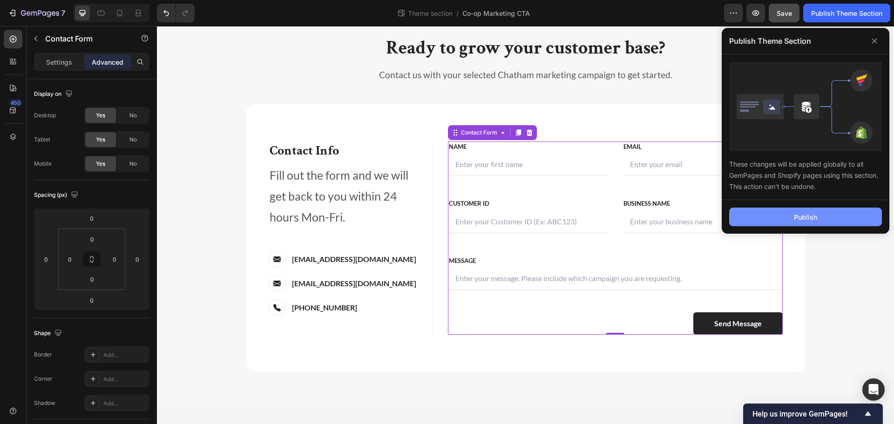
click at [812, 221] on div "Publish" at bounding box center [805, 217] width 23 height 10
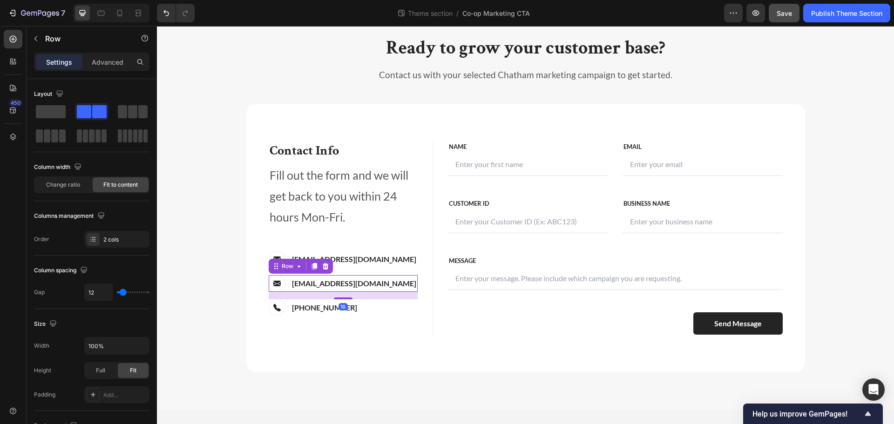
click at [367, 283] on div "Image brand@chatham.com Text block Row 16" at bounding box center [343, 283] width 149 height 17
click at [322, 263] on icon at bounding box center [325, 266] width 7 height 7
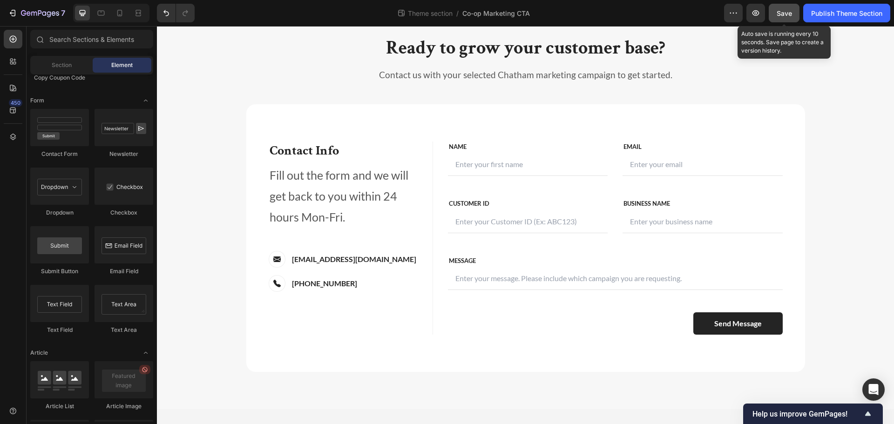
click at [790, 12] on span "Save" at bounding box center [784, 13] width 15 height 8
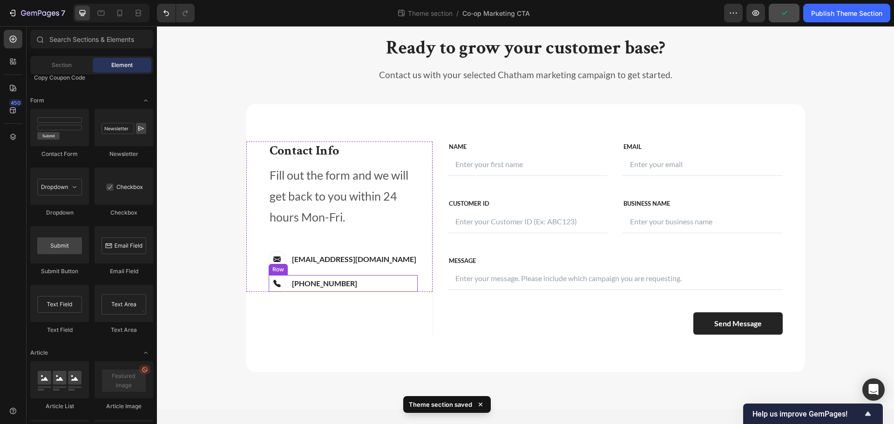
click at [359, 283] on div "Image 800-222-2002 Text block Row" at bounding box center [343, 283] width 149 height 17
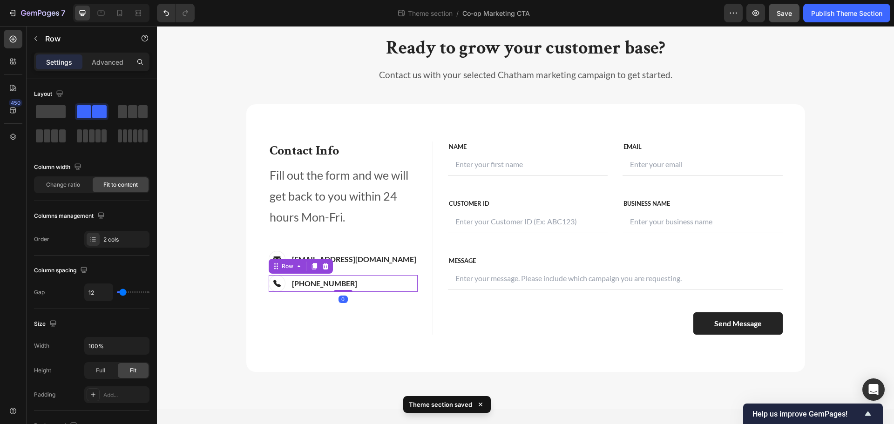
click at [354, 283] on div "Image 800-222-2002 Text block Row 0" at bounding box center [343, 283] width 149 height 17
click at [349, 283] on div "Image 800-222-2002 Text block Row 0" at bounding box center [343, 283] width 149 height 17
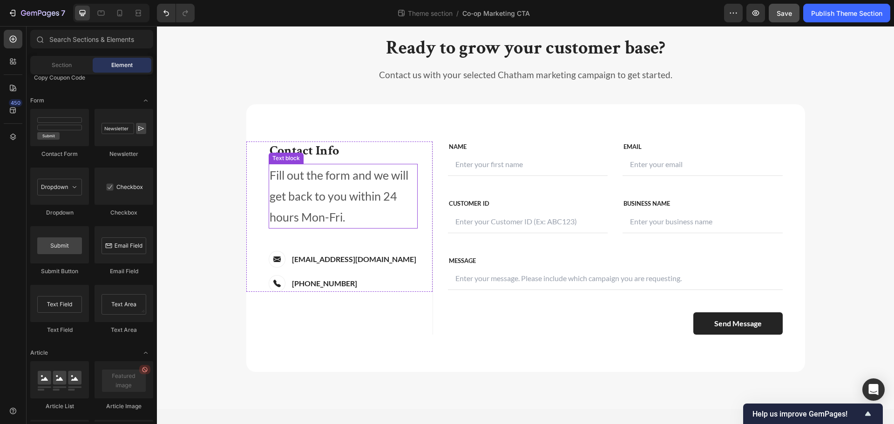
click at [374, 214] on p "Fill out the form and we will get back to you within 24 hours Mon-Fri." at bounding box center [343, 196] width 147 height 63
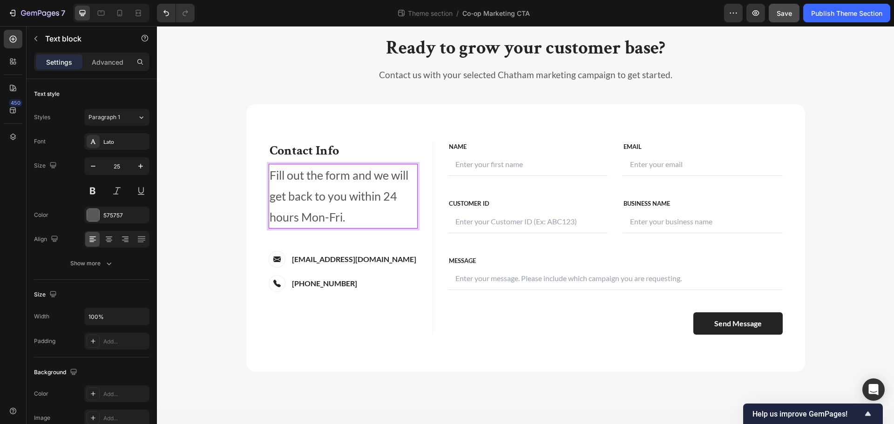
click at [361, 217] on p "Fill out the form and we will get back to you within 24 hours Mon-Fri." at bounding box center [343, 196] width 147 height 63
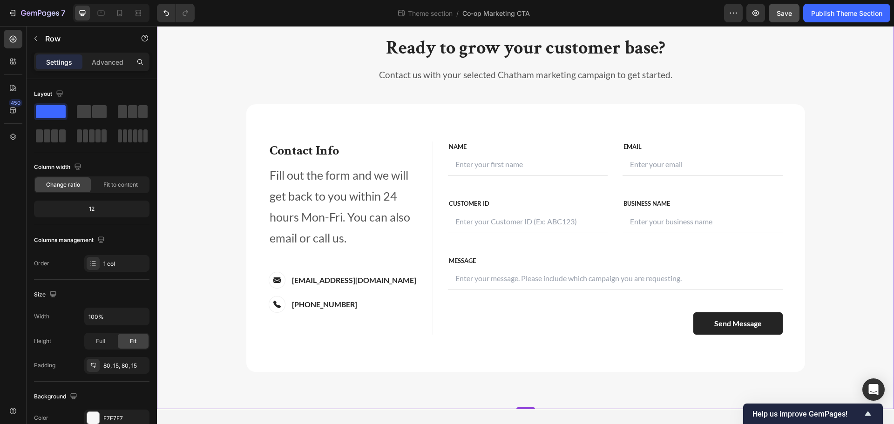
drag, startPoint x: 879, startPoint y: 164, endPoint x: 973, endPoint y: 51, distance: 147.2
click at [879, 164] on div "Ready to grow your customer base? Heading Contact us with your selected Chatham…" at bounding box center [525, 203] width 723 height 337
click at [792, 11] on button "Save" at bounding box center [784, 13] width 31 height 19
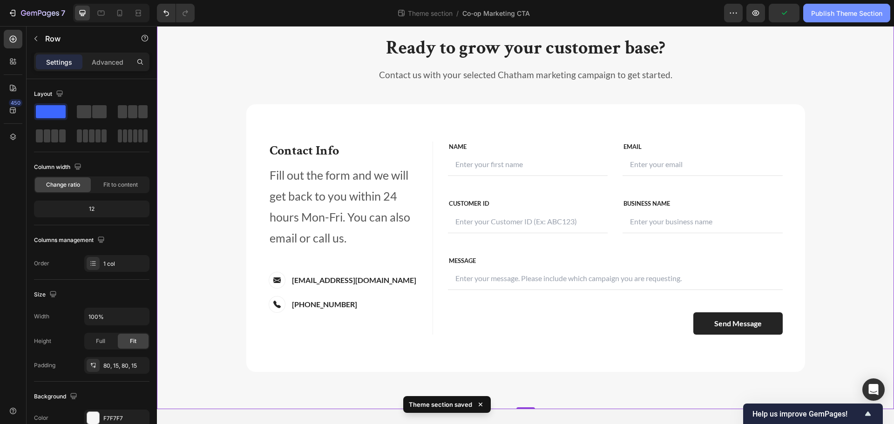
click at [836, 15] on div "Publish Theme Section" at bounding box center [846, 13] width 71 height 10
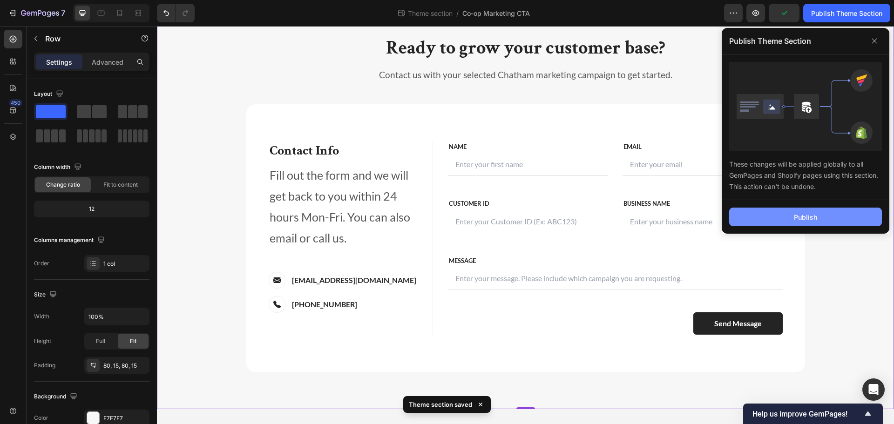
click at [812, 225] on button "Publish" at bounding box center [805, 217] width 153 height 19
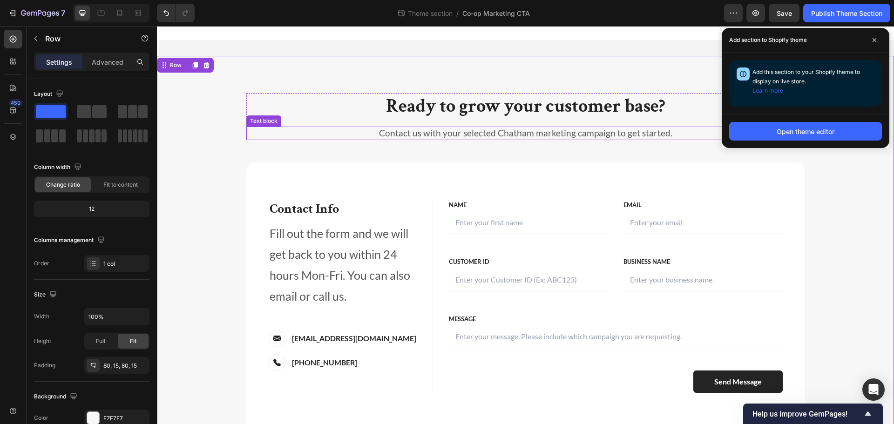
scroll to position [0, 0]
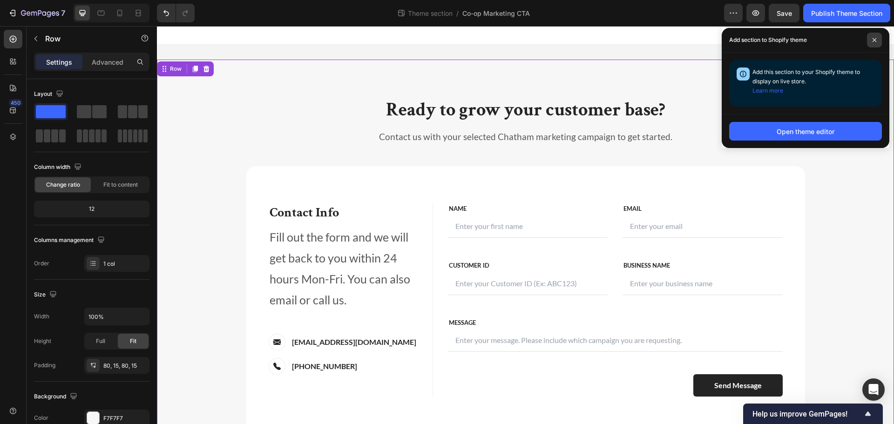
click at [876, 39] on icon at bounding box center [874, 40] width 5 height 5
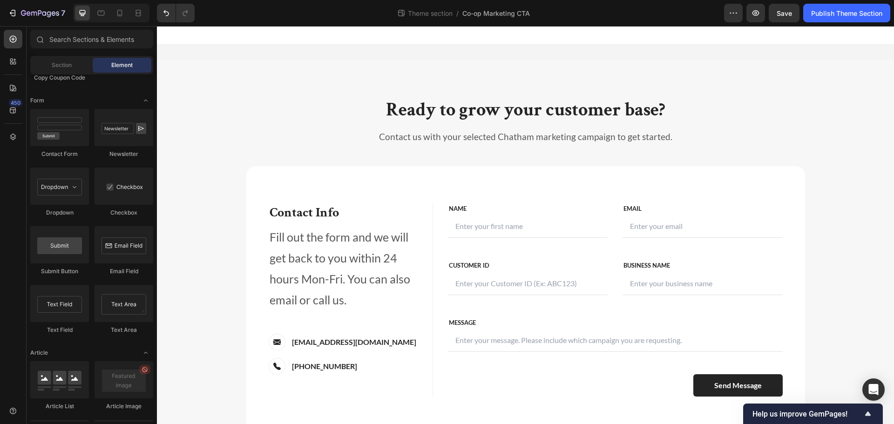
scroll to position [62, 0]
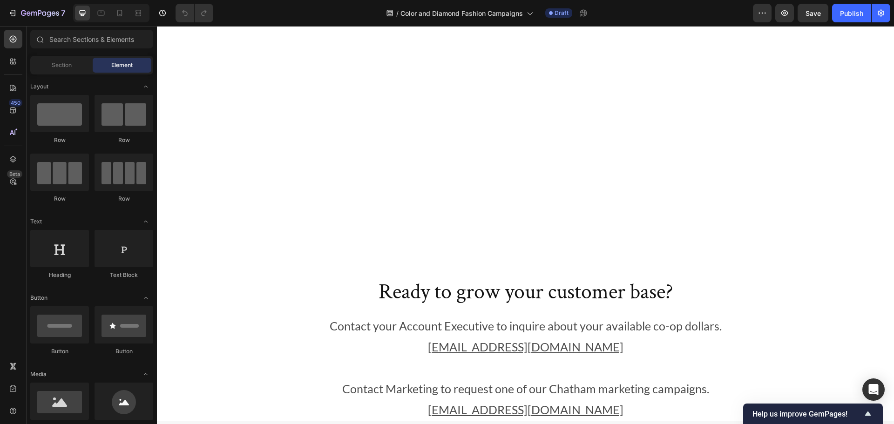
scroll to position [4231, 0]
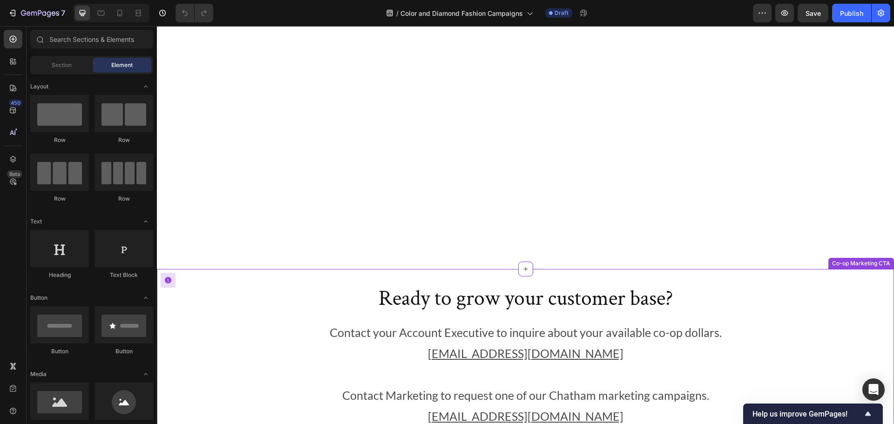
click at [746, 319] on div "Ready to grow your customer base? Heading Contact your Account Executive to inq…" at bounding box center [525, 356] width 559 height 144
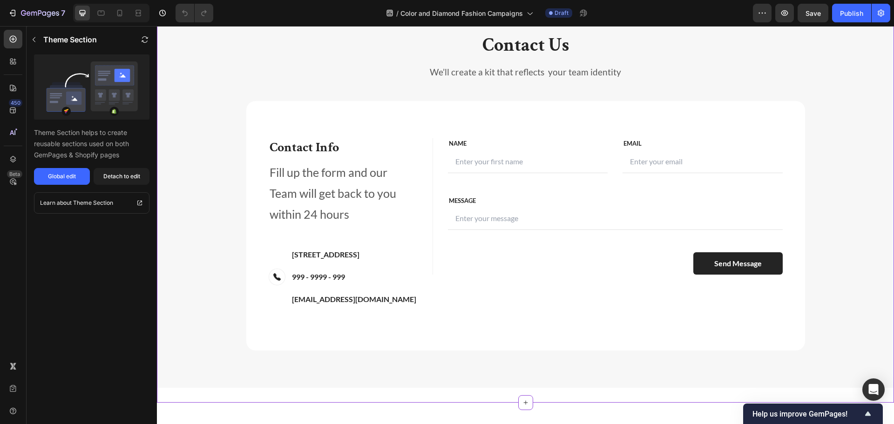
scroll to position [4278, 0]
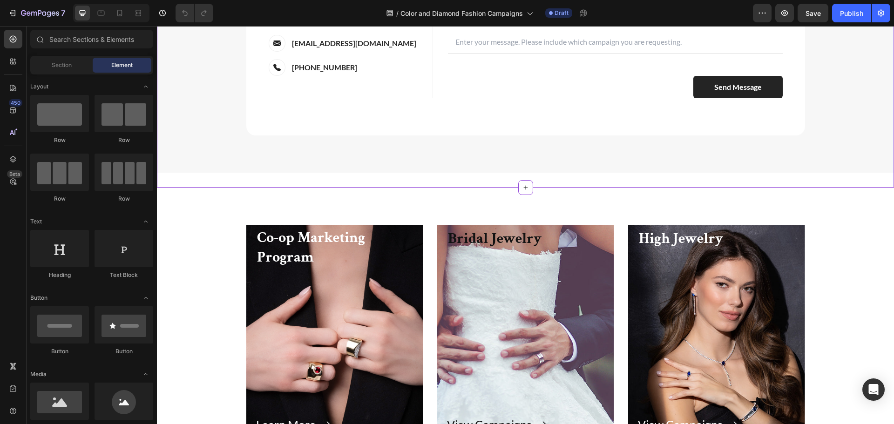
scroll to position [4733, 0]
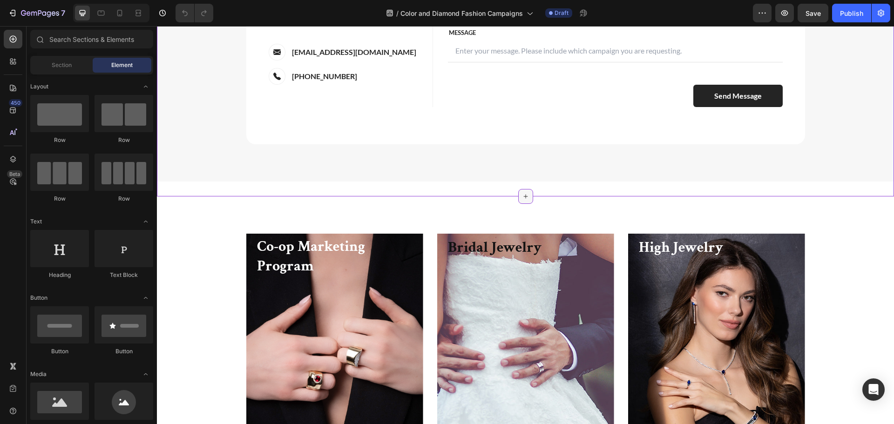
click at [522, 196] on icon at bounding box center [525, 196] width 7 height 7
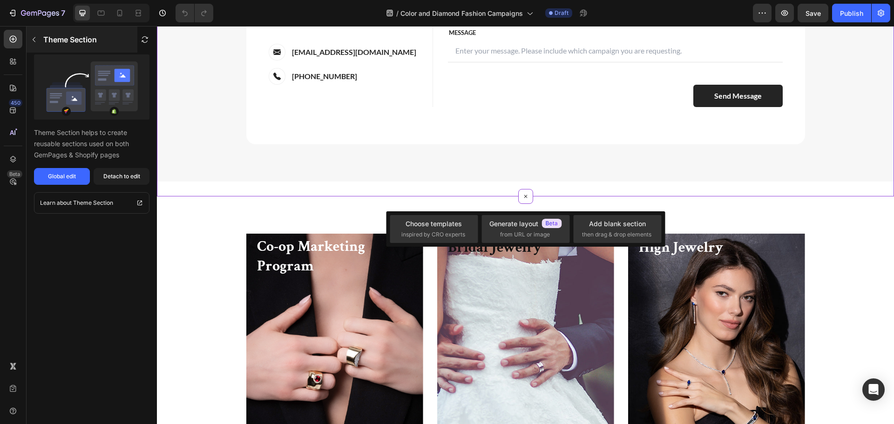
click at [32, 38] on icon "button" at bounding box center [33, 39] width 7 height 7
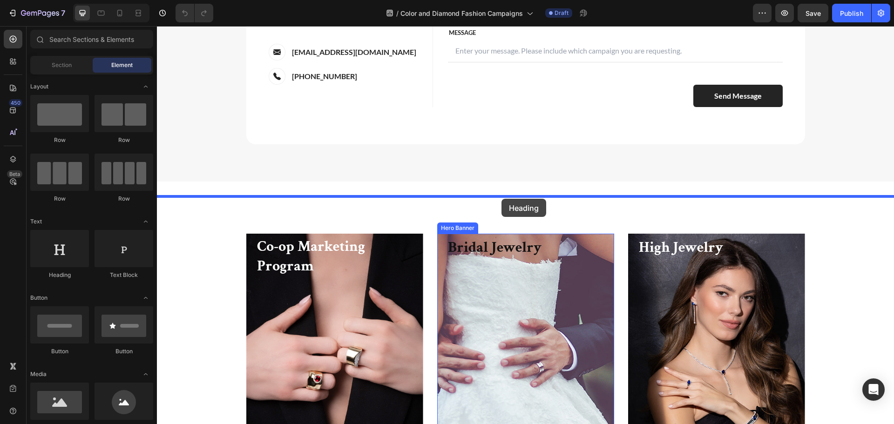
drag, startPoint x: 221, startPoint y: 269, endPoint x: 502, endPoint y: 199, distance: 289.1
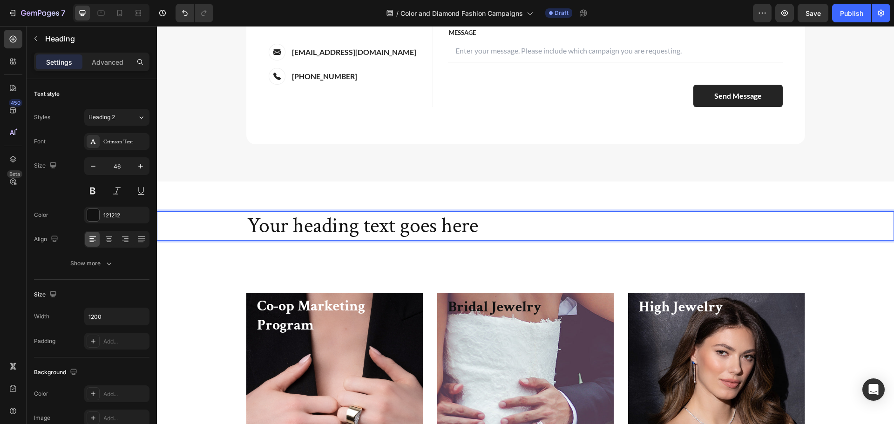
click at [449, 221] on h2 "Your heading text goes here" at bounding box center [525, 226] width 559 height 30
click at [449, 221] on p "Your heading text goes here" at bounding box center [525, 226] width 557 height 28
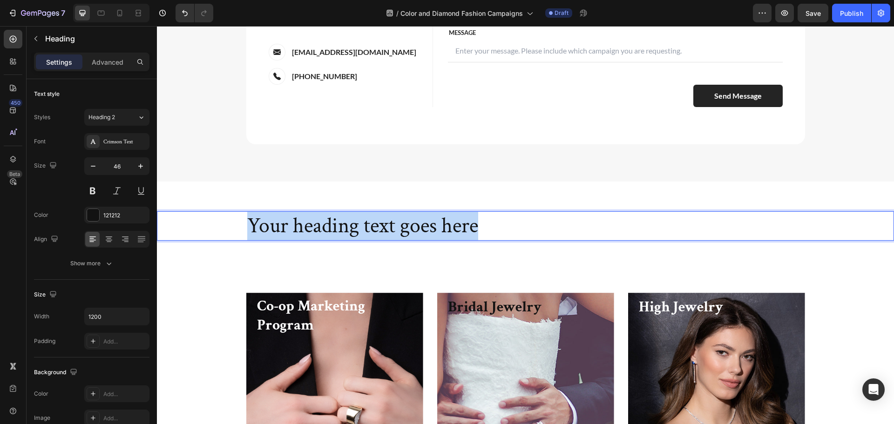
click at [449, 221] on p "Your heading text goes here" at bounding box center [525, 226] width 557 height 28
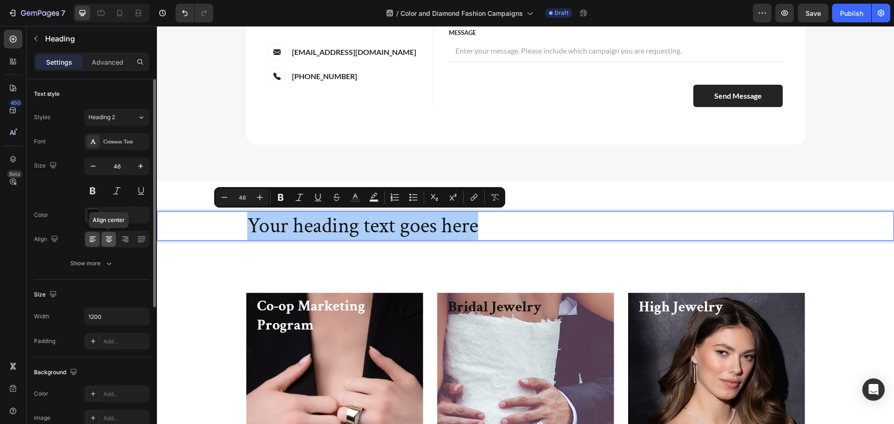
click at [111, 237] on icon at bounding box center [109, 237] width 7 height 1
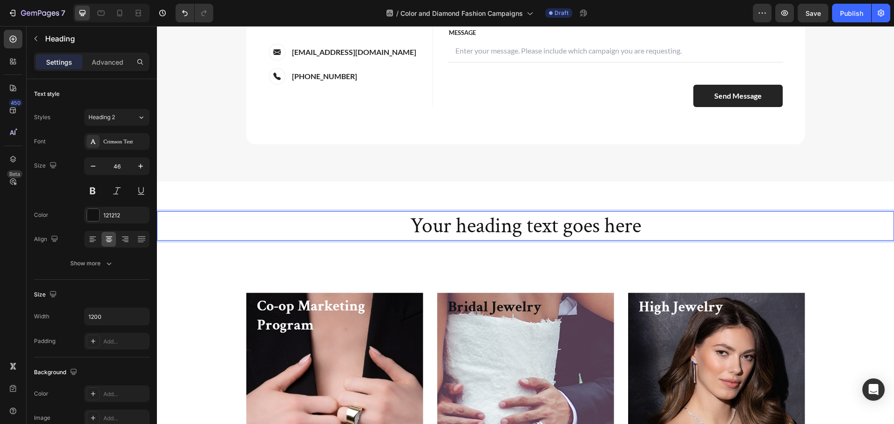
click at [541, 220] on p "Your heading text goes here" at bounding box center [525, 226] width 557 height 28
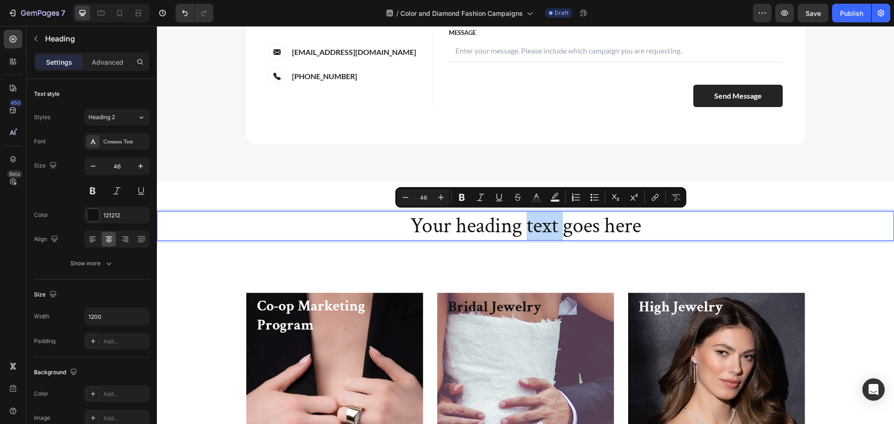
click at [541, 220] on p "Your heading text goes here" at bounding box center [525, 226] width 557 height 28
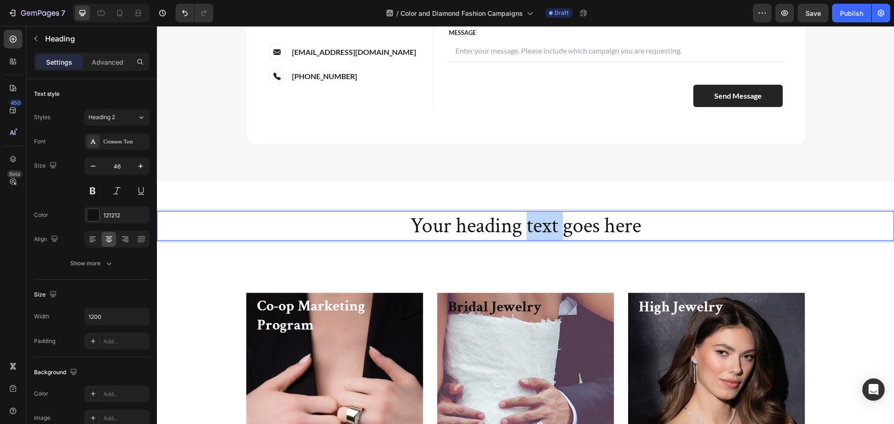
click at [541, 220] on p "Your heading text goes here" at bounding box center [525, 226] width 557 height 28
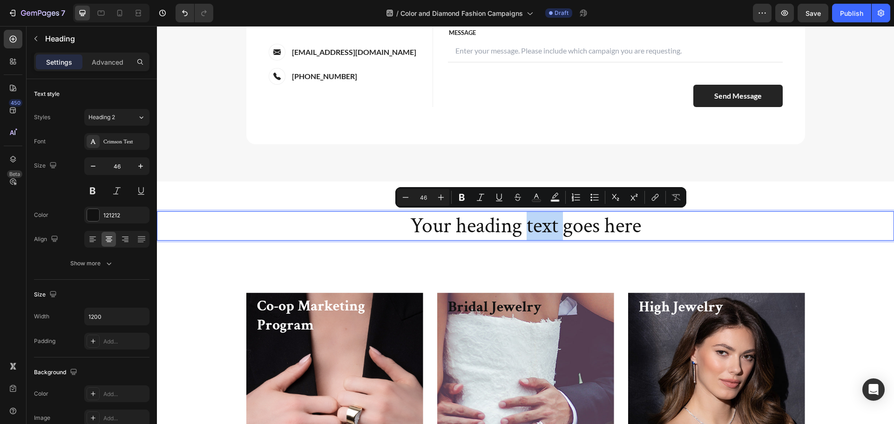
click at [541, 220] on p "Your heading text goes here" at bounding box center [525, 226] width 557 height 28
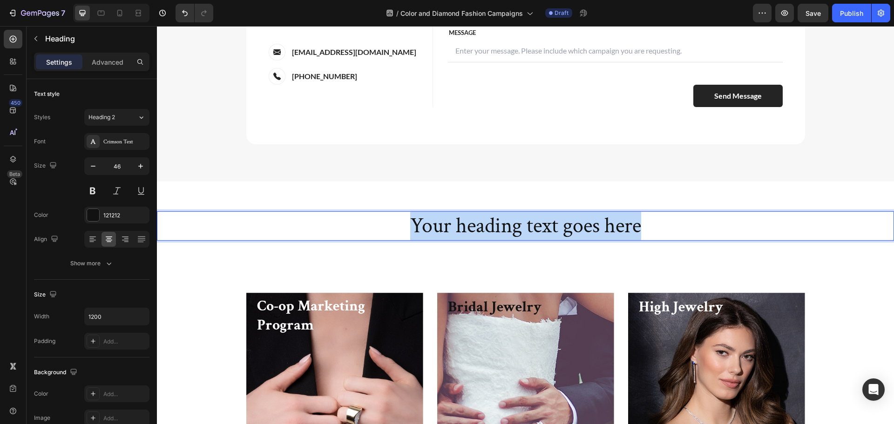
click at [541, 220] on p "Your heading text goes here" at bounding box center [525, 226] width 557 height 28
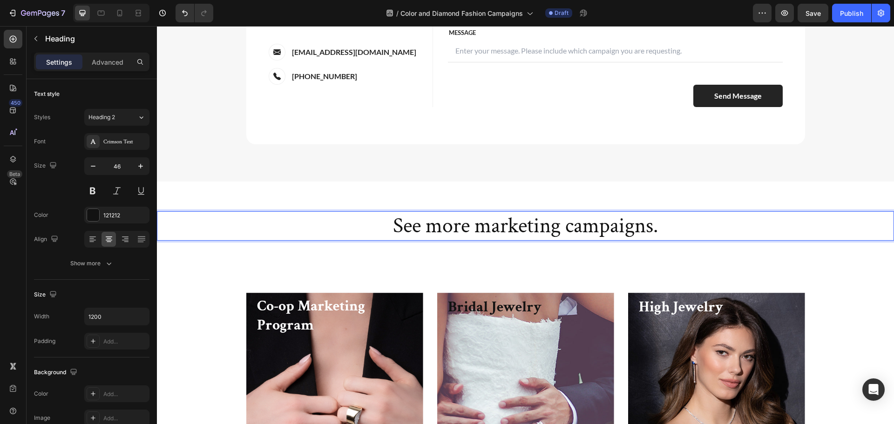
click at [412, 225] on p "See more marketing campaigns." at bounding box center [525, 226] width 557 height 28
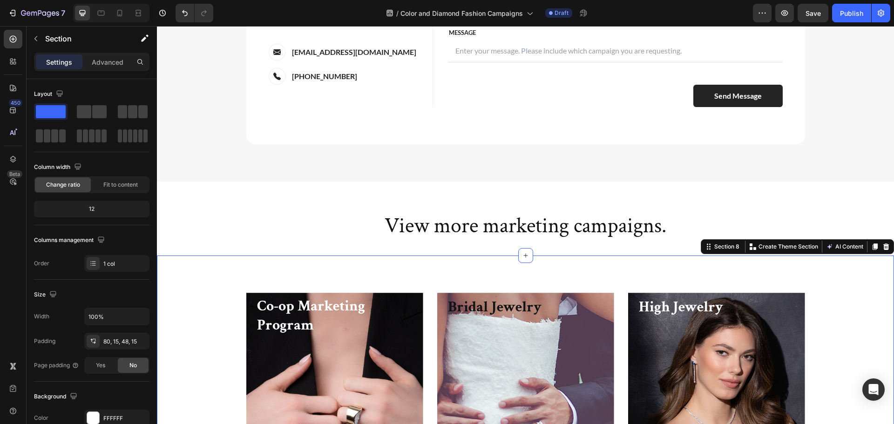
click at [487, 271] on div "Co-op Marketing Program Heading Learn More Button Row Hero Banner Bridal Jewelr…" at bounding box center [525, 400] width 737 height 289
click at [531, 211] on div "View more marketing campaigns. Heading Section 7" at bounding box center [525, 227] width 737 height 60
click at [544, 268] on div "Co-op Marketing Program Heading Learn More Button Row Hero Banner Bridal Jewelr…" at bounding box center [525, 400] width 737 height 289
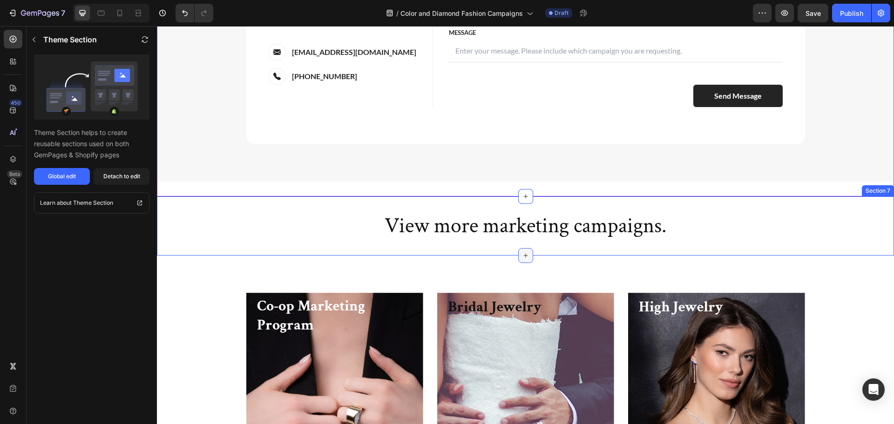
click at [525, 262] on div at bounding box center [525, 255] width 15 height 15
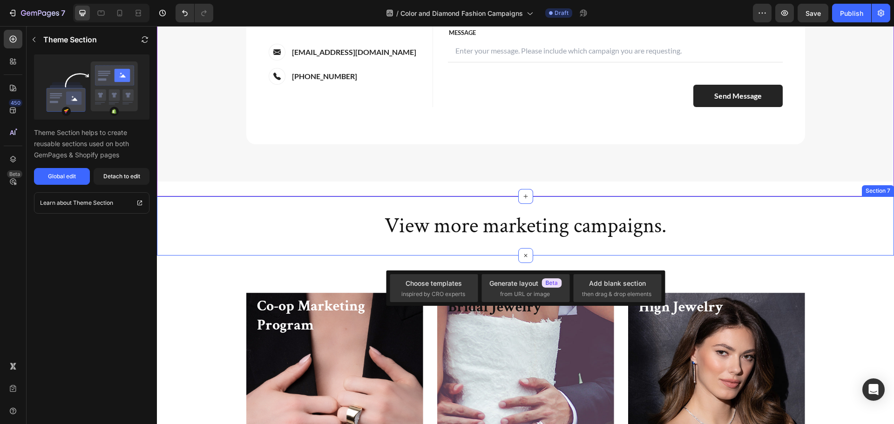
click at [538, 209] on div "View more marketing campaigns. Heading Section 7" at bounding box center [525, 227] width 737 height 60
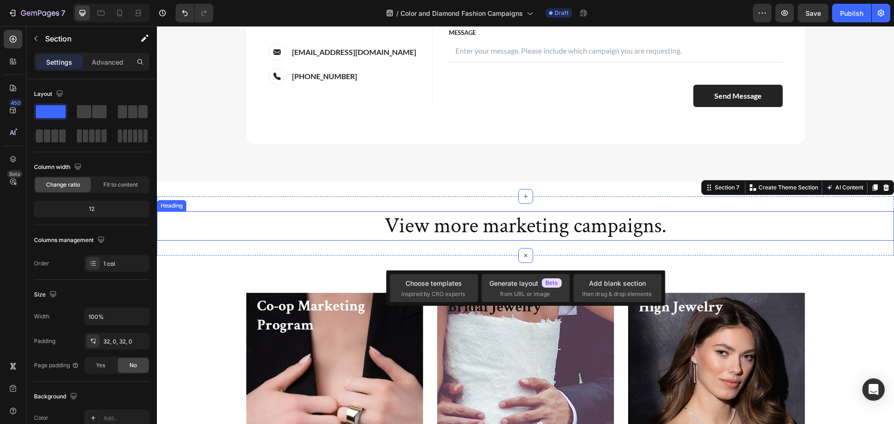
click at [547, 224] on p "View more marketing campaigns." at bounding box center [525, 226] width 557 height 28
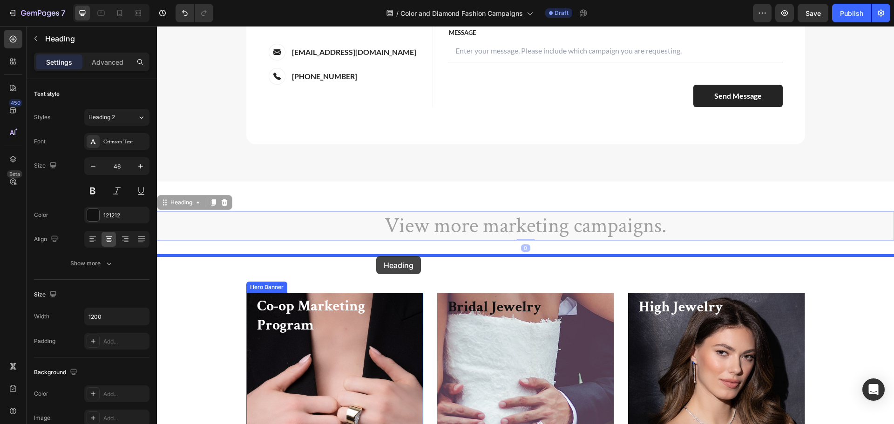
drag, startPoint x: 190, startPoint y: 202, endPoint x: 376, endPoint y: 258, distance: 193.9
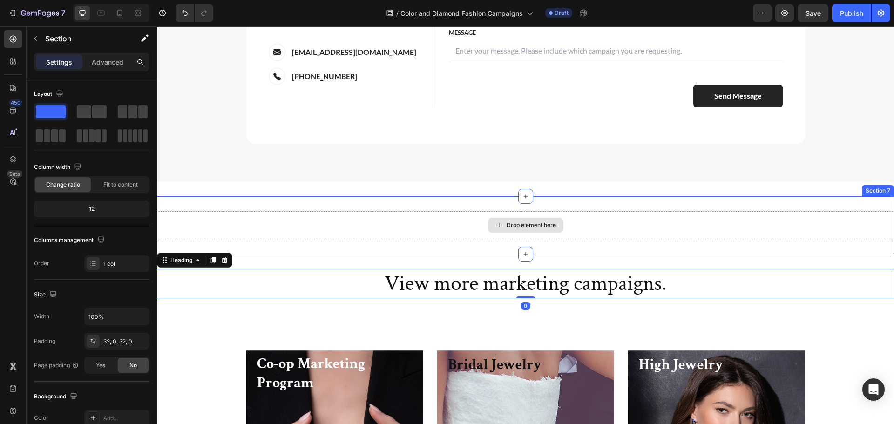
click at [445, 222] on div "Drop element here" at bounding box center [525, 225] width 737 height 28
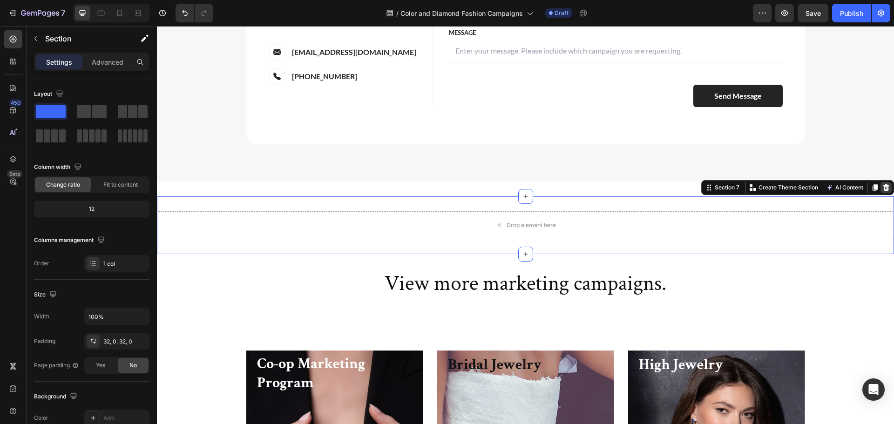
click at [884, 187] on icon at bounding box center [887, 187] width 6 height 7
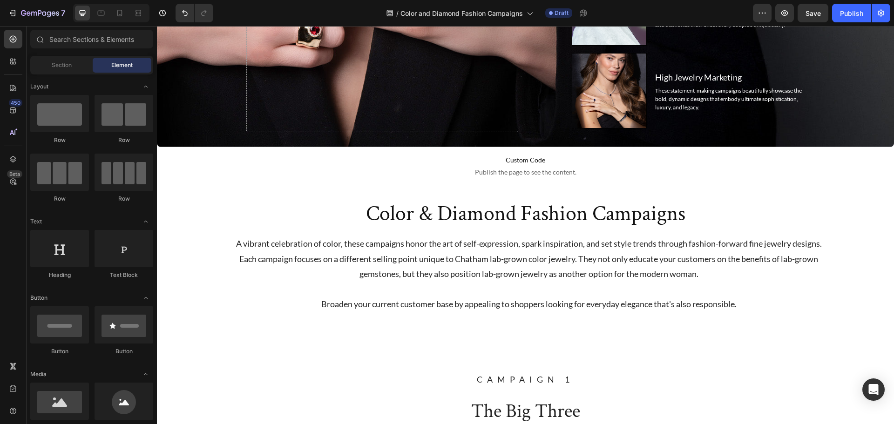
scroll to position [413, 0]
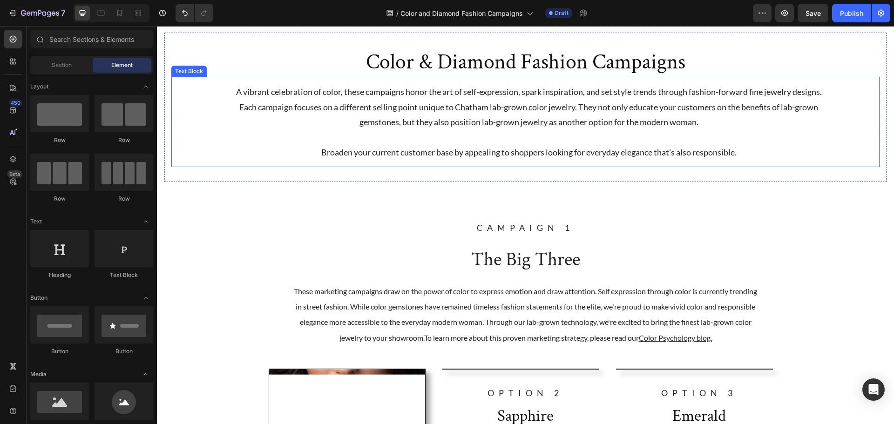
click at [546, 164] on div "A vibrant celebration of color, these campaigns honor the art of self-expressio…" at bounding box center [525, 122] width 615 height 90
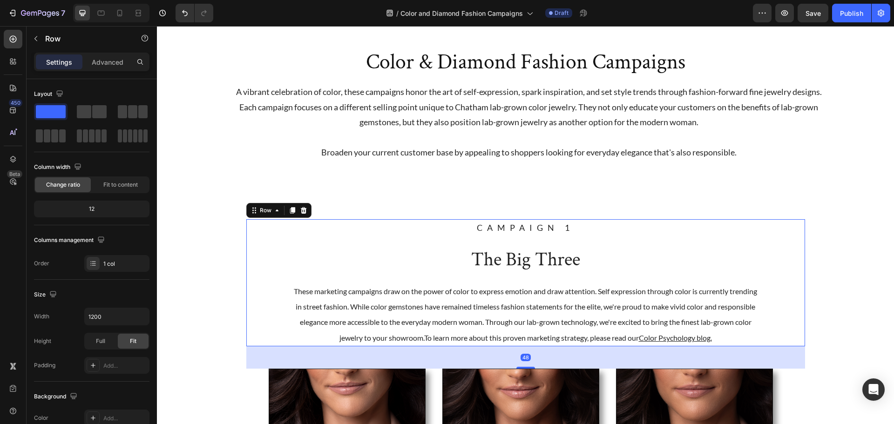
click at [533, 243] on div "CAMPAIGN 1 Text Block The Big Three Heading These marketing campaigns draw on t…" at bounding box center [525, 282] width 559 height 127
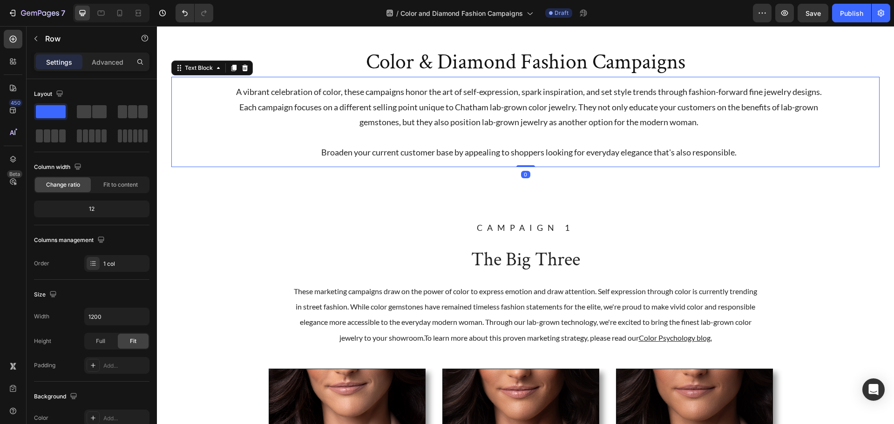
click at [539, 153] on p "Broaden your current customer base by appealing to shoppers looking for everyda…" at bounding box center [529, 152] width 594 height 15
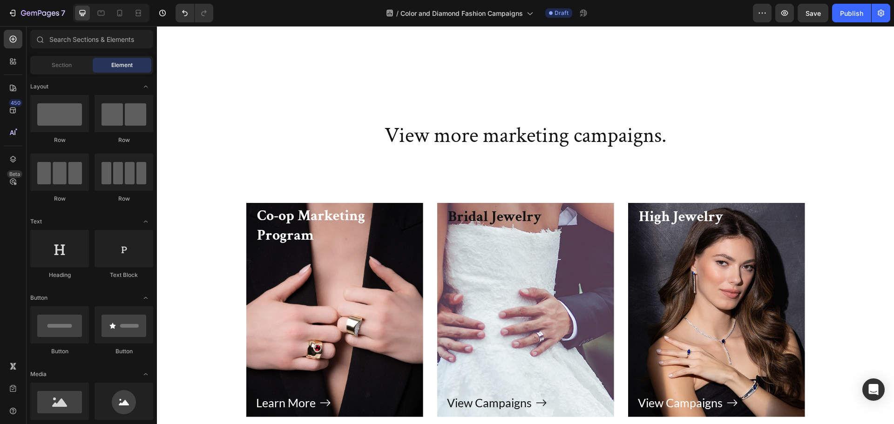
scroll to position [4801, 0]
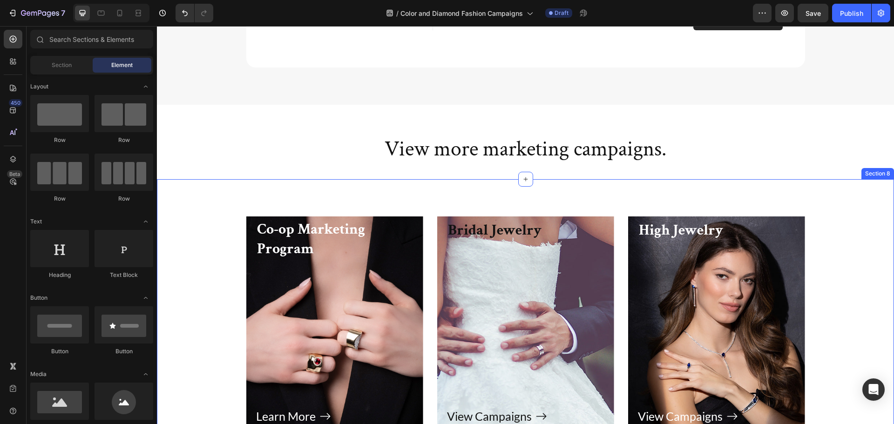
click at [544, 199] on div "Co-op Marketing Program Heading Learn More Button Row Hero Banner Bridal Jewelr…" at bounding box center [525, 323] width 737 height 289
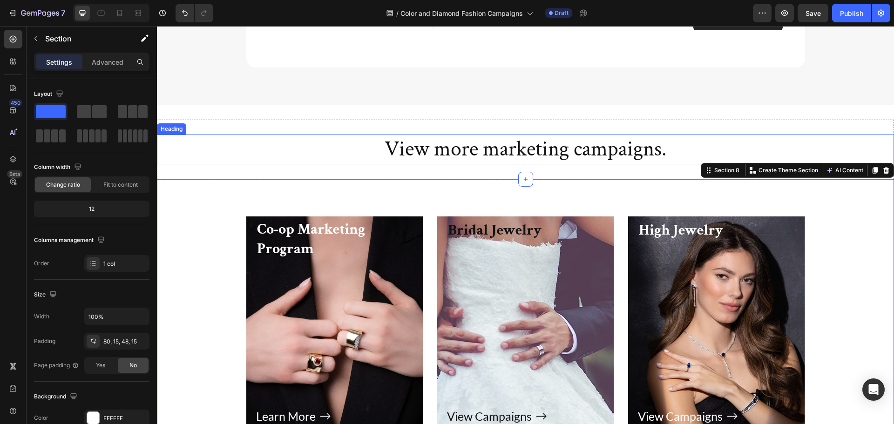
click at [529, 145] on h2 "View more marketing campaigns." at bounding box center [525, 150] width 559 height 30
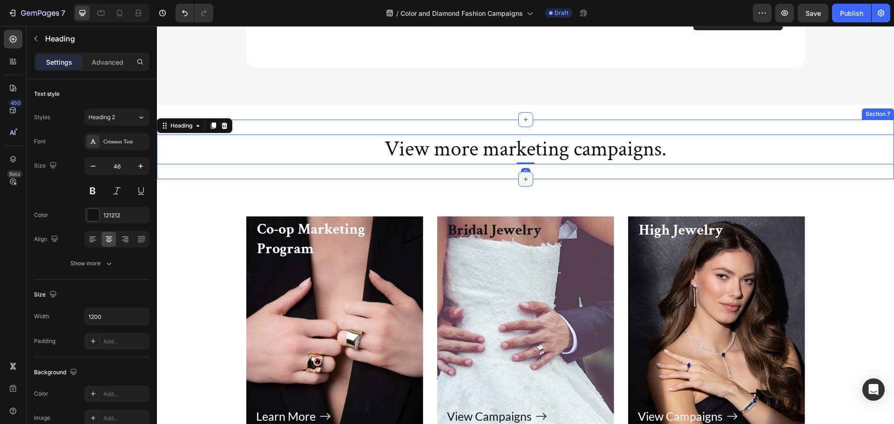
click at [528, 181] on div at bounding box center [525, 179] width 15 height 15
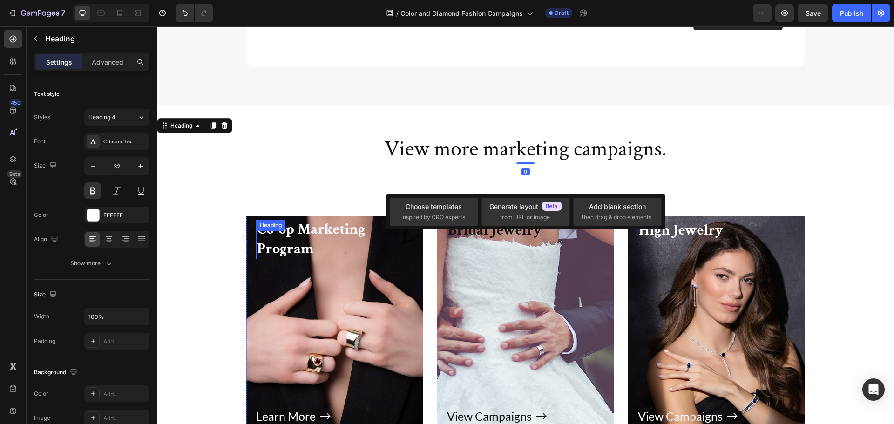
click at [346, 240] on h3 "Co-op Marketing Program" at bounding box center [334, 240] width 157 height 40
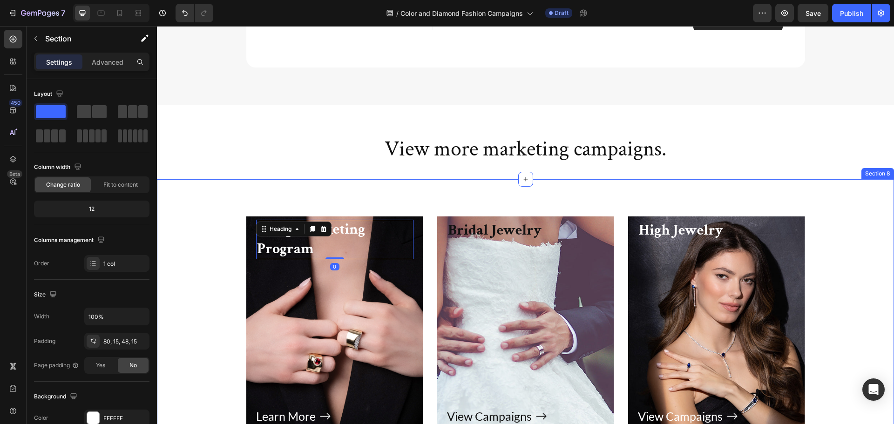
click at [313, 191] on div "Co-op Marketing Program Heading 0 Learn More Button Row Hero Banner Bridal Jewe…" at bounding box center [525, 323] width 737 height 289
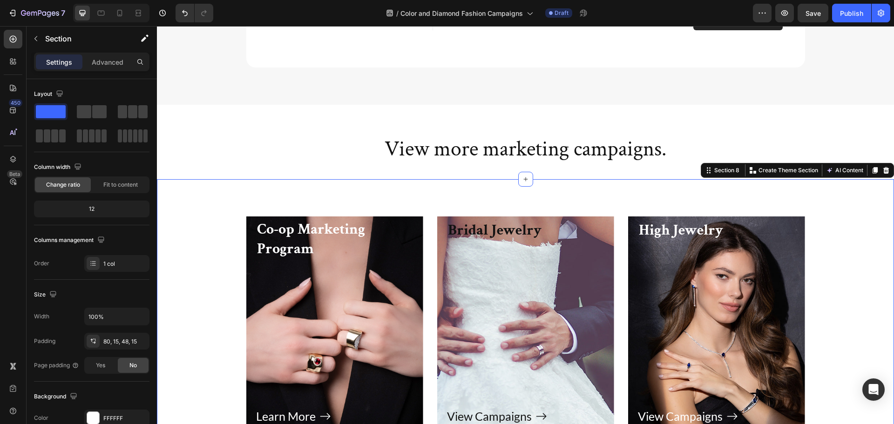
click at [313, 212] on div "Co-op Marketing Program Heading Learn More Button Row Hero Banner Bridal Jewelr…" at bounding box center [525, 323] width 737 height 289
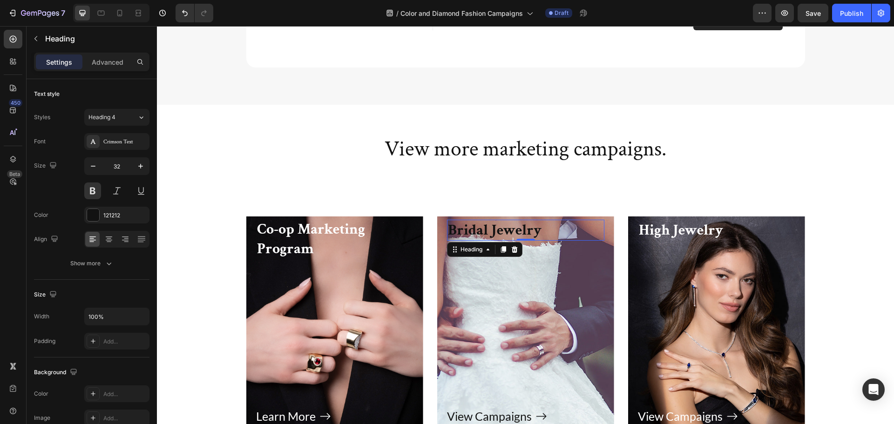
click at [587, 220] on h3 "Bridal Jewelry" at bounding box center [525, 230] width 157 height 21
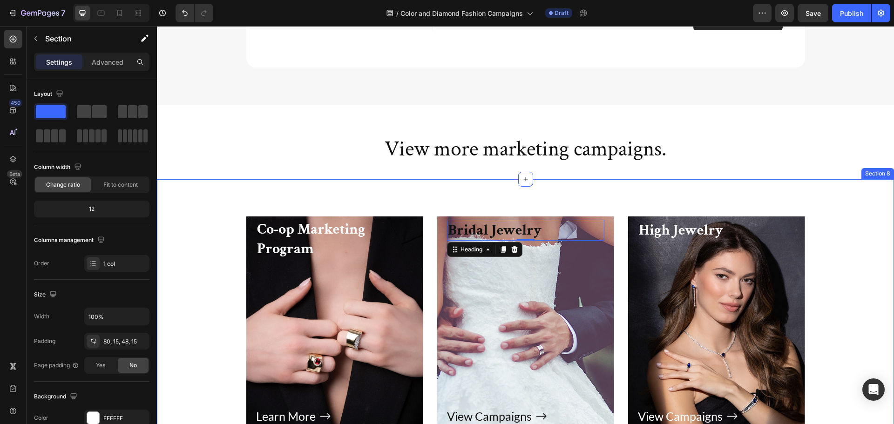
click at [616, 181] on div "Co-op Marketing Program Heading Learn More Button Row Hero Banner Bridal Jewelr…" at bounding box center [525, 323] width 737 height 289
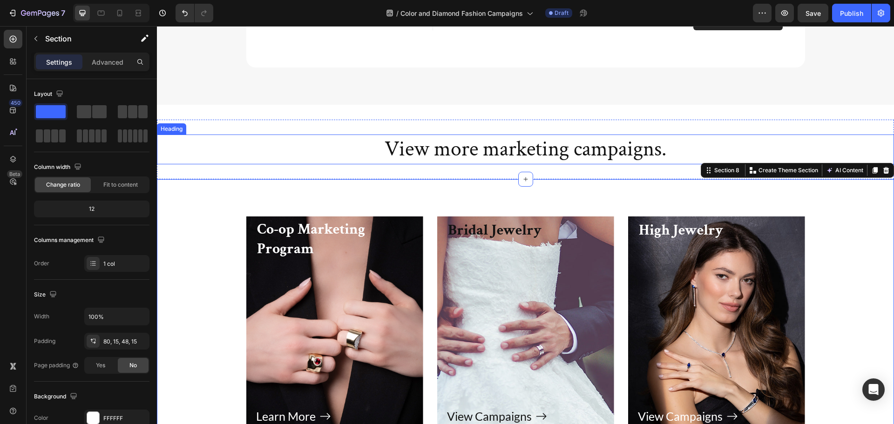
click at [629, 150] on h2 "View more marketing campaigns." at bounding box center [525, 150] width 559 height 30
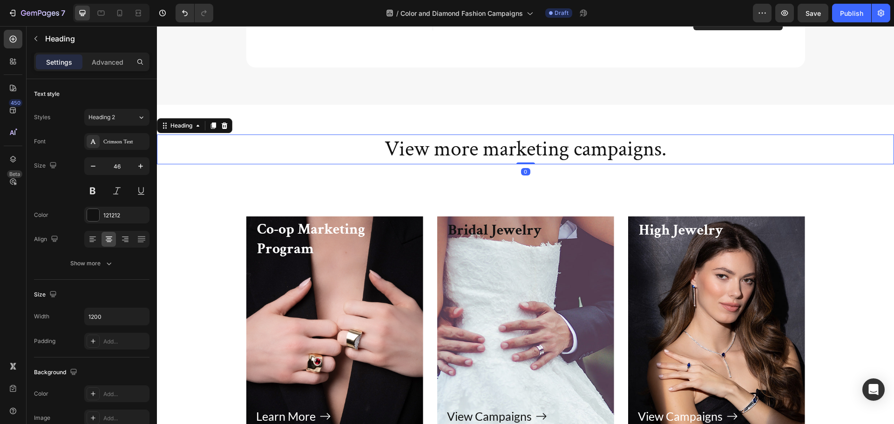
click at [677, 143] on h2 "View more marketing campaigns." at bounding box center [525, 150] width 559 height 30
click at [448, 149] on p "View more marketing campaigns" at bounding box center [525, 150] width 557 height 28
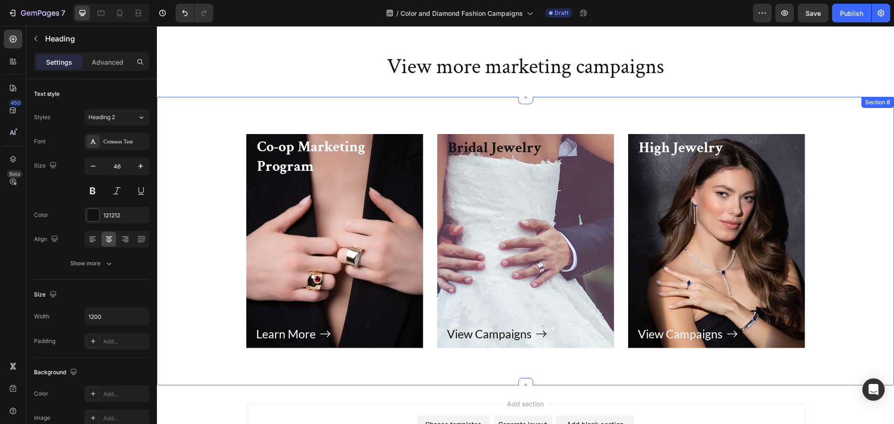
scroll to position [3163, 0]
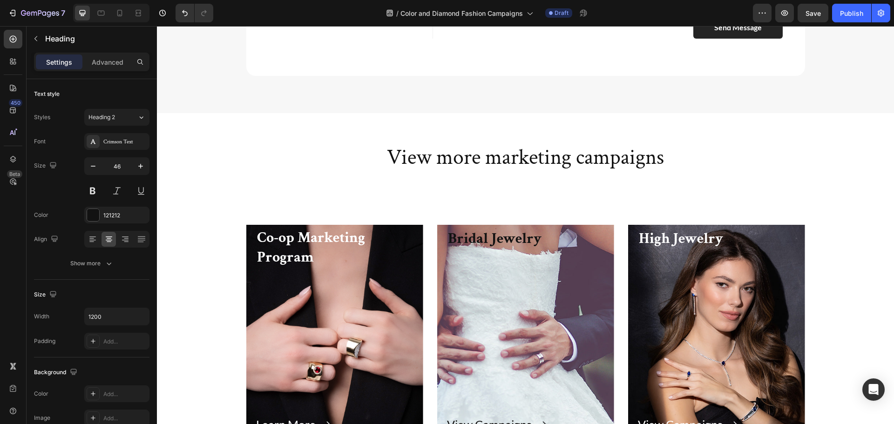
click at [578, 152] on h2 "View more marketing campaigns" at bounding box center [525, 158] width 559 height 30
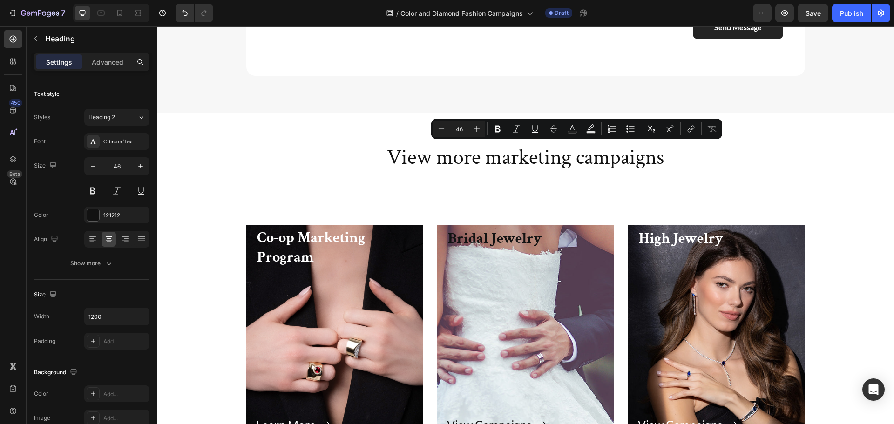
click at [578, 152] on p "View more marketing campaigns" at bounding box center [525, 158] width 557 height 28
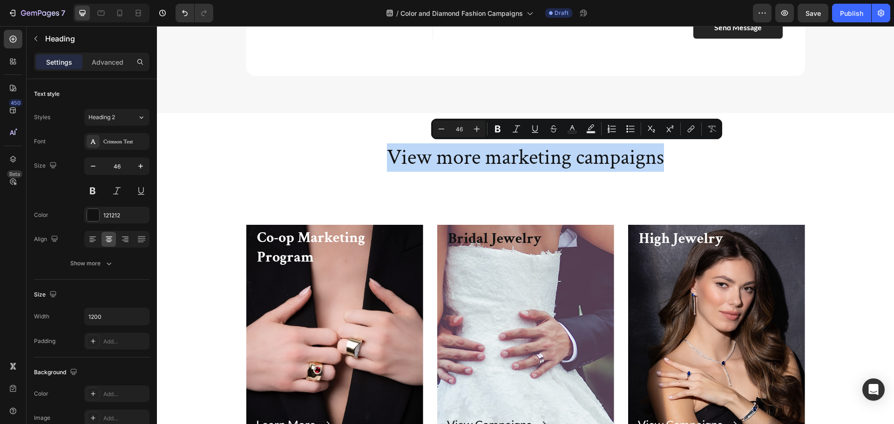
click at [578, 152] on p "View more marketing campaigns" at bounding box center [525, 158] width 557 height 28
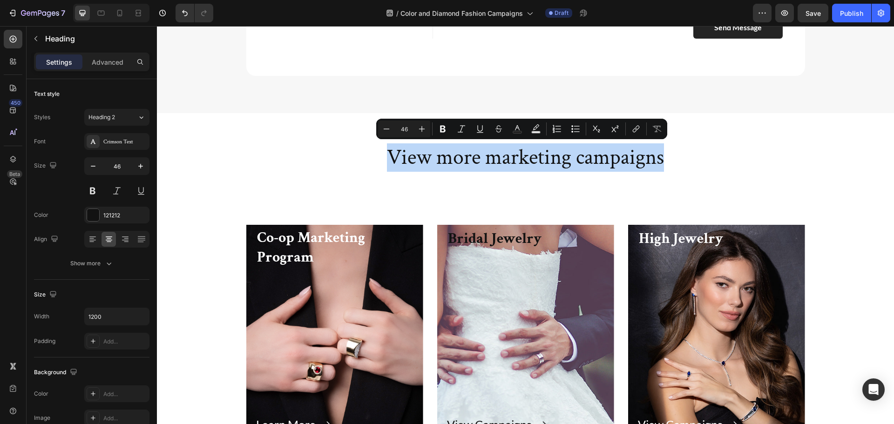
click at [730, 143] on h2 "View more marketing campaigns" at bounding box center [525, 158] width 559 height 30
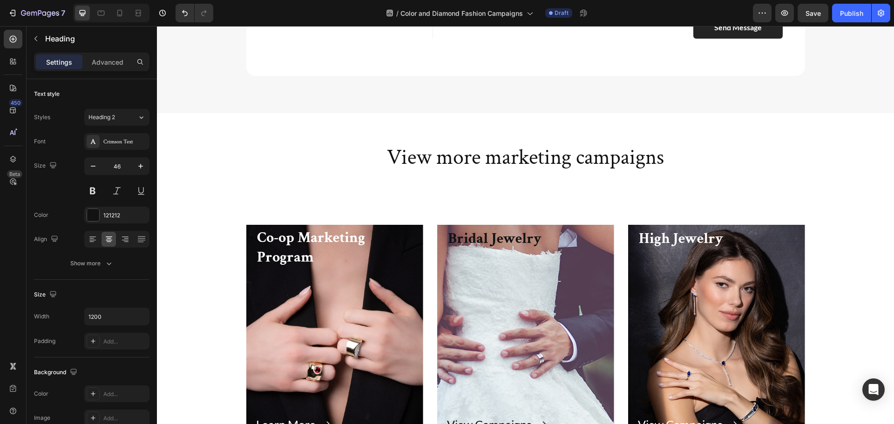
click at [584, 161] on p "View more marketing campaigns" at bounding box center [525, 158] width 557 height 28
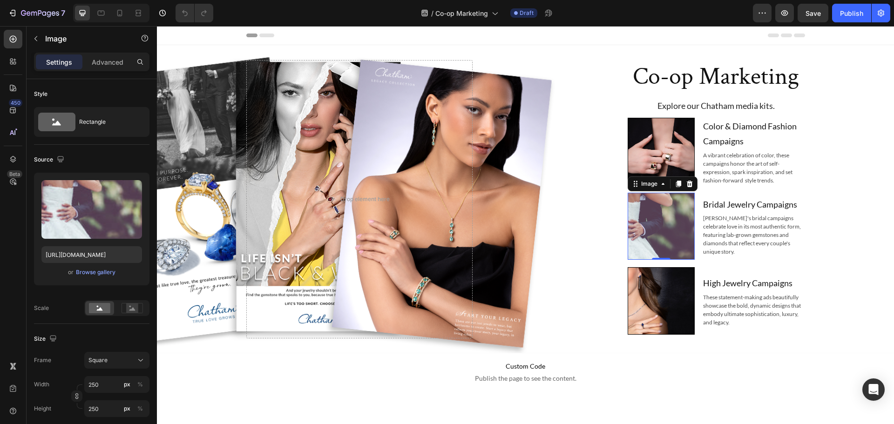
click at [664, 210] on img at bounding box center [661, 226] width 67 height 67
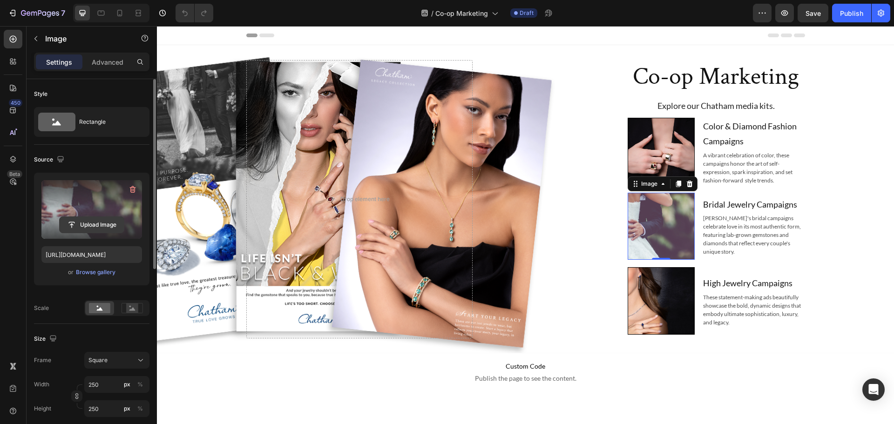
click at [93, 223] on input "file" at bounding box center [92, 225] width 64 height 16
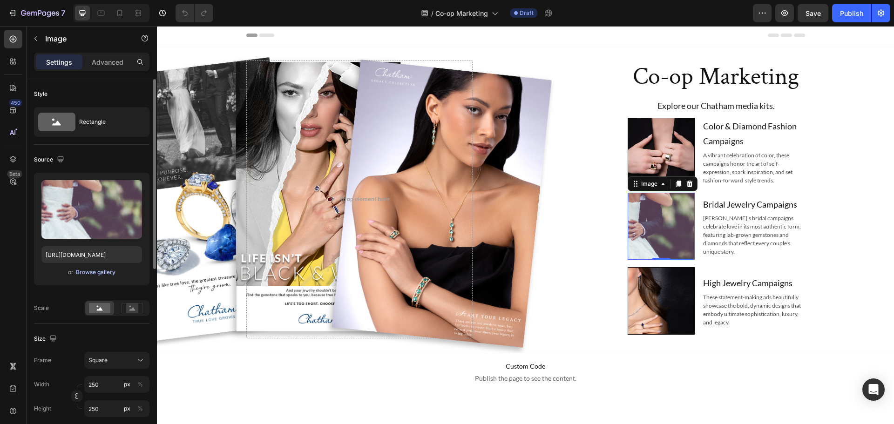
click at [93, 274] on div "Browse gallery" at bounding box center [96, 272] width 40 height 8
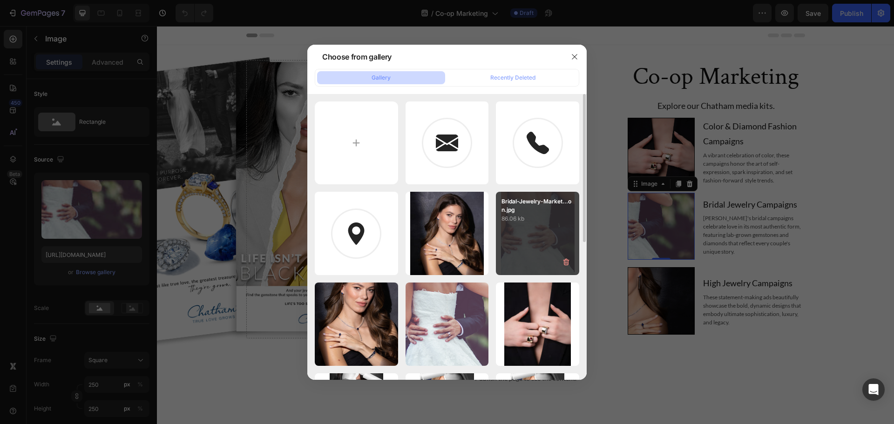
click at [543, 240] on div "Bridal-Jewelry-Market...on.jpg 86.06 kb" at bounding box center [537, 233] width 83 height 83
type input "https://cdn.shopify.com/s/files/1/1696/0571/files/gempages_498519226311508742-f…"
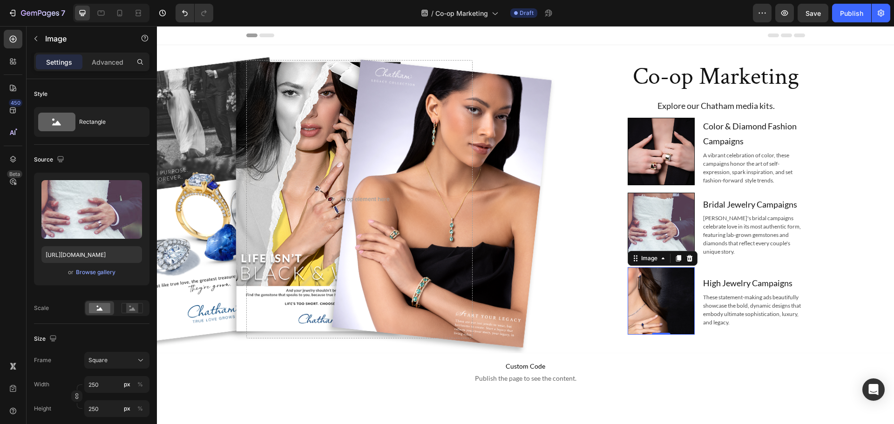
click at [657, 294] on img at bounding box center [661, 300] width 67 height 67
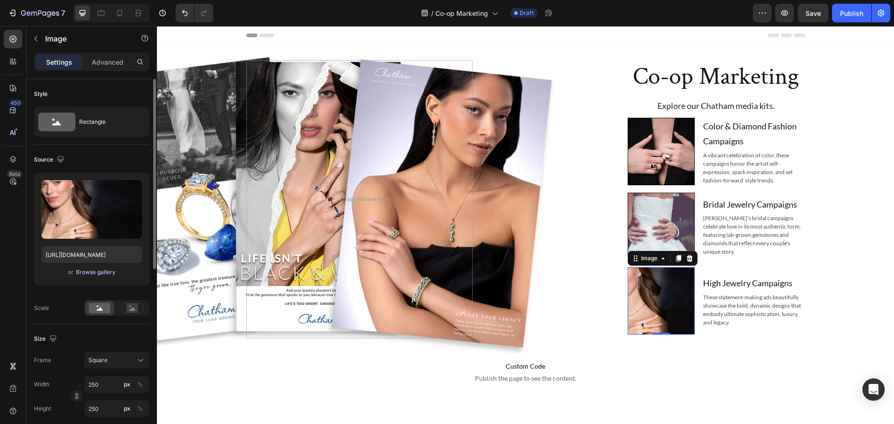
click at [90, 271] on div "Browse gallery" at bounding box center [96, 272] width 40 height 8
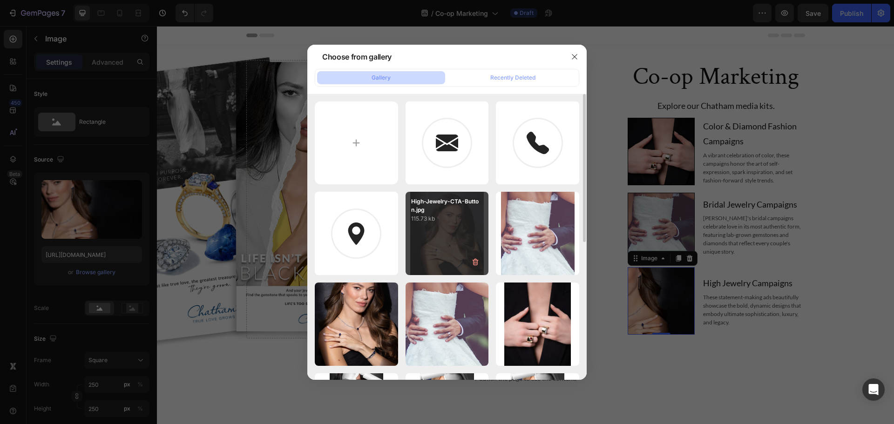
click at [432, 217] on p "115.73 kb" at bounding box center [447, 218] width 72 height 9
type input "https://cdn.shopify.com/s/files/1/1696/0571/files/gempages_498519226311508742-3…"
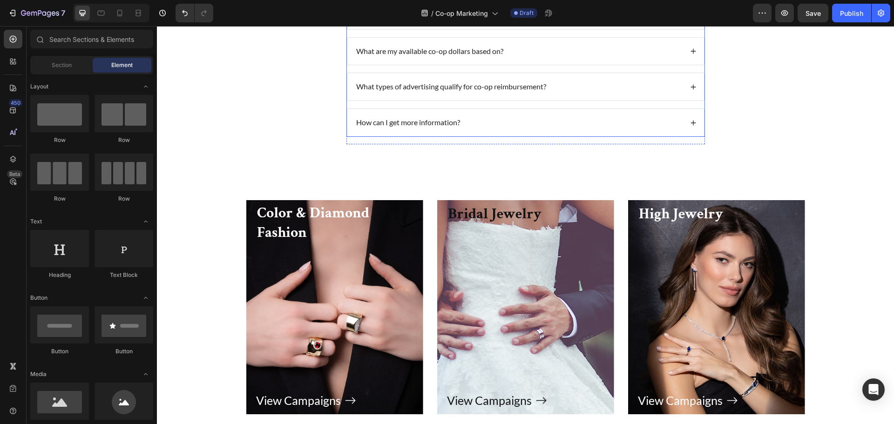
scroll to position [1924, 0]
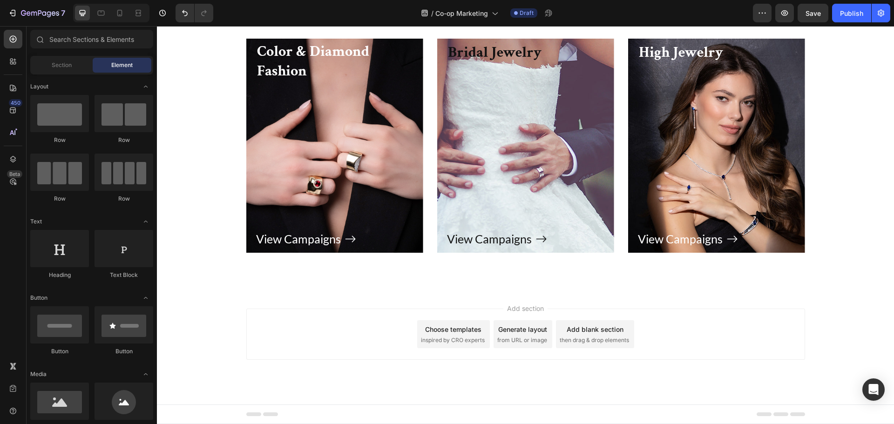
click at [443, 340] on span "inspired by CRO experts" at bounding box center [453, 340] width 64 height 8
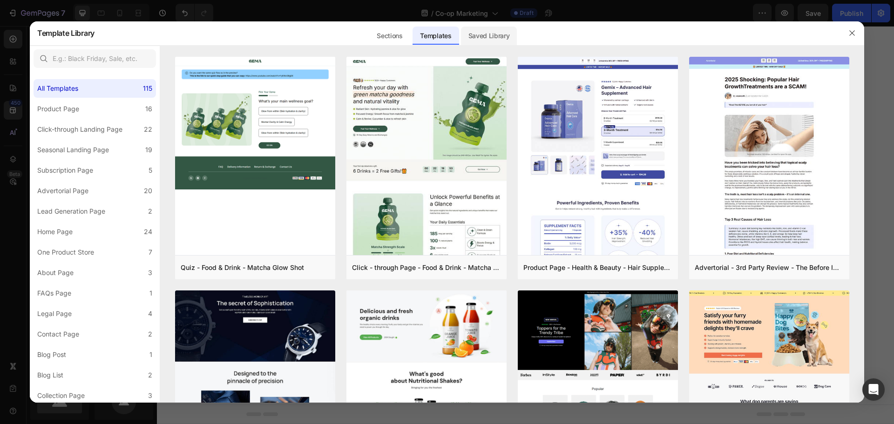
click at [482, 37] on div "Saved Library" at bounding box center [489, 36] width 56 height 19
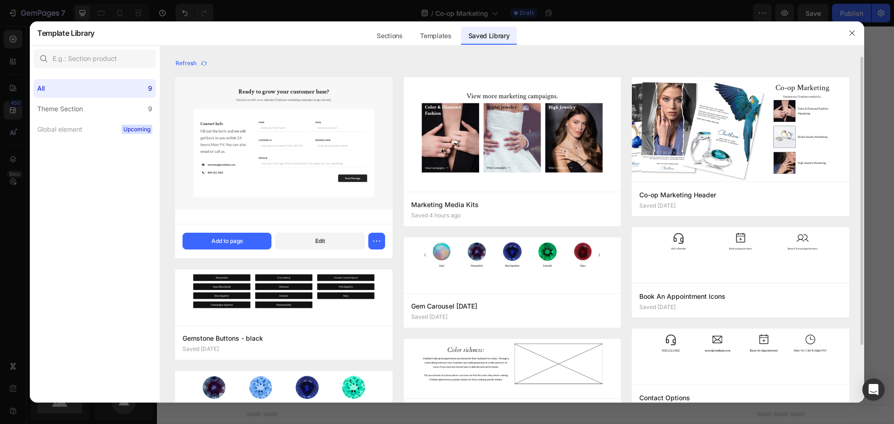
click at [298, 152] on img at bounding box center [284, 147] width 218 height 153
click at [233, 245] on div "Add to page" at bounding box center [227, 241] width 32 height 8
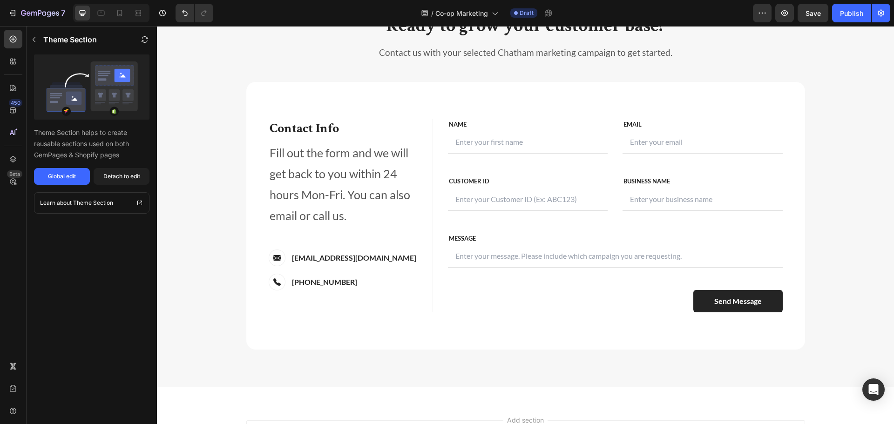
scroll to position [2225, 0]
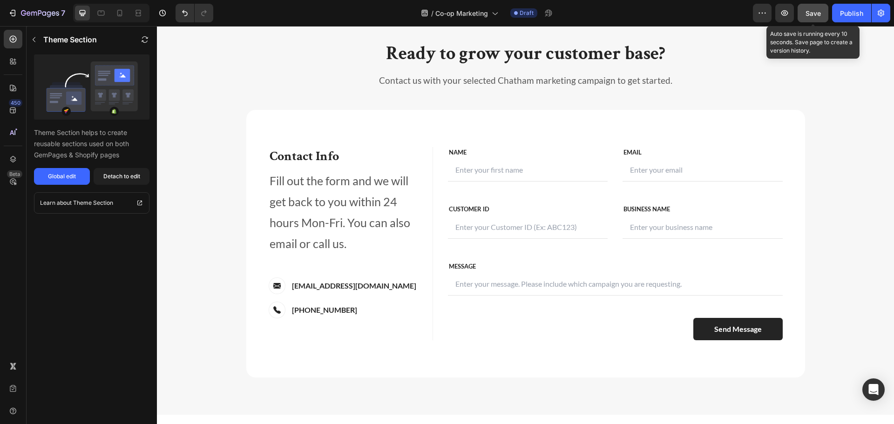
click at [818, 15] on span "Save" at bounding box center [813, 13] width 15 height 8
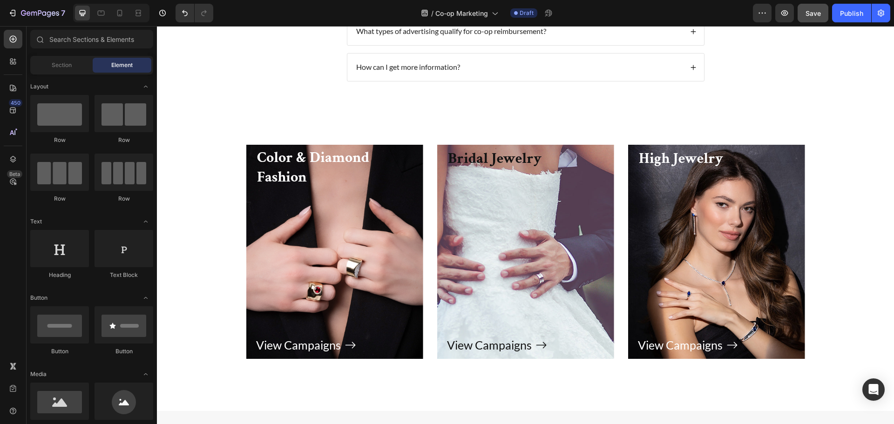
scroll to position [1807, 0]
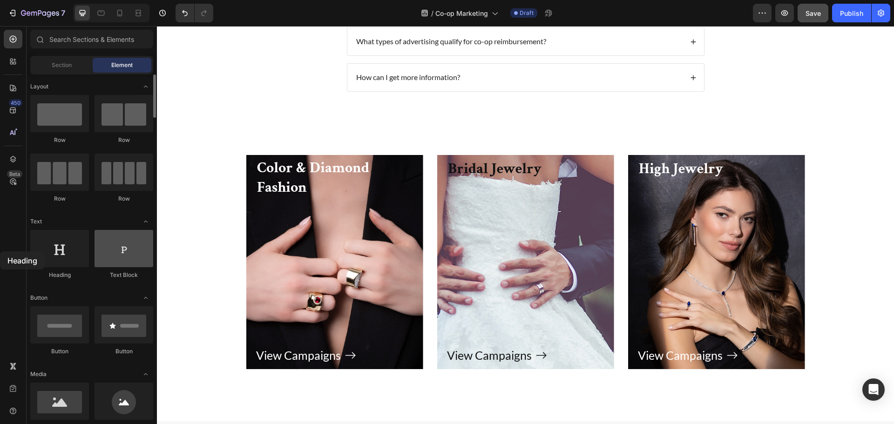
drag, startPoint x: 48, startPoint y: 251, endPoint x: 114, endPoint y: 253, distance: 65.7
click at [3, 250] on div "450 Beta Sections(18) Elements(83) Section Element Hero Section Product Detail …" at bounding box center [78, 225] width 157 height 398
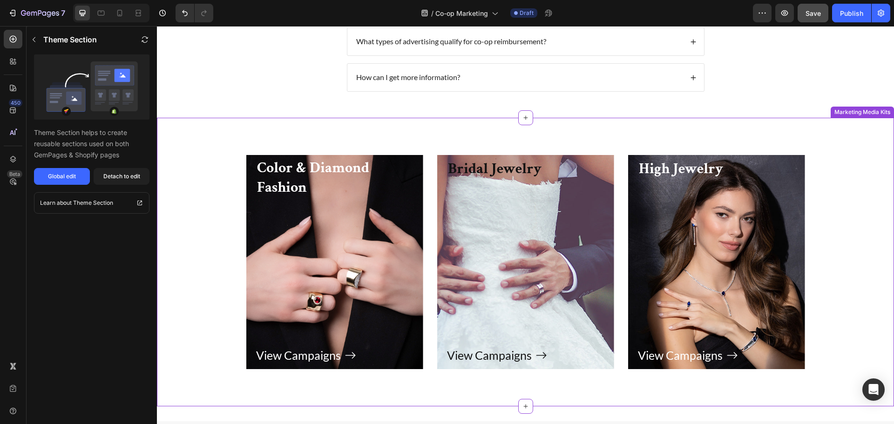
click at [520, 214] on div "View Campaigns Button" at bounding box center [525, 273] width 157 height 186
click at [837, 113] on div "Marketing Media Kits" at bounding box center [839, 109] width 60 height 8
click at [821, 115] on div "Marketing Media Kits" at bounding box center [834, 108] width 71 height 11
click at [75, 177] on div "Global edit" at bounding box center [62, 176] width 28 height 8
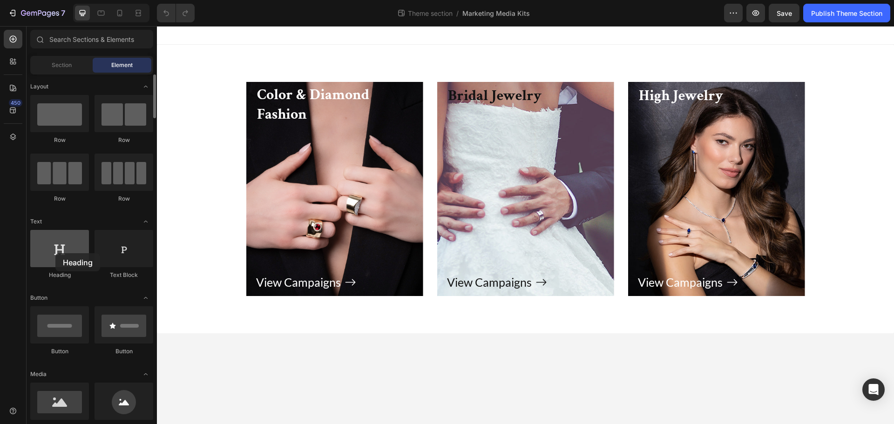
drag, startPoint x: 66, startPoint y: 252, endPoint x: 55, endPoint y: 249, distance: 11.1
click at [55, 249] on div at bounding box center [59, 248] width 59 height 37
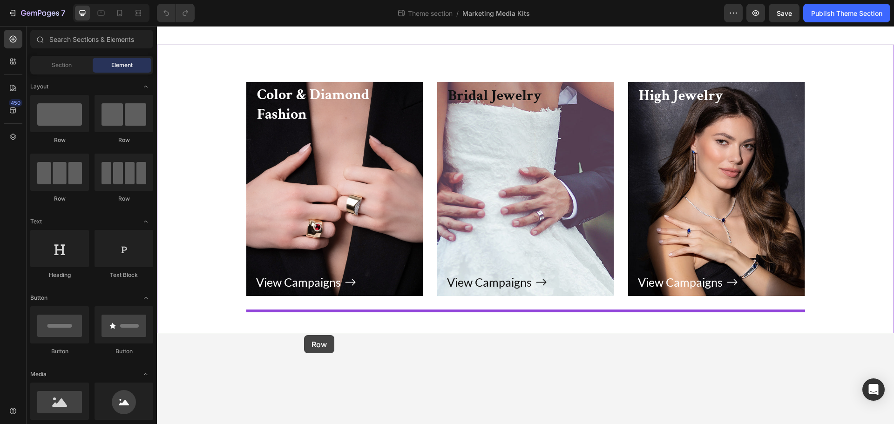
drag, startPoint x: 205, startPoint y: 143, endPoint x: 304, endPoint y: 335, distance: 216.2
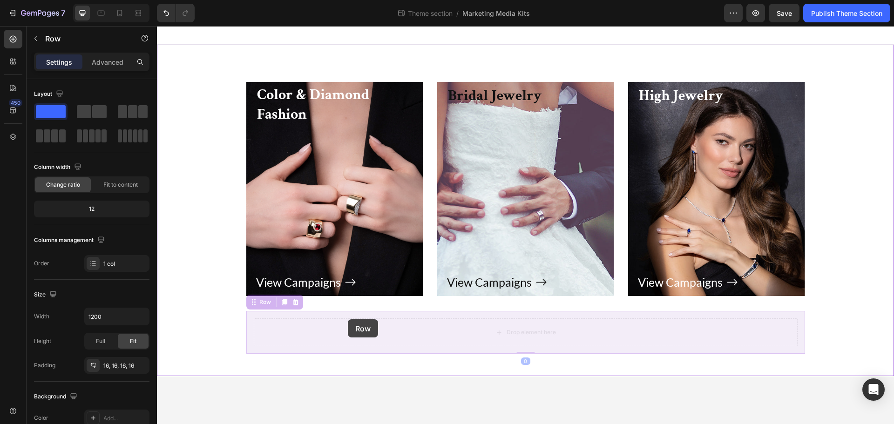
drag, startPoint x: 253, startPoint y: 305, endPoint x: 348, endPoint y: 320, distance: 96.1
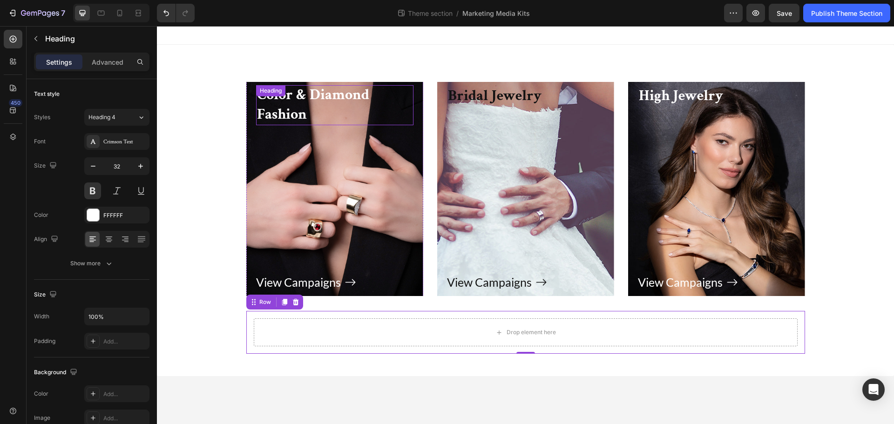
click at [330, 101] on h3 "Color & Diamond Fashion" at bounding box center [334, 105] width 157 height 40
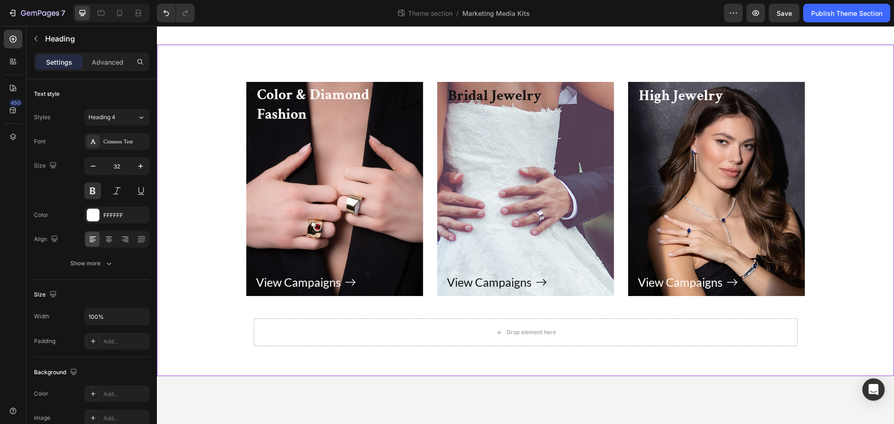
click at [269, 63] on div "Color & Diamond Fashion Heading View Campaigns Button Row Hero Banner Bridal Je…" at bounding box center [525, 211] width 737 height 332
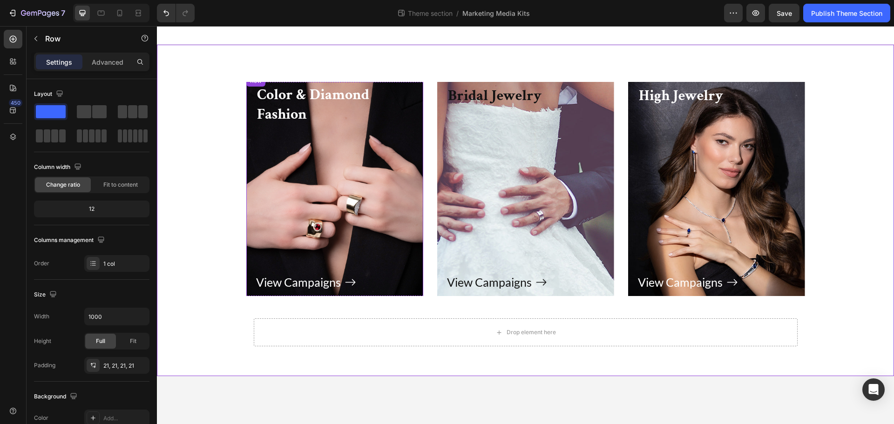
click at [254, 96] on div "Color & Diamond Fashion Heading View Campaigns Button Row" at bounding box center [334, 188] width 177 height 227
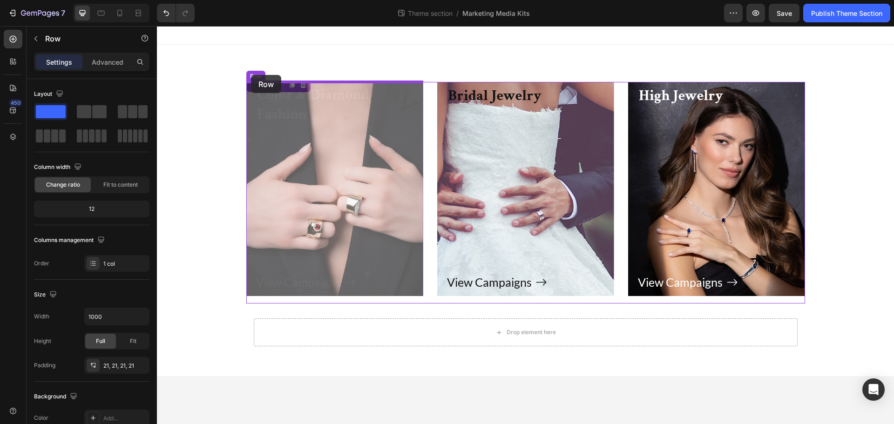
drag, startPoint x: 256, startPoint y: 84, endPoint x: 251, endPoint y: 75, distance: 10.2
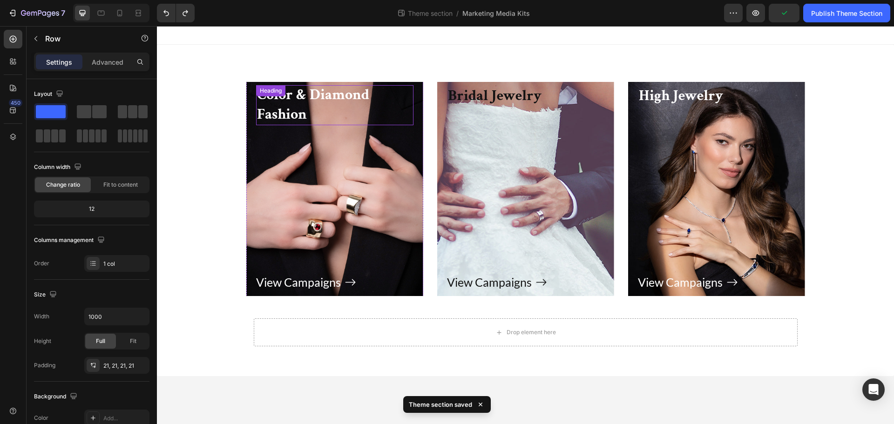
click at [281, 101] on div "Color & Diamond Fashion Heading" at bounding box center [334, 105] width 157 height 40
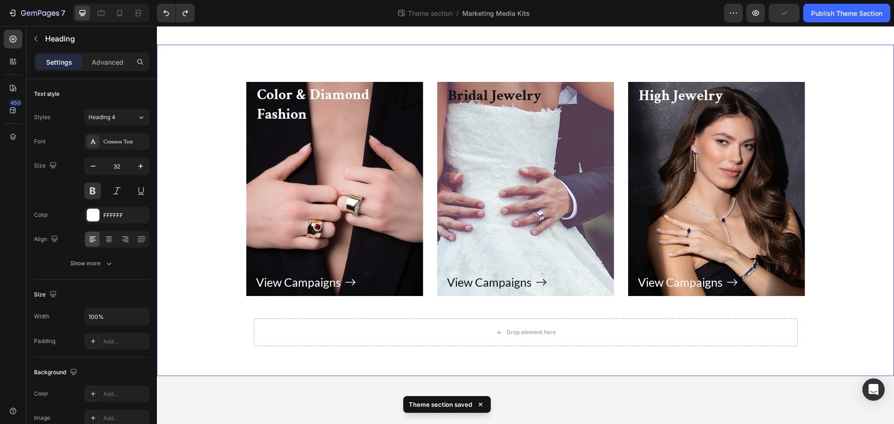
click at [231, 91] on div "Color & Diamond Fashion Heading View Campaigns Button Row Hero Banner Bridal Je…" at bounding box center [525, 218] width 723 height 272
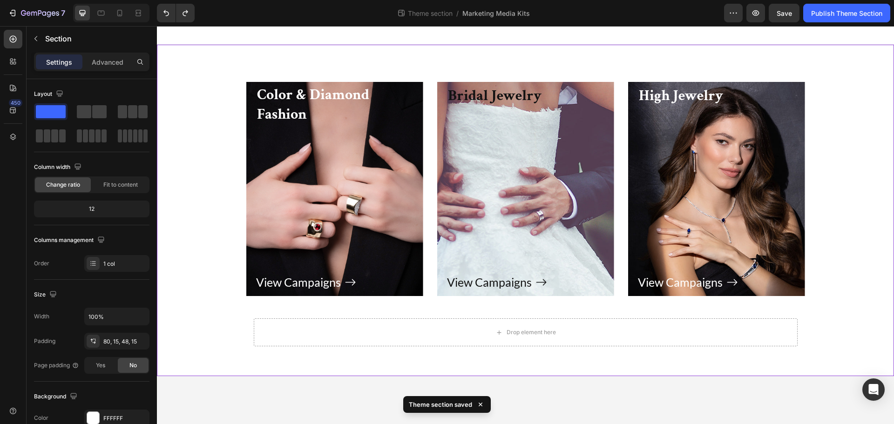
click at [225, 87] on div "Color & Diamond Fashion Heading View Campaigns Button Row Hero Banner Bridal Je…" at bounding box center [525, 218] width 723 height 272
click at [255, 84] on div "Row" at bounding box center [255, 81] width 15 height 8
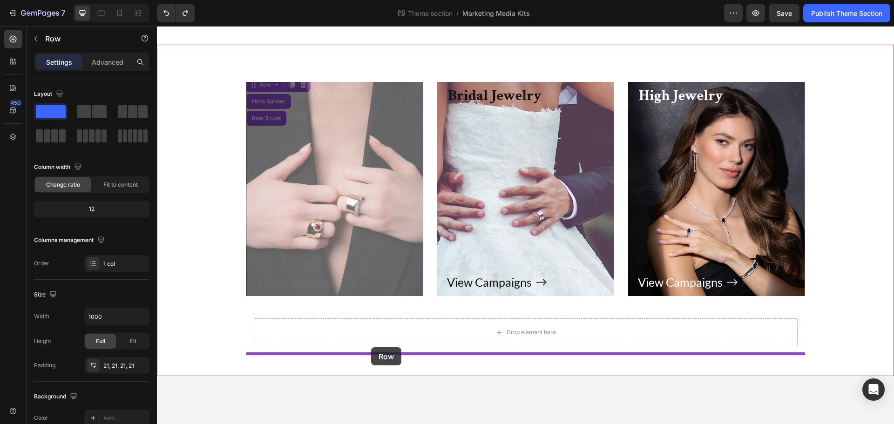
drag, startPoint x: 266, startPoint y: 117, endPoint x: 371, endPoint y: 347, distance: 252.8
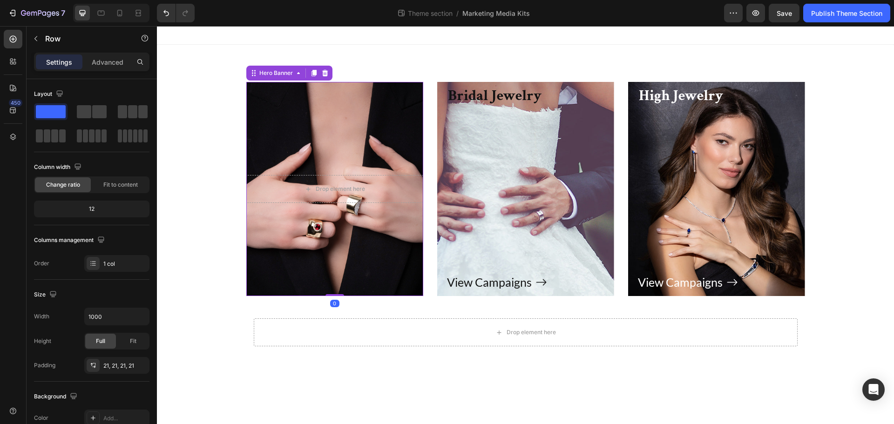
click at [246, 101] on div "Overlay" at bounding box center [334, 189] width 177 height 214
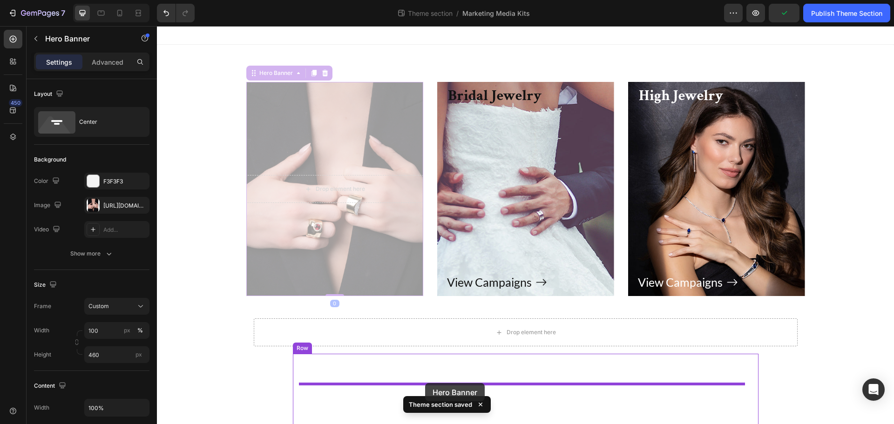
scroll to position [47, 0]
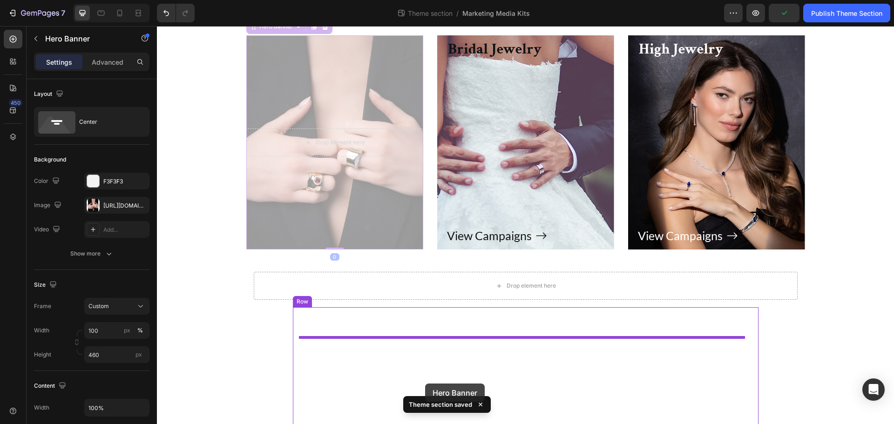
drag, startPoint x: 260, startPoint y: 73, endPoint x: 425, endPoint y: 384, distance: 351.7
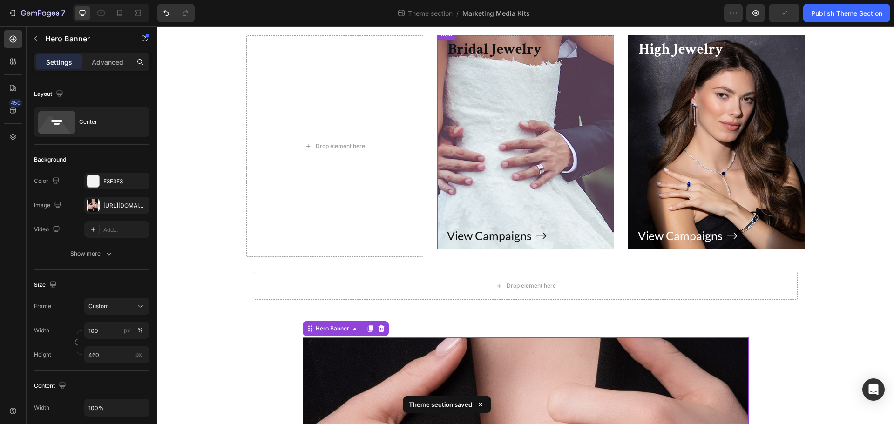
click at [502, 68] on div "View Campaigns Button" at bounding box center [525, 153] width 157 height 186
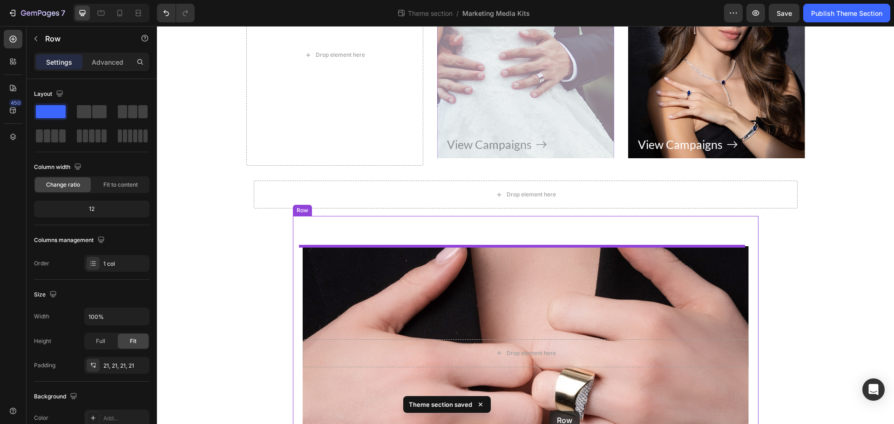
scroll to position [190, 0]
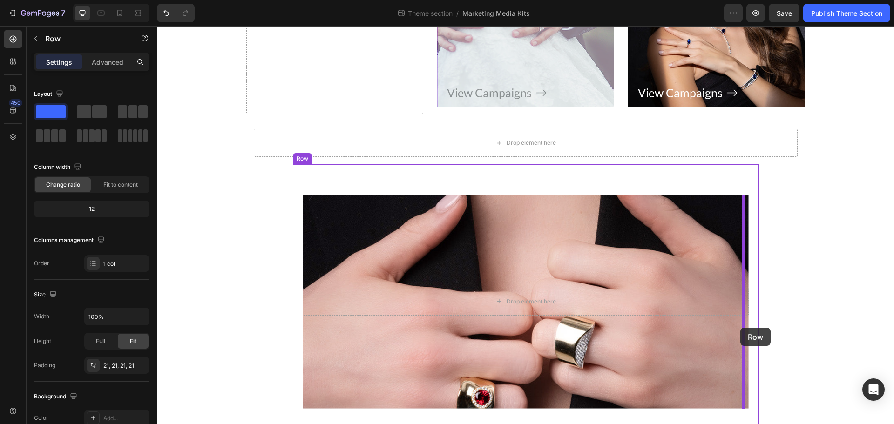
drag, startPoint x: 459, startPoint y: 39, endPoint x: 741, endPoint y: 328, distance: 403.5
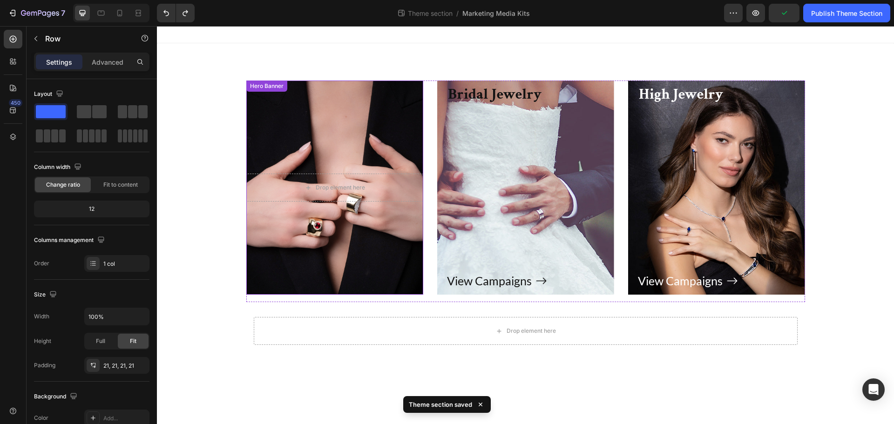
scroll to position [0, 0]
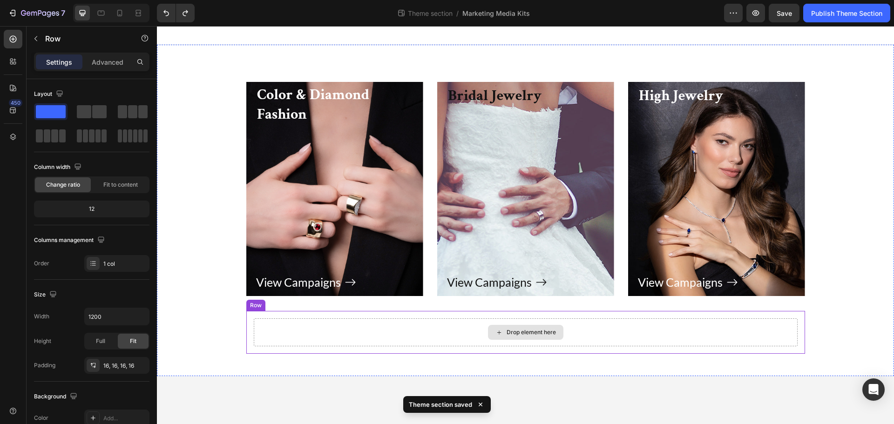
click at [324, 336] on div "Drop element here" at bounding box center [526, 333] width 544 height 28
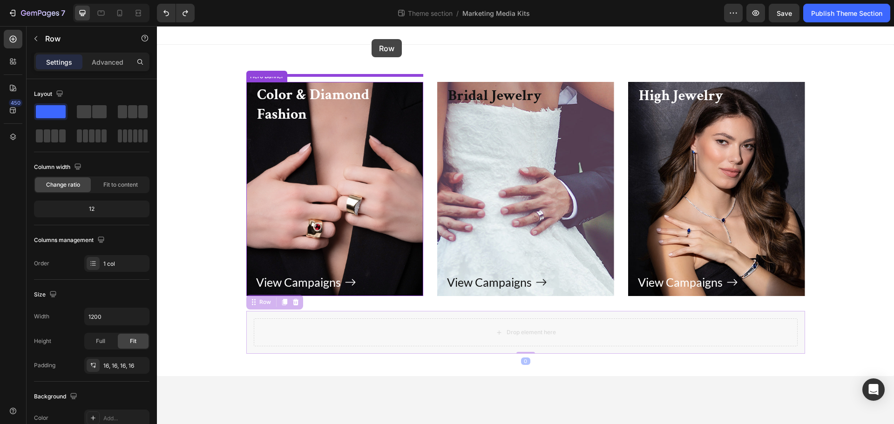
drag, startPoint x: 265, startPoint y: 305, endPoint x: 371, endPoint y: 37, distance: 287.8
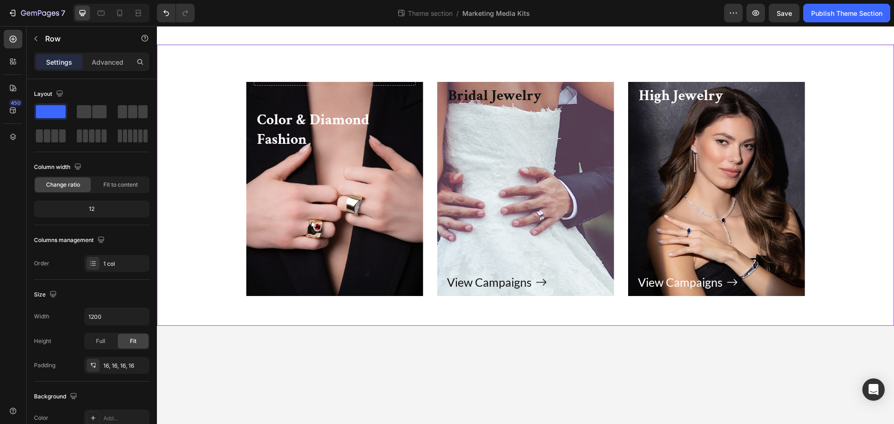
click at [305, 75] on div "Drop element here Row Color & Diamond Fashion Heading View Campaigns Button Row…" at bounding box center [525, 185] width 737 height 281
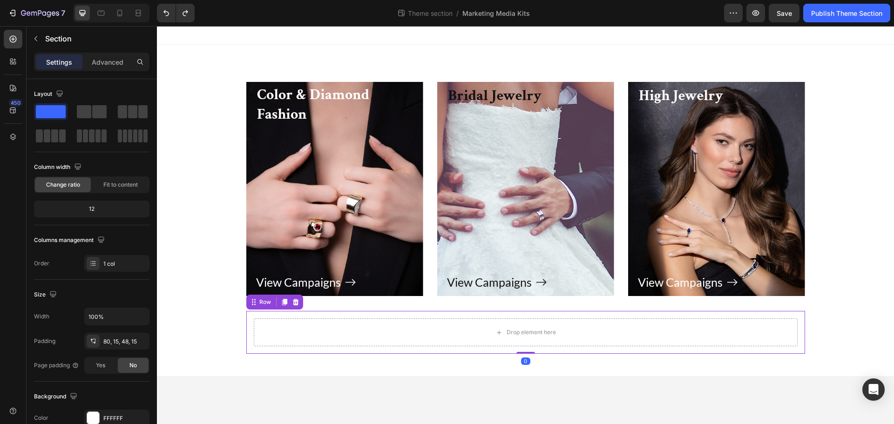
click at [520, 314] on div "Drop element here Row 0" at bounding box center [525, 332] width 559 height 43
click at [291, 305] on div at bounding box center [295, 302] width 11 height 11
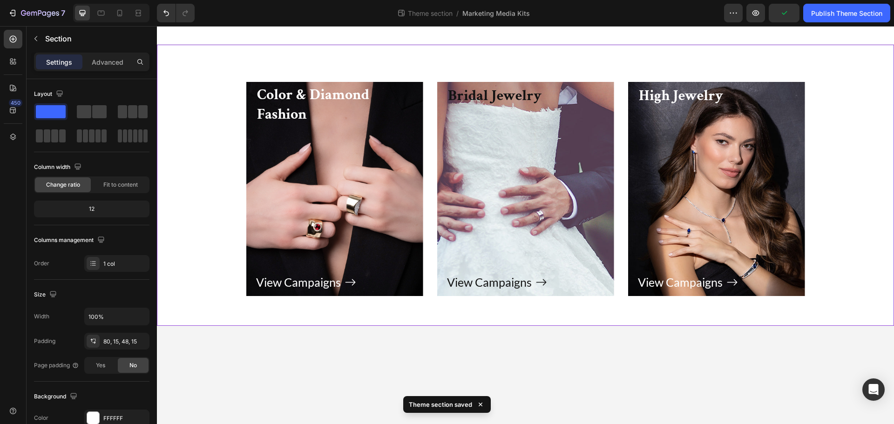
click at [444, 58] on div "Color & Diamond Fashion Heading View Campaigns Button Row Hero Banner Bridal Je…" at bounding box center [525, 185] width 737 height 281
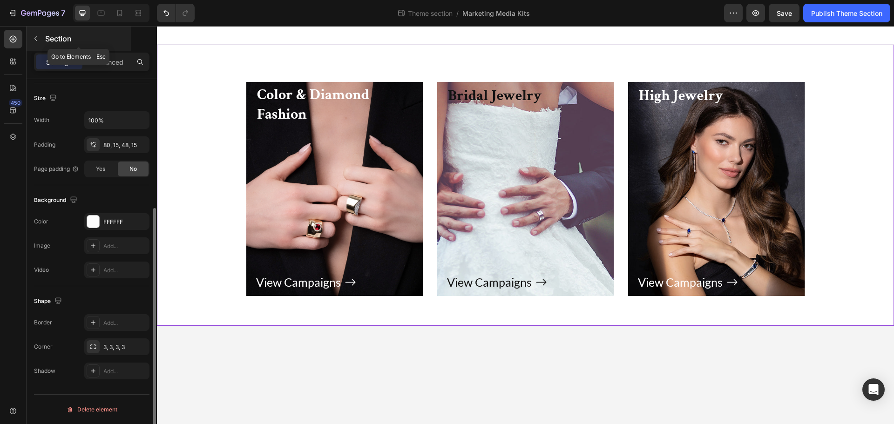
click at [50, 34] on p "Section" at bounding box center [87, 38] width 84 height 11
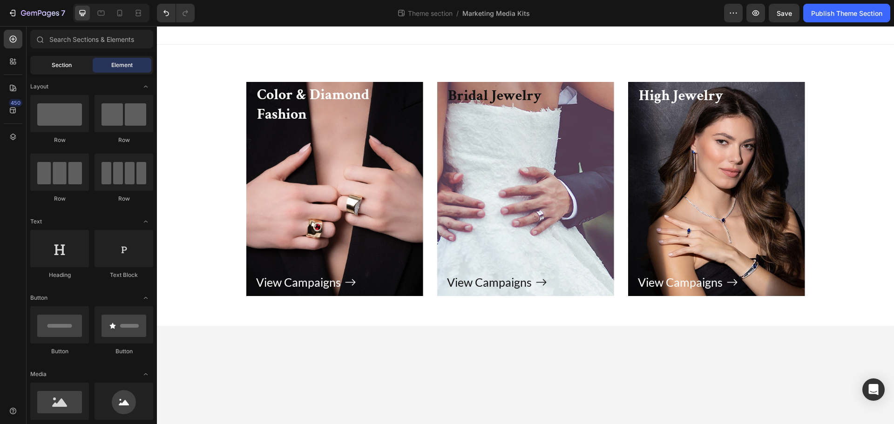
click at [63, 70] on div "Section" at bounding box center [61, 65] width 59 height 15
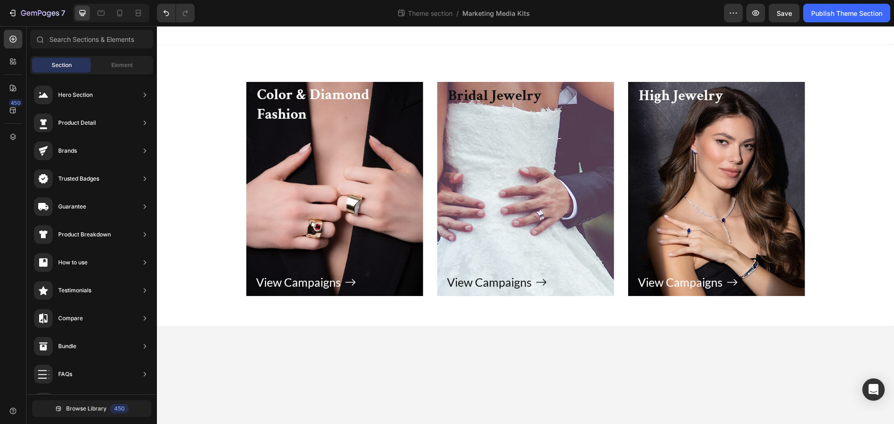
click at [131, 55] on div "Sections(18) Elements(81) Section Element Hero Section Product Detail Brands Tr…" at bounding box center [92, 226] width 130 height 393
click at [131, 60] on div "Element" at bounding box center [122, 65] width 59 height 15
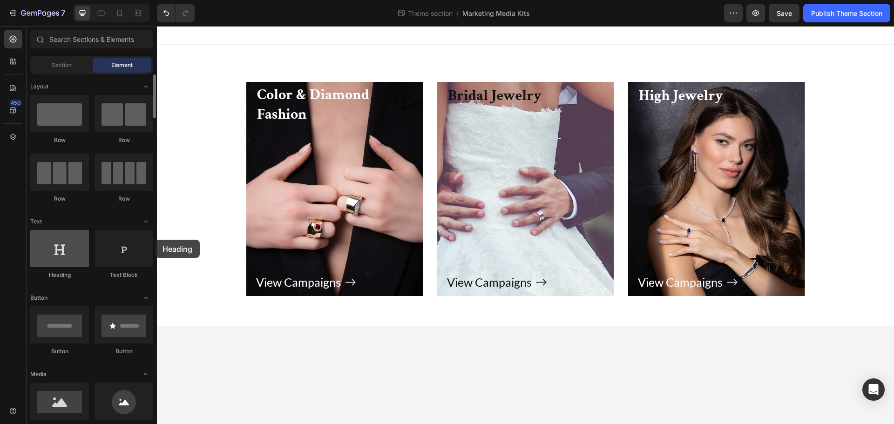
drag, startPoint x: 52, startPoint y: 258, endPoint x: 70, endPoint y: 251, distance: 19.9
click at [70, 251] on div at bounding box center [59, 248] width 59 height 37
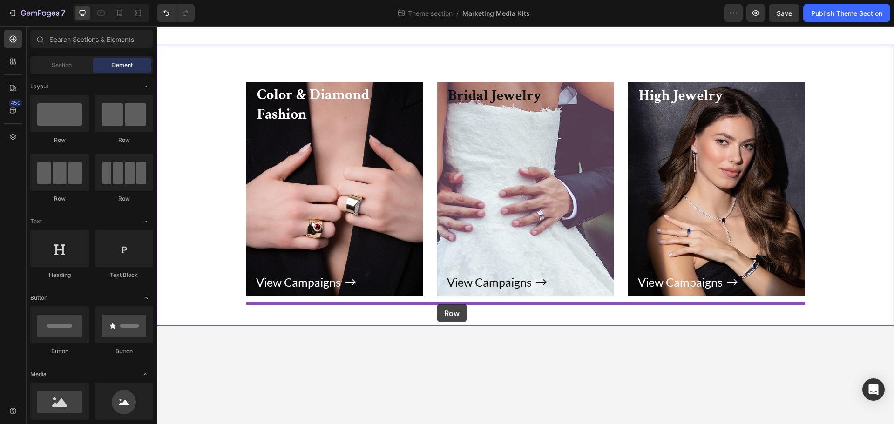
drag, startPoint x: 223, startPoint y: 150, endPoint x: 437, endPoint y: 304, distance: 263.6
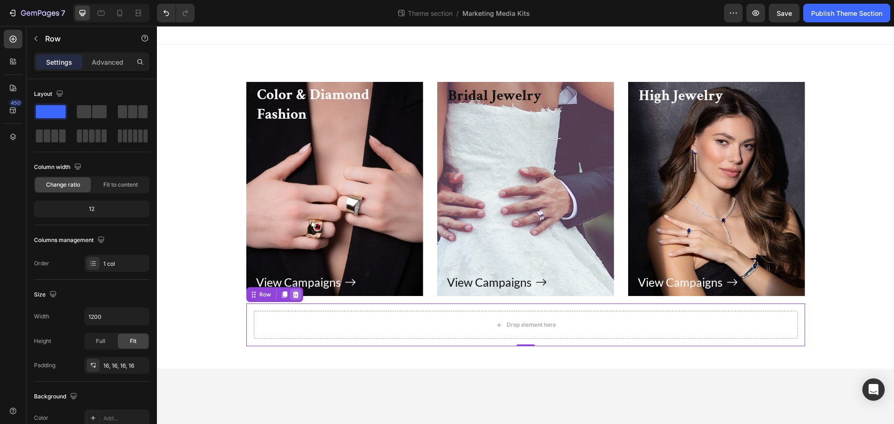
click at [296, 295] on icon at bounding box center [295, 294] width 7 height 7
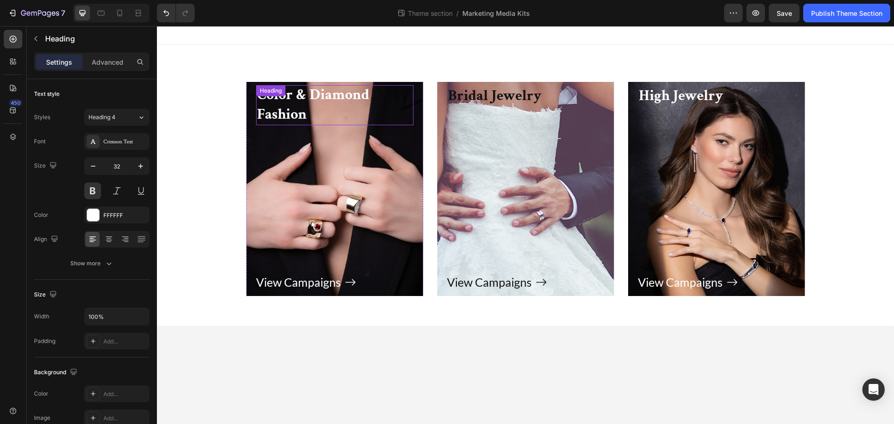
click at [325, 99] on div "Color & Diamond Fashion Heading" at bounding box center [334, 105] width 157 height 40
click at [224, 103] on div "Color & Diamond Fashion Heading 0 View Campaigns Button Row Hero Banner Bridal …" at bounding box center [525, 193] width 723 height 222
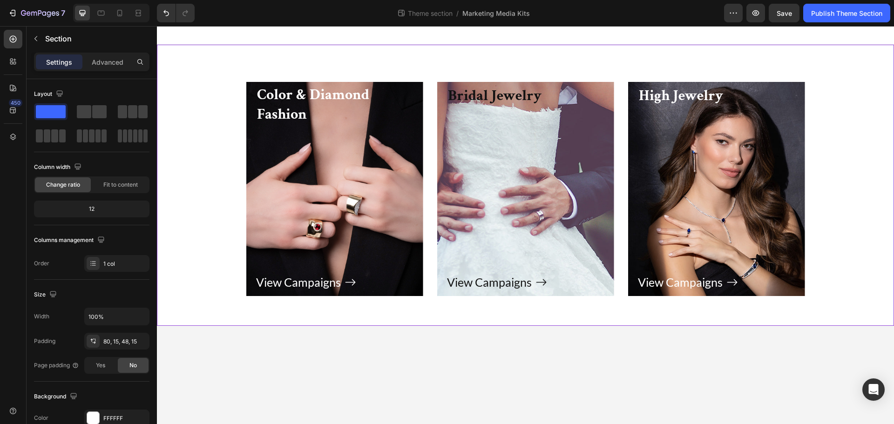
click at [252, 68] on div "Color & Diamond Fashion Heading View Campaigns Button Row Hero Banner Bridal Je…" at bounding box center [525, 185] width 737 height 281
click at [253, 68] on div "Color & Diamond Fashion Heading View Campaigns Button Row Hero Banner Bridal Je…" at bounding box center [525, 185] width 737 height 281
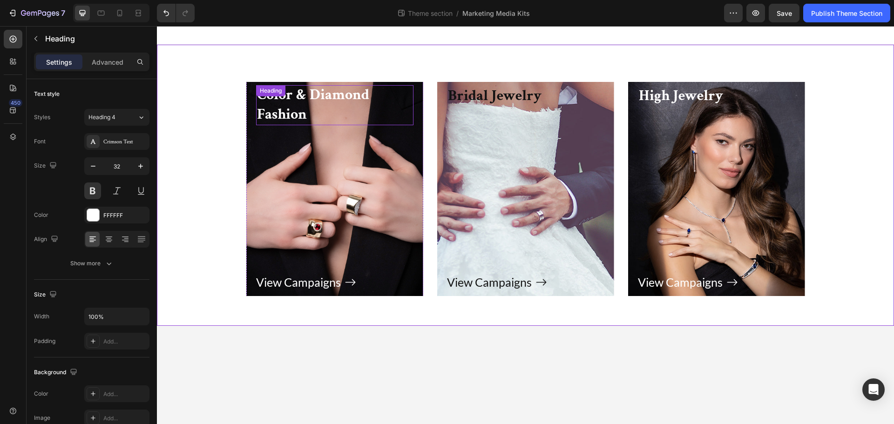
click at [288, 121] on h3 "Color & Diamond Fashion" at bounding box center [334, 105] width 157 height 40
click at [245, 100] on div "Color & Diamond Fashion Heading View Campaigns Button Row Hero Banner Bridal Je…" at bounding box center [525, 193] width 723 height 222
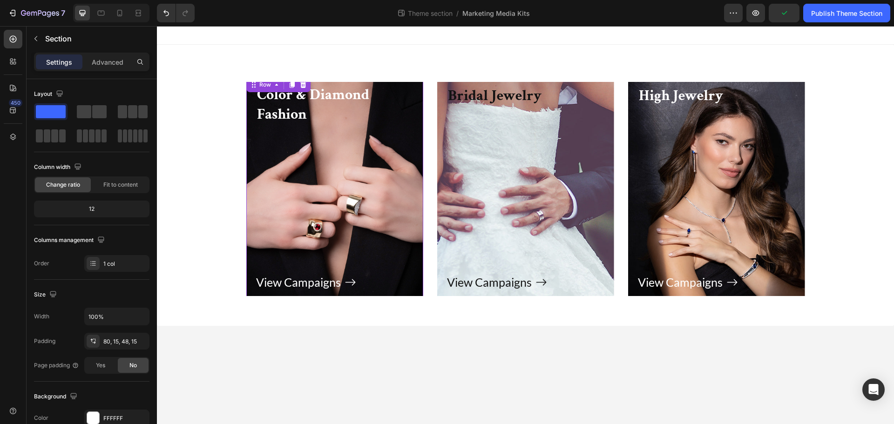
click at [248, 92] on div "Color & Diamond Fashion Heading View Campaigns Button Row 0" at bounding box center [334, 188] width 177 height 227
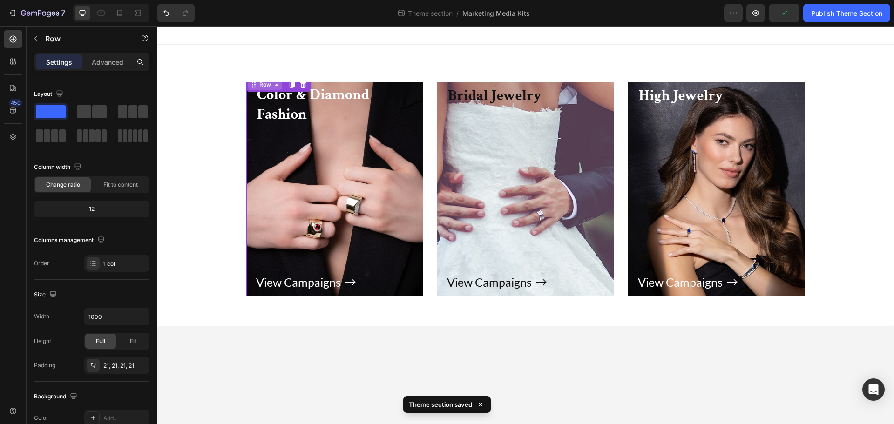
click at [258, 82] on div "Row" at bounding box center [265, 85] width 15 height 8
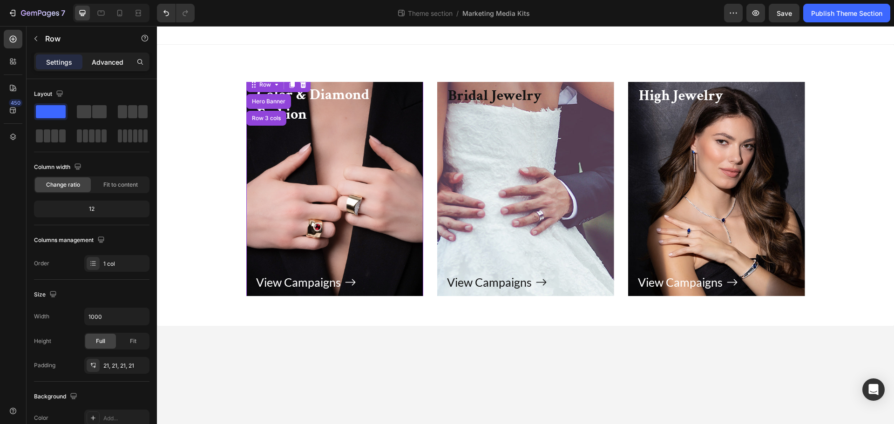
click at [107, 66] on p "Advanced" at bounding box center [108, 62] width 32 height 10
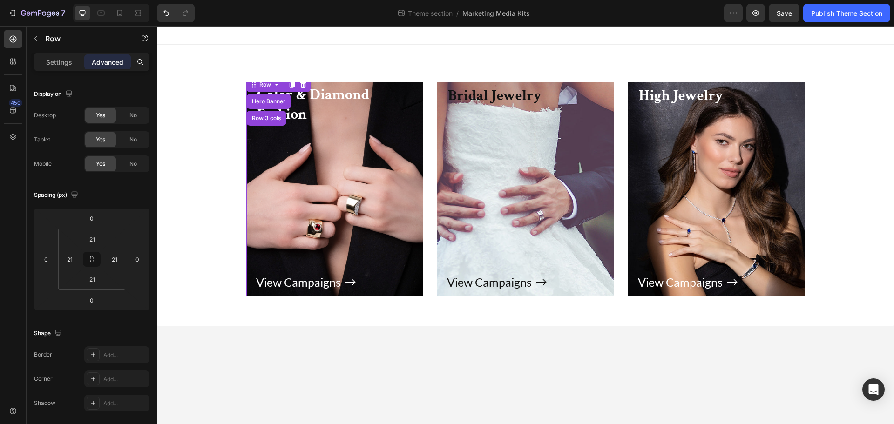
click at [50, 69] on div "Settings Advanced" at bounding box center [92, 62] width 116 height 19
click at [62, 45] on div "Row" at bounding box center [80, 39] width 106 height 24
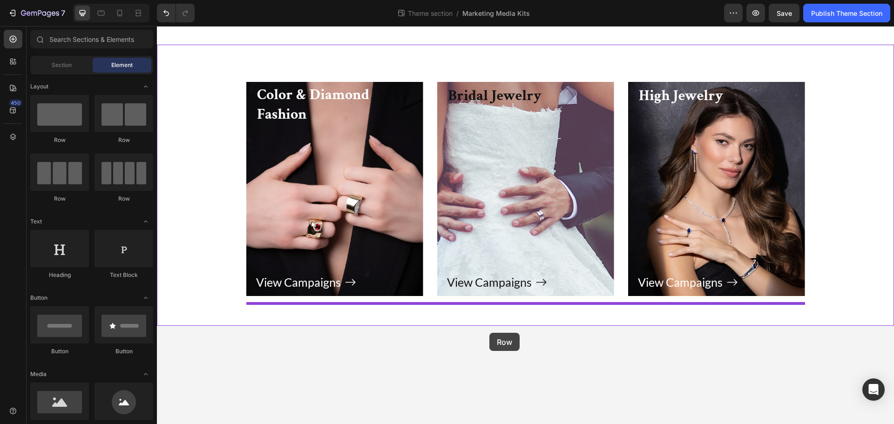
drag, startPoint x: 224, startPoint y: 147, endPoint x: 490, endPoint y: 328, distance: 322.6
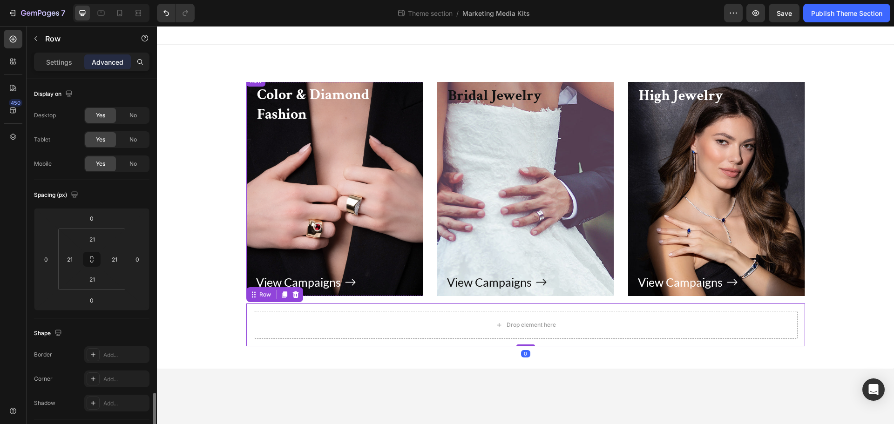
click at [265, 83] on div "Color & Diamond Fashion Heading View Campaigns Button Row" at bounding box center [334, 188] width 177 height 227
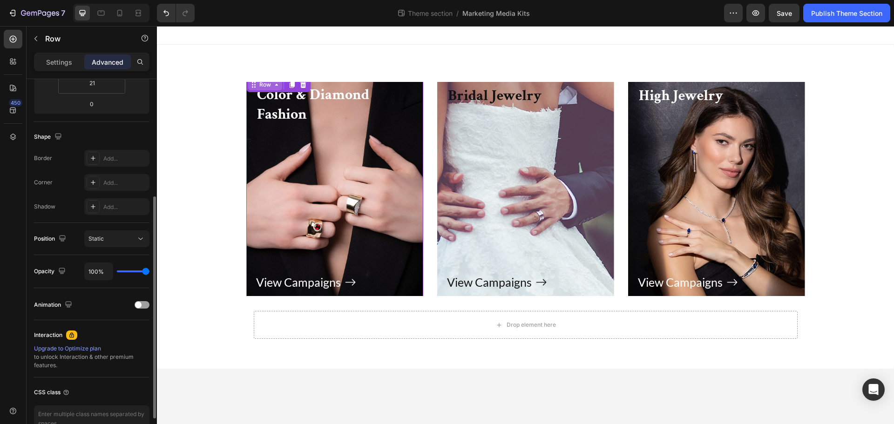
click at [254, 84] on icon at bounding box center [253, 84] width 7 height 7
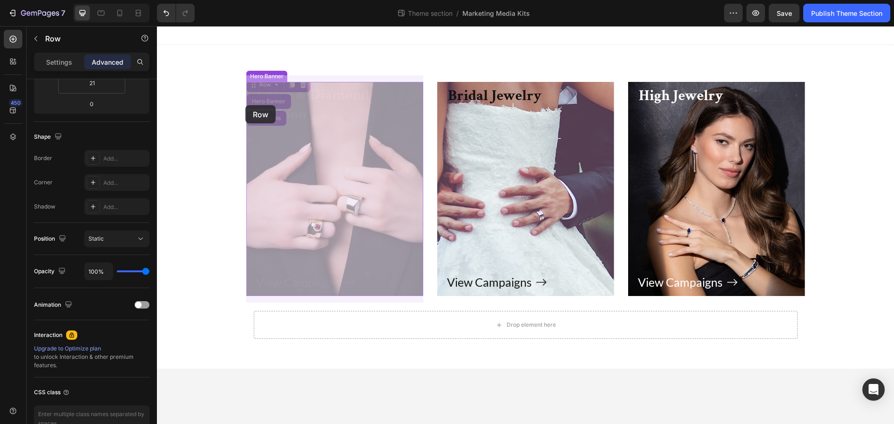
drag, startPoint x: 267, startPoint y: 89, endPoint x: 245, endPoint y: 105, distance: 27.3
click at [245, 105] on div "Color & Diamond Fashion Heading View Campaigns Button Row Hero Banner Row 3 col…" at bounding box center [525, 197] width 737 height 343
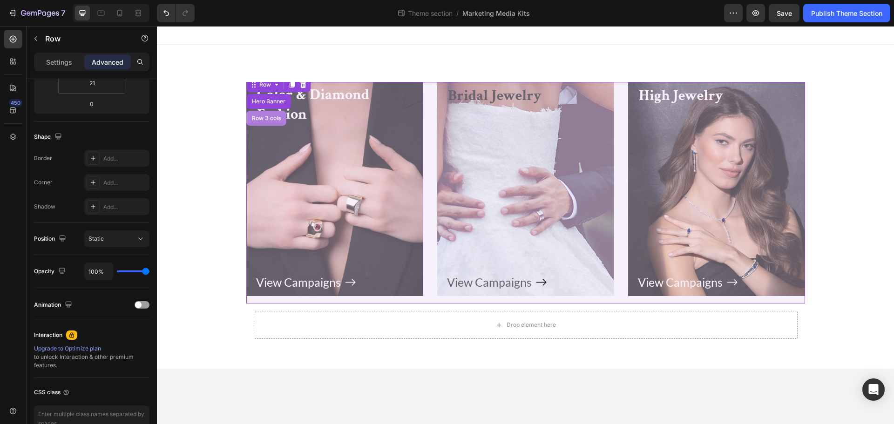
click at [259, 120] on div "Row 3 cols" at bounding box center [266, 119] width 33 height 6
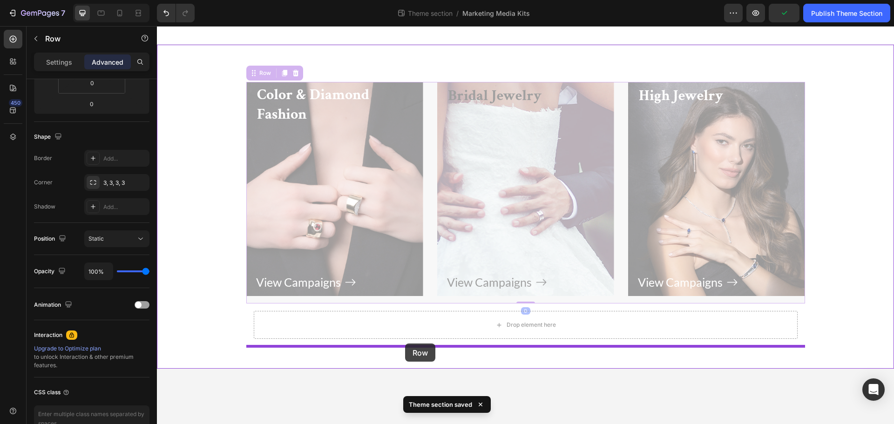
drag, startPoint x: 258, startPoint y: 75, endPoint x: 405, endPoint y: 344, distance: 307.0
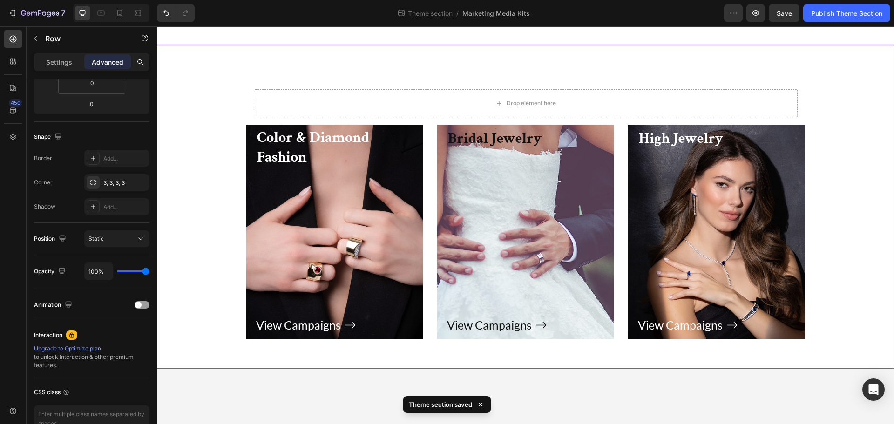
click at [456, 50] on div "Drop element here Row Color & Diamond Fashion Heading View Campaigns Button Row…" at bounding box center [525, 207] width 737 height 324
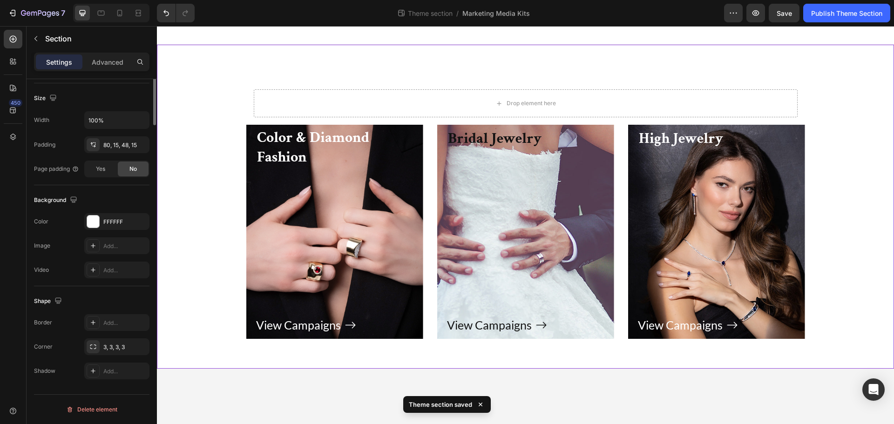
scroll to position [0, 0]
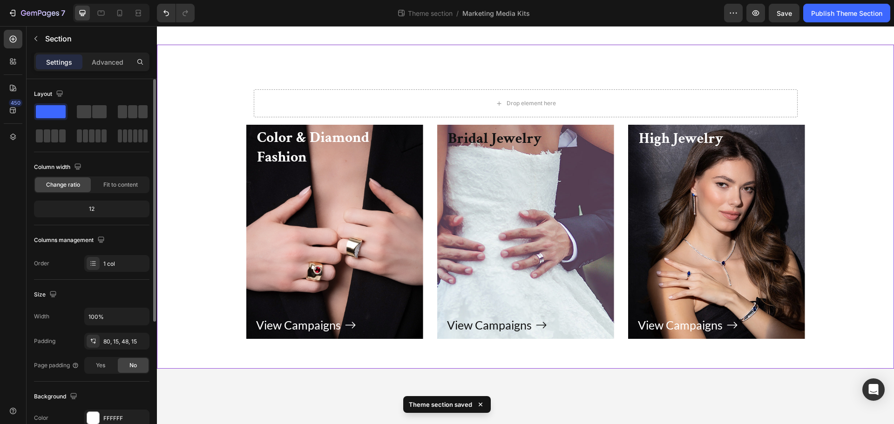
click at [459, 70] on div "Drop element here Row Color & Diamond Fashion Heading View Campaigns Button Row…" at bounding box center [525, 207] width 737 height 324
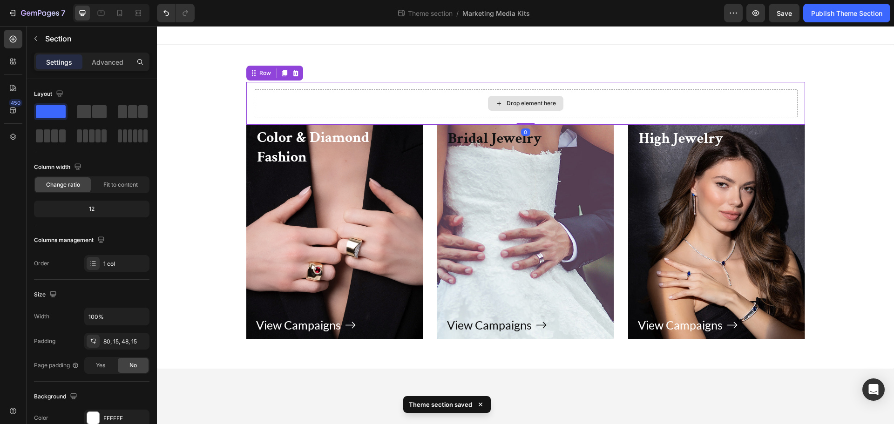
click at [445, 100] on div "Drop element here" at bounding box center [526, 103] width 544 height 28
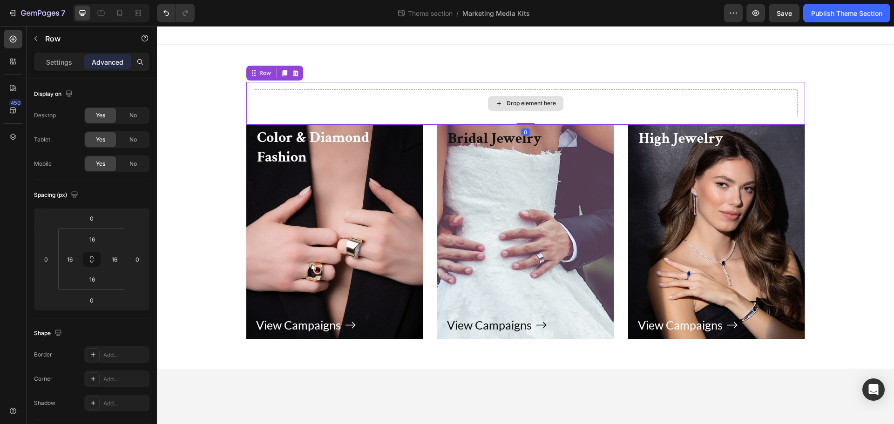
click at [445, 100] on div "Drop element here" at bounding box center [526, 103] width 544 height 28
click at [53, 41] on p "Row" at bounding box center [84, 38] width 79 height 11
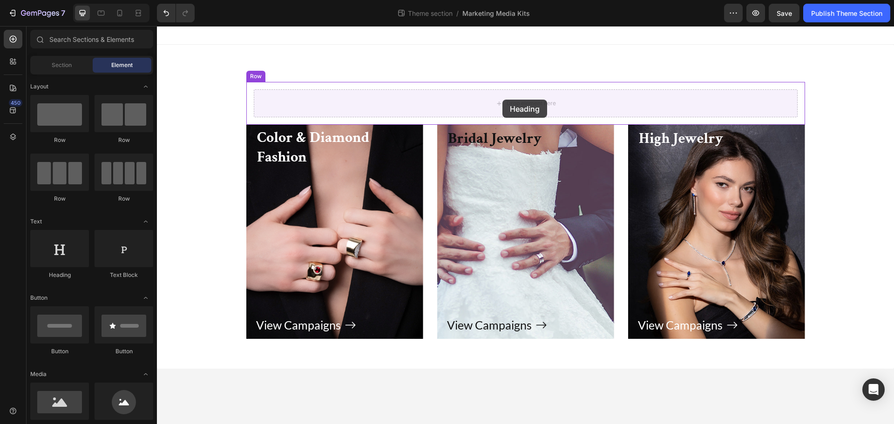
drag, startPoint x: 285, startPoint y: 272, endPoint x: 503, endPoint y: 100, distance: 277.6
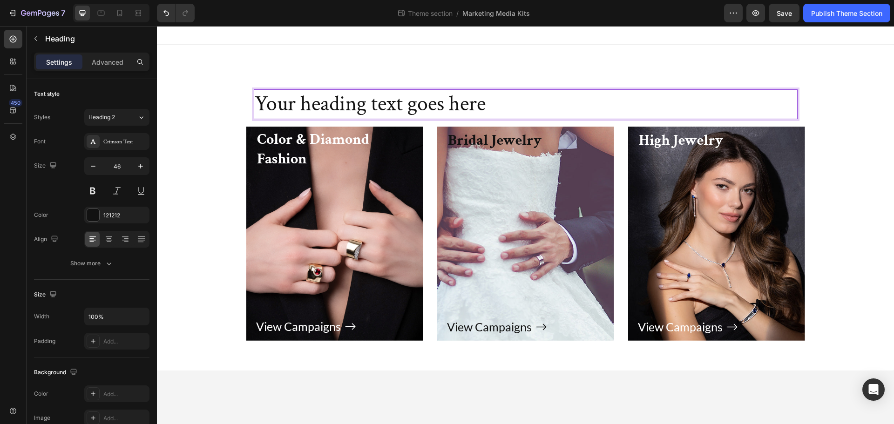
click at [476, 110] on h2 "Your heading text goes here" at bounding box center [526, 104] width 544 height 30
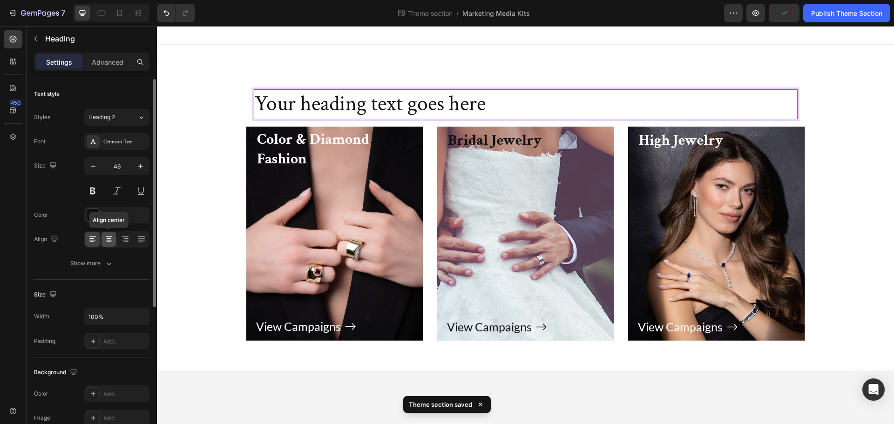
click at [111, 239] on icon at bounding box center [108, 239] width 9 height 9
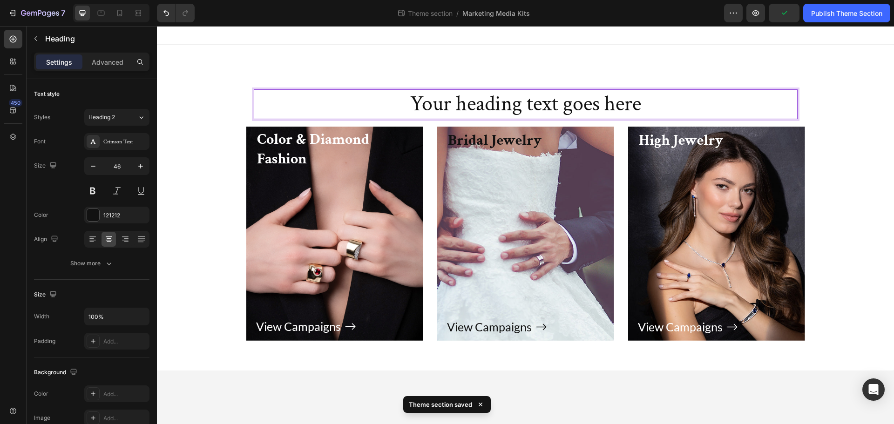
click at [543, 102] on p "Your heading text goes here" at bounding box center [526, 104] width 542 height 28
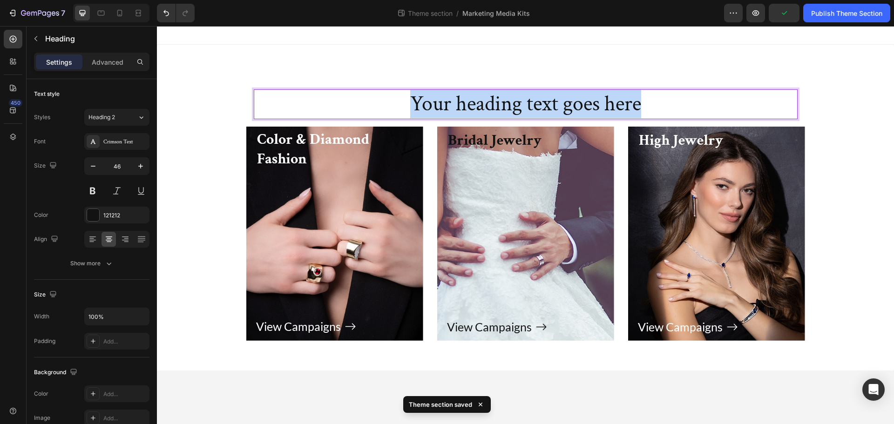
click at [543, 102] on p "Your heading text goes here" at bounding box center [526, 104] width 542 height 28
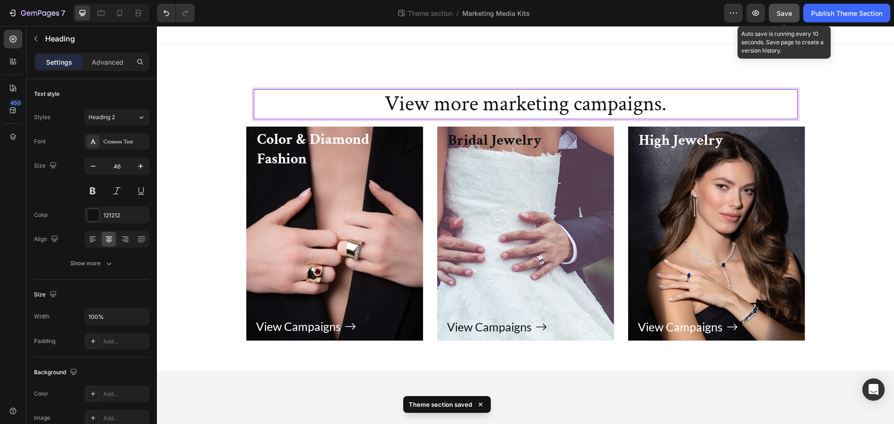
click at [790, 7] on button "Save" at bounding box center [784, 13] width 31 height 19
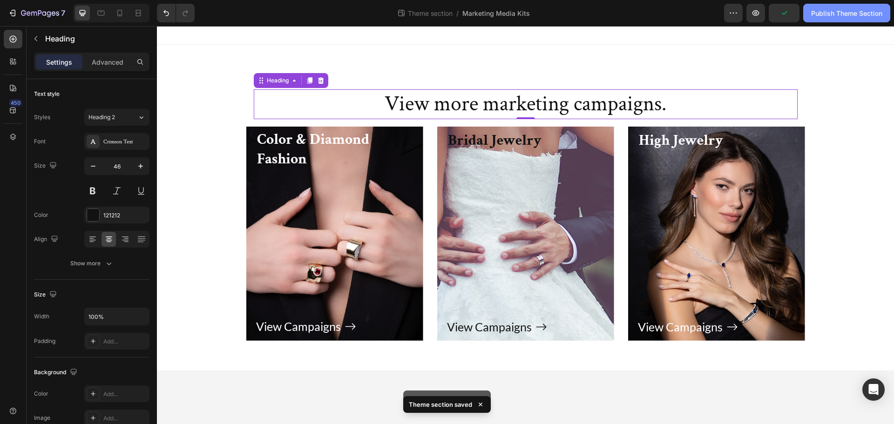
click at [863, 15] on div "Publish Theme Section" at bounding box center [846, 13] width 71 height 10
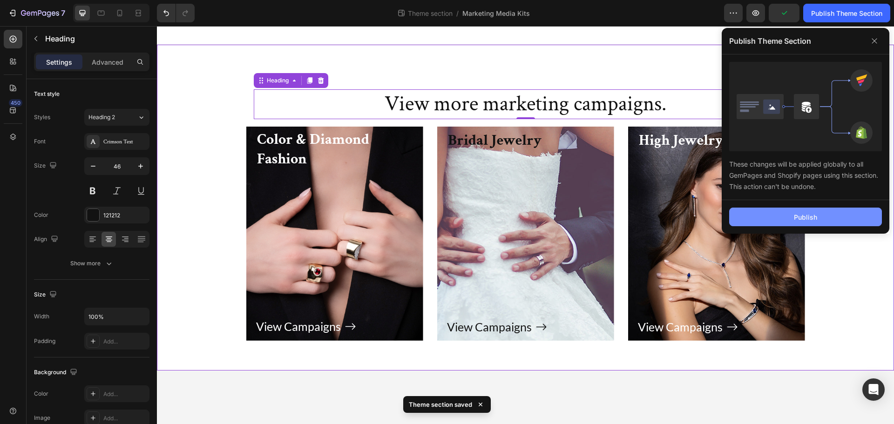
click at [828, 219] on button "Publish" at bounding box center [805, 217] width 153 height 19
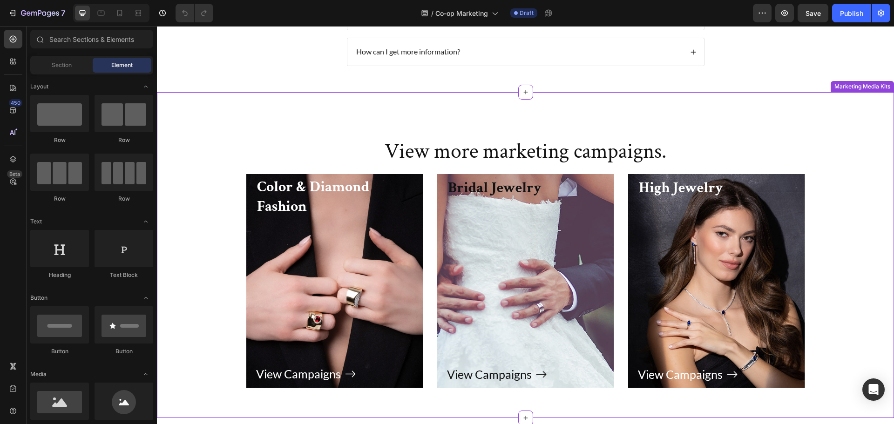
scroll to position [1816, 0]
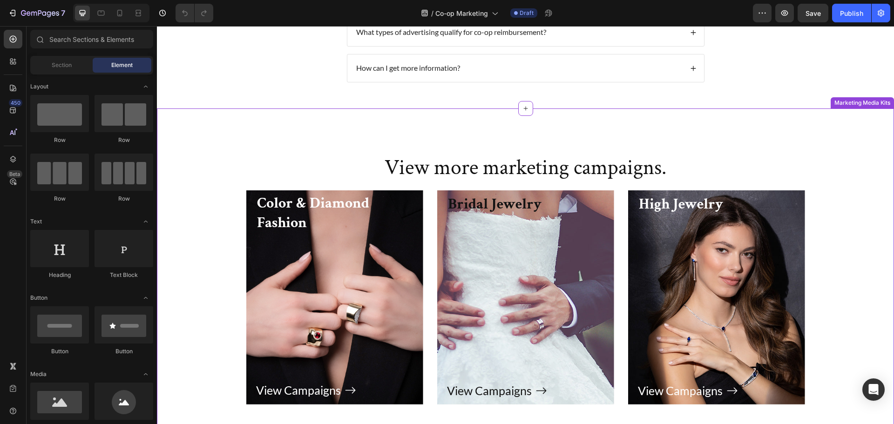
click at [510, 163] on h2 "View more marketing campaigns." at bounding box center [526, 168] width 544 height 30
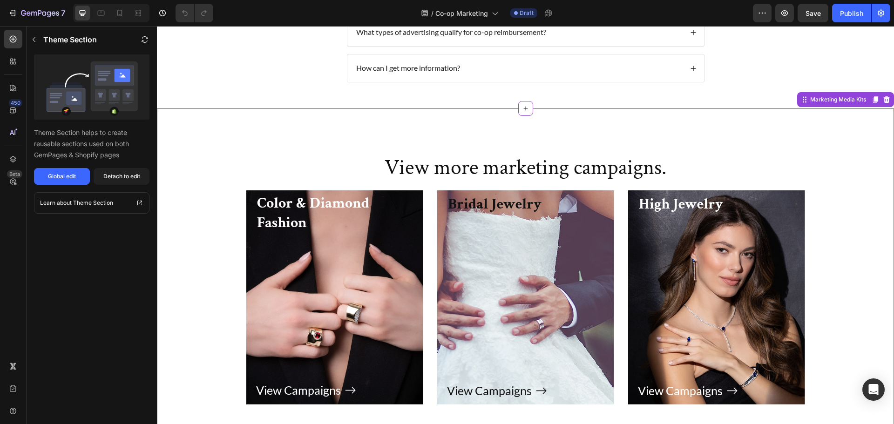
click at [455, 170] on h2 "View more marketing campaigns." at bounding box center [526, 168] width 544 height 30
click at [129, 178] on div "Detach to edit" at bounding box center [121, 176] width 37 height 8
